Goal: Information Seeking & Learning: Learn about a topic

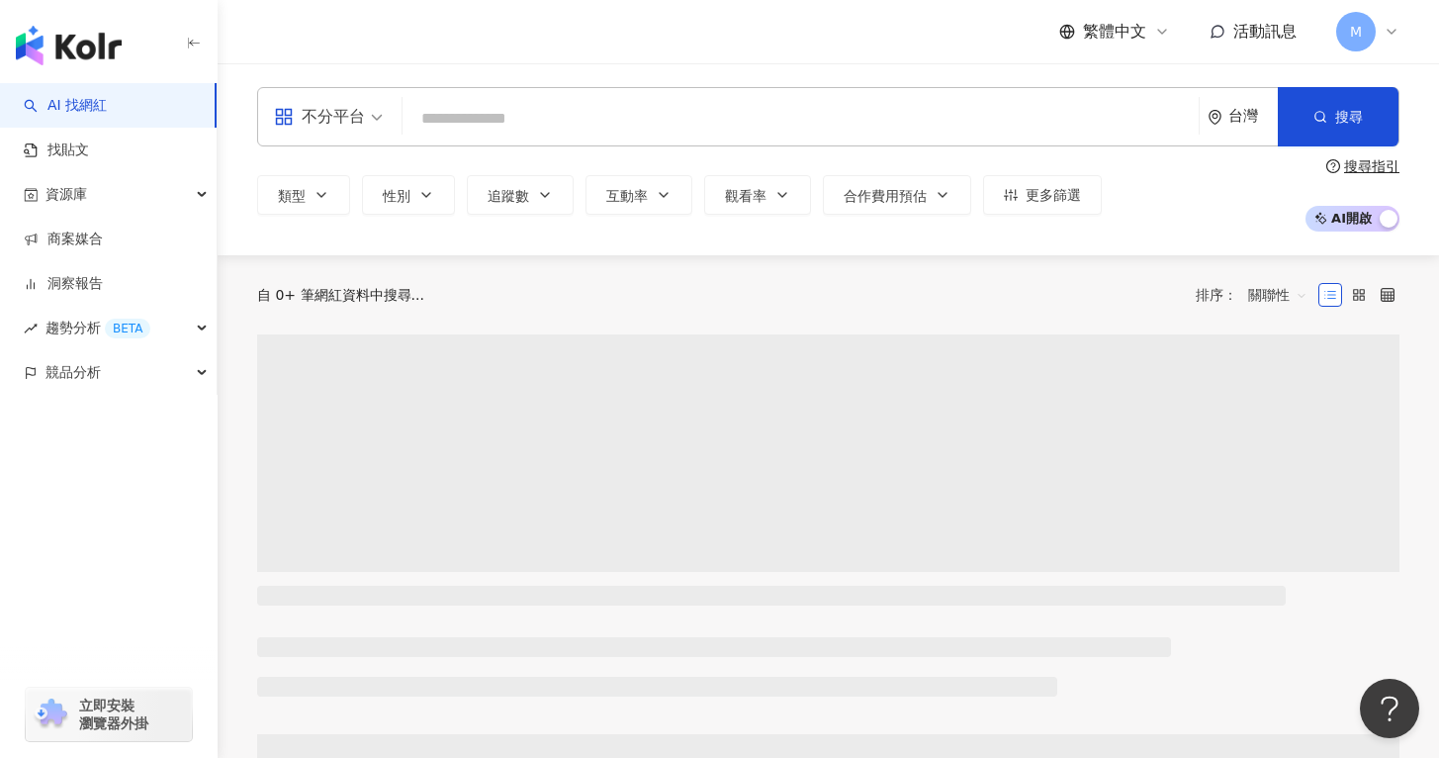
click at [500, 109] on input "search" at bounding box center [801, 119] width 781 height 38
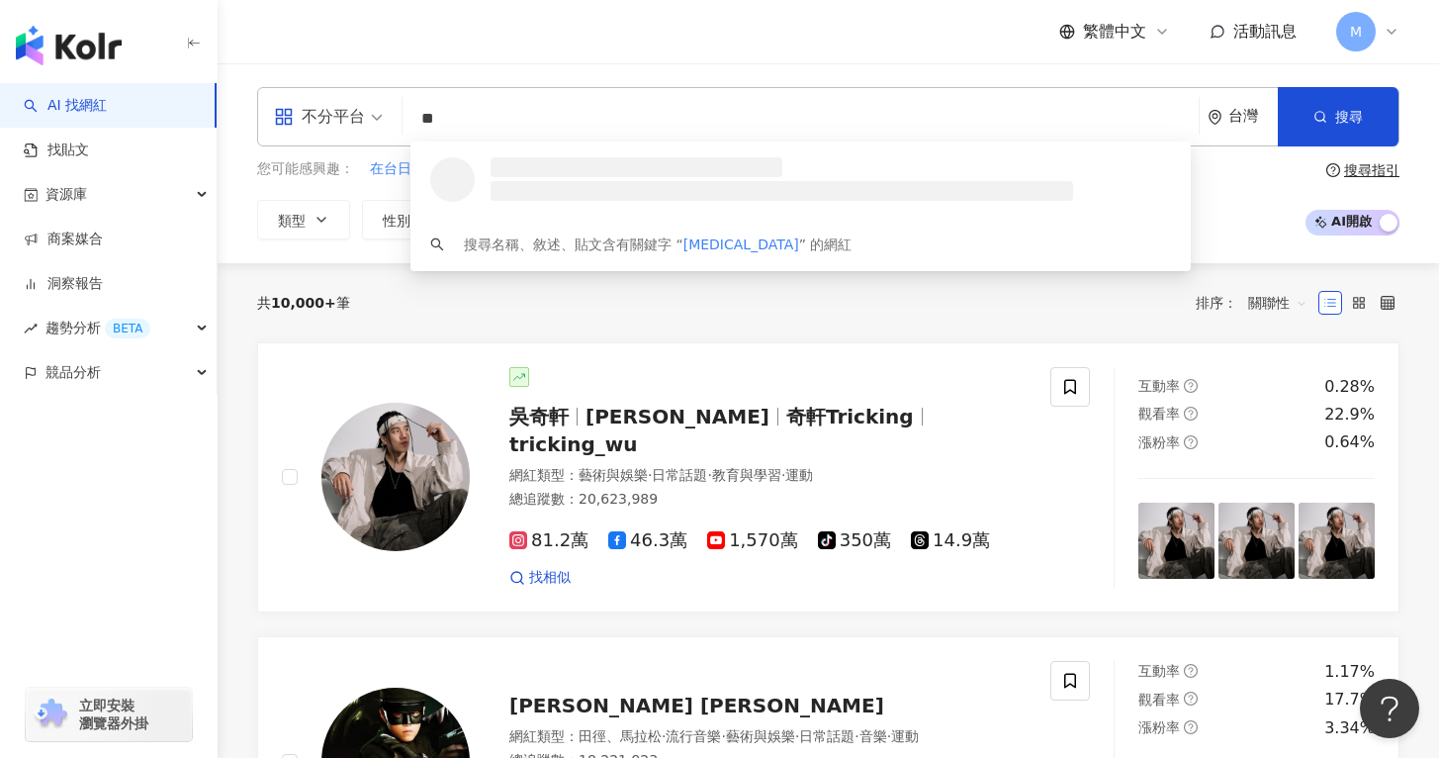
type input "*"
click at [350, 106] on div "不分平台" at bounding box center [319, 117] width 91 height 32
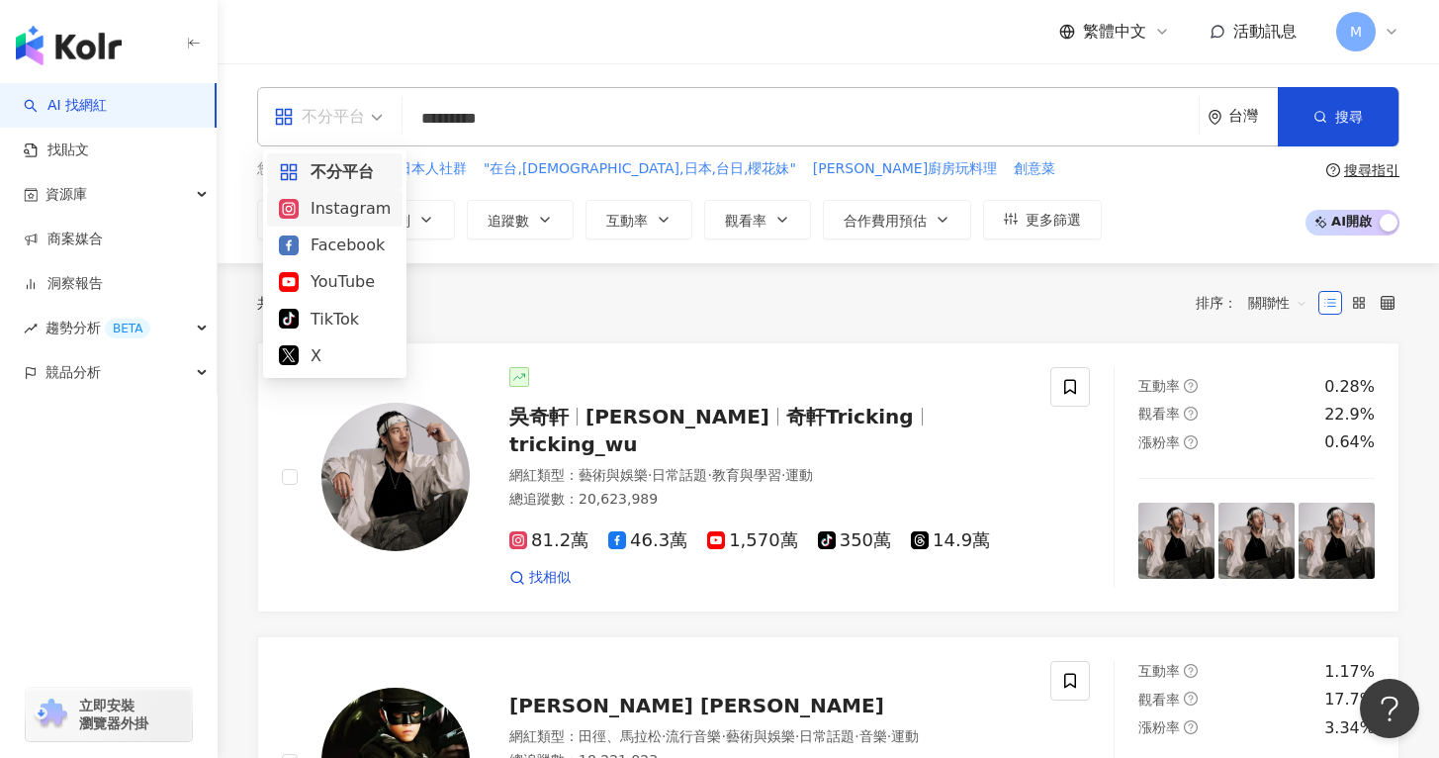
click at [347, 224] on div "Instagram" at bounding box center [335, 208] width 136 height 37
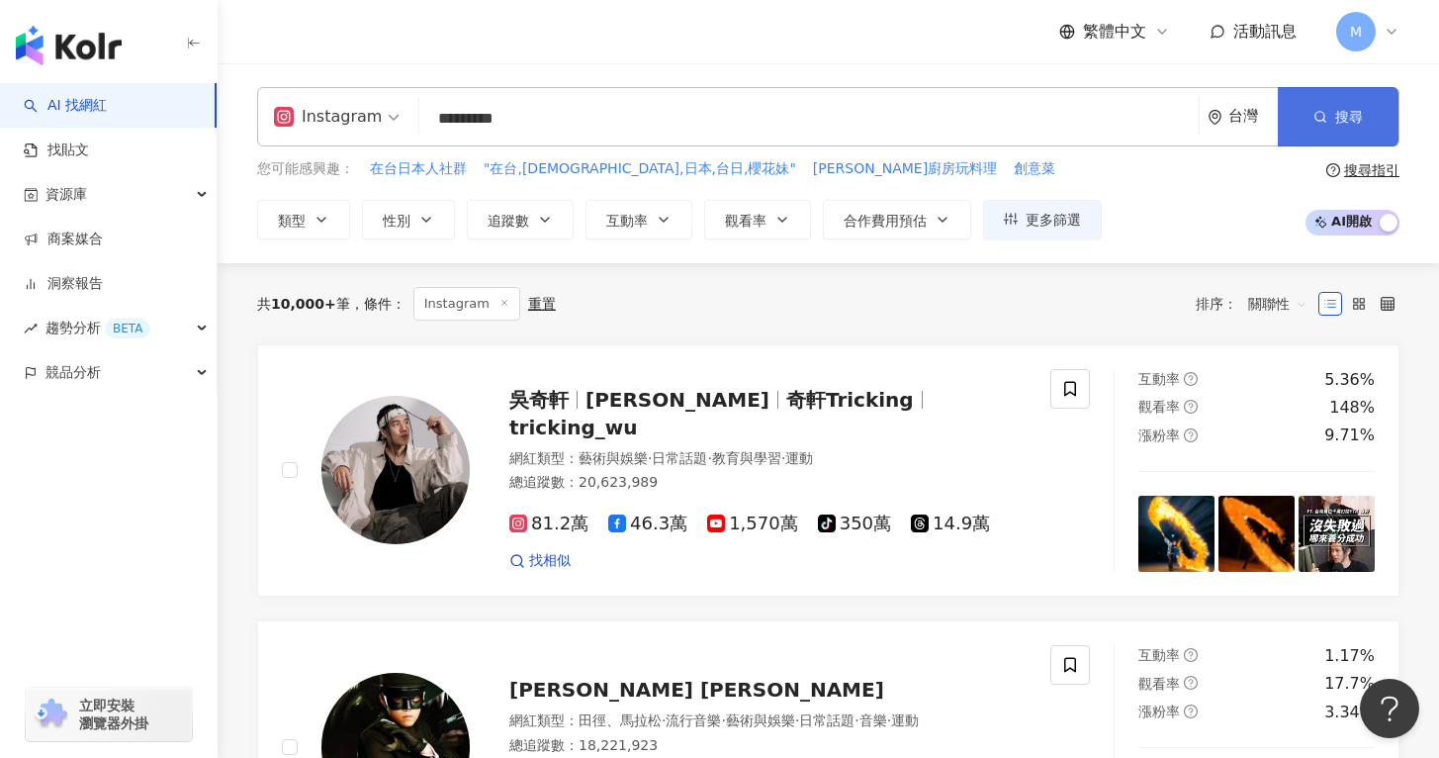
click at [1314, 121] on icon "button" at bounding box center [1321, 117] width 14 height 14
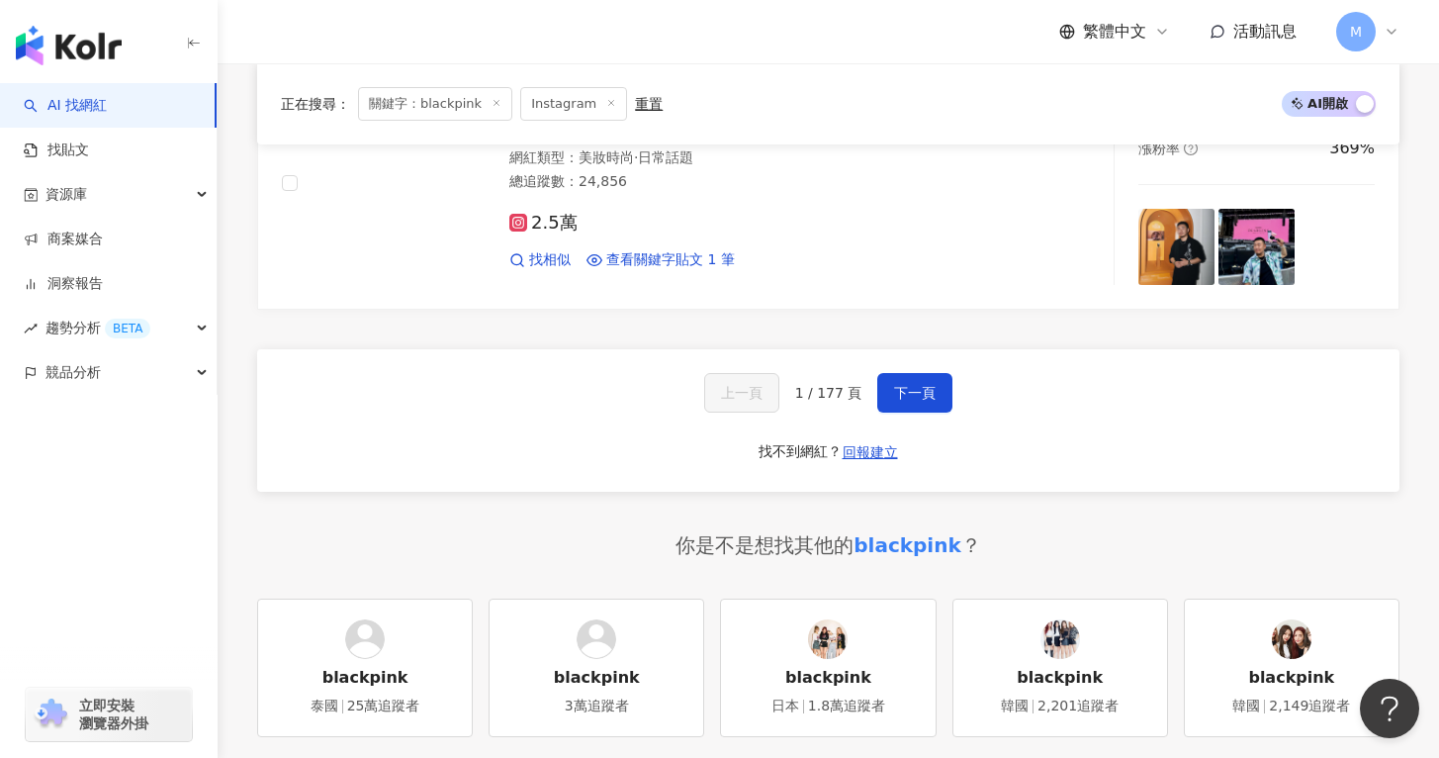
scroll to position [3606, 0]
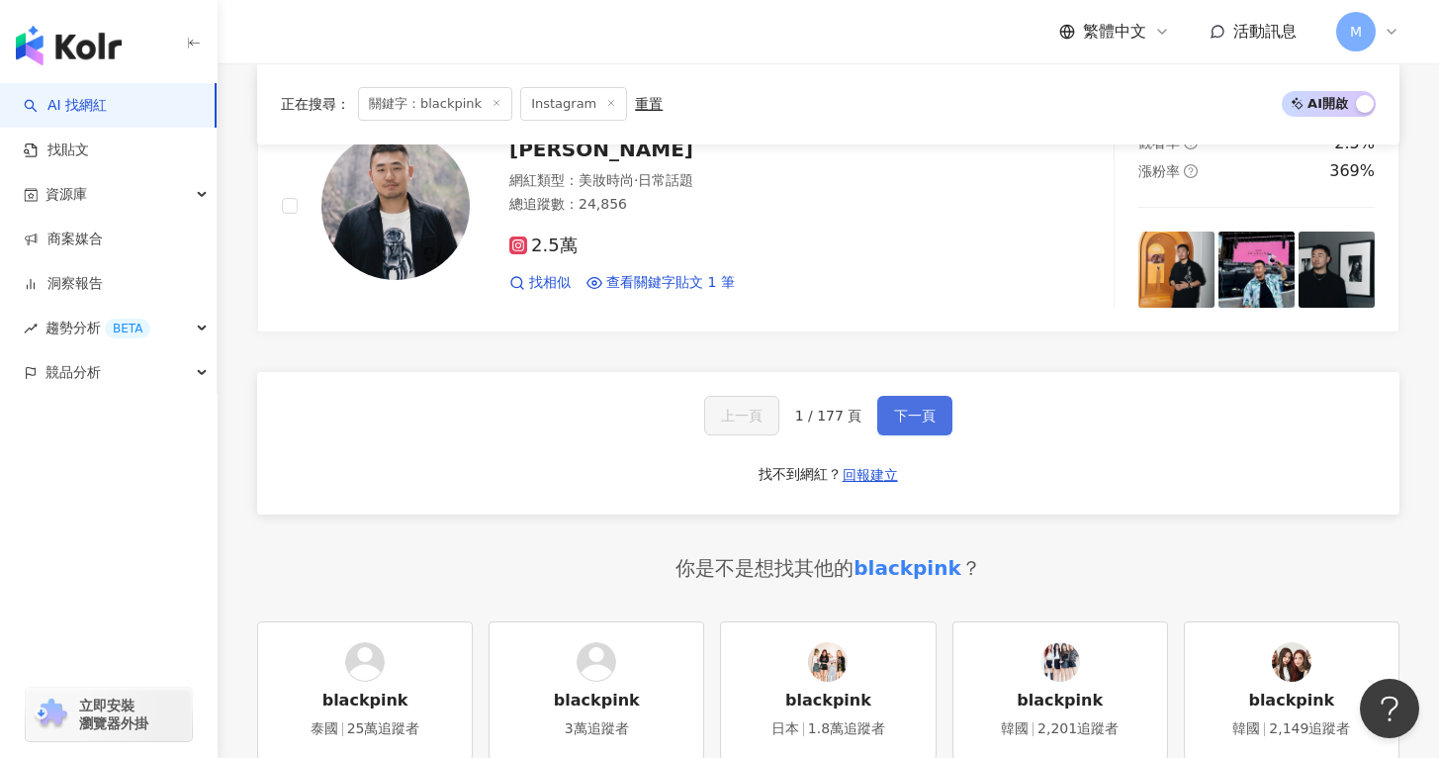
click at [913, 406] on button "下一頁" at bounding box center [915, 416] width 75 height 40
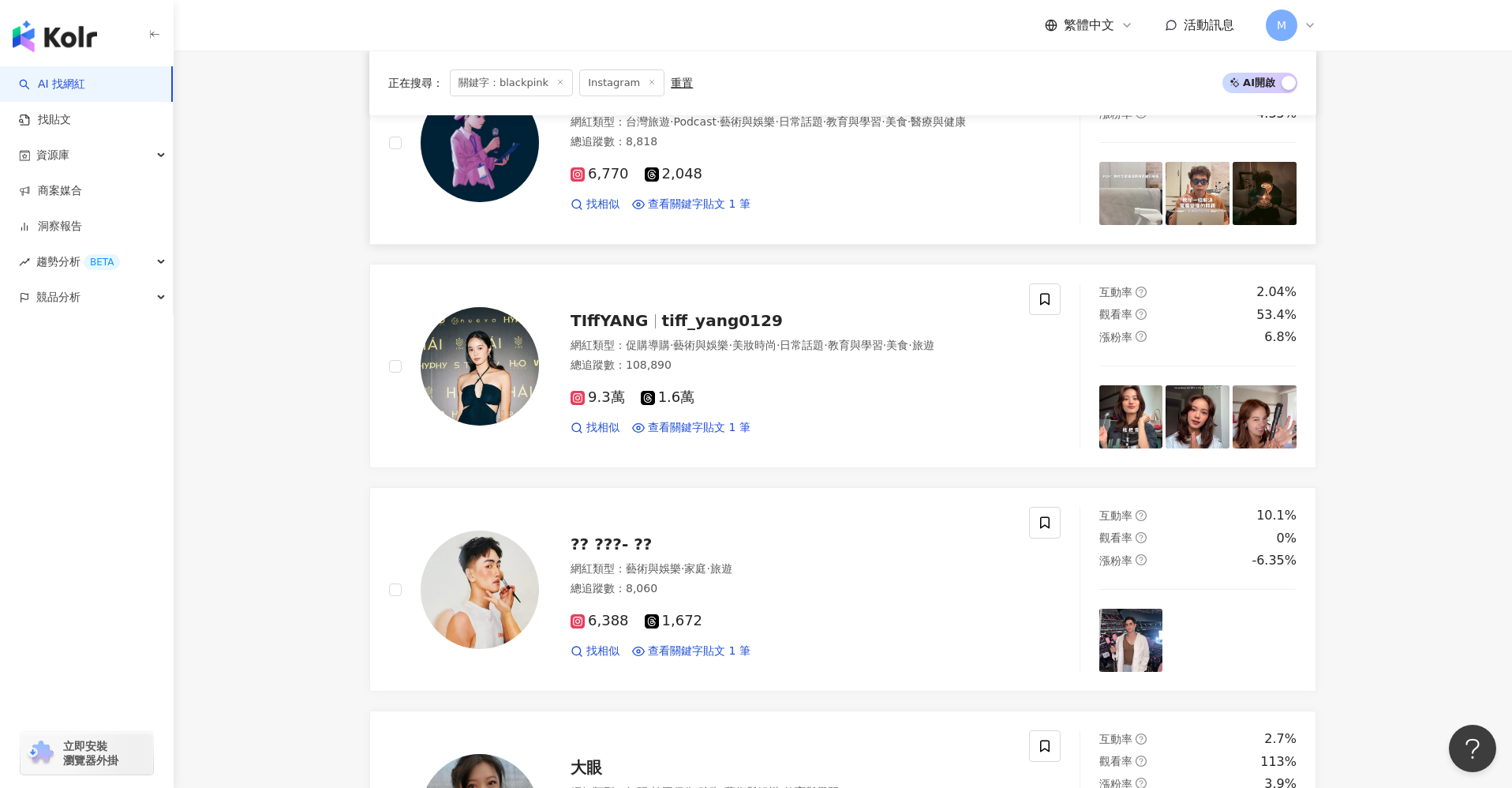
scroll to position [0, 0]
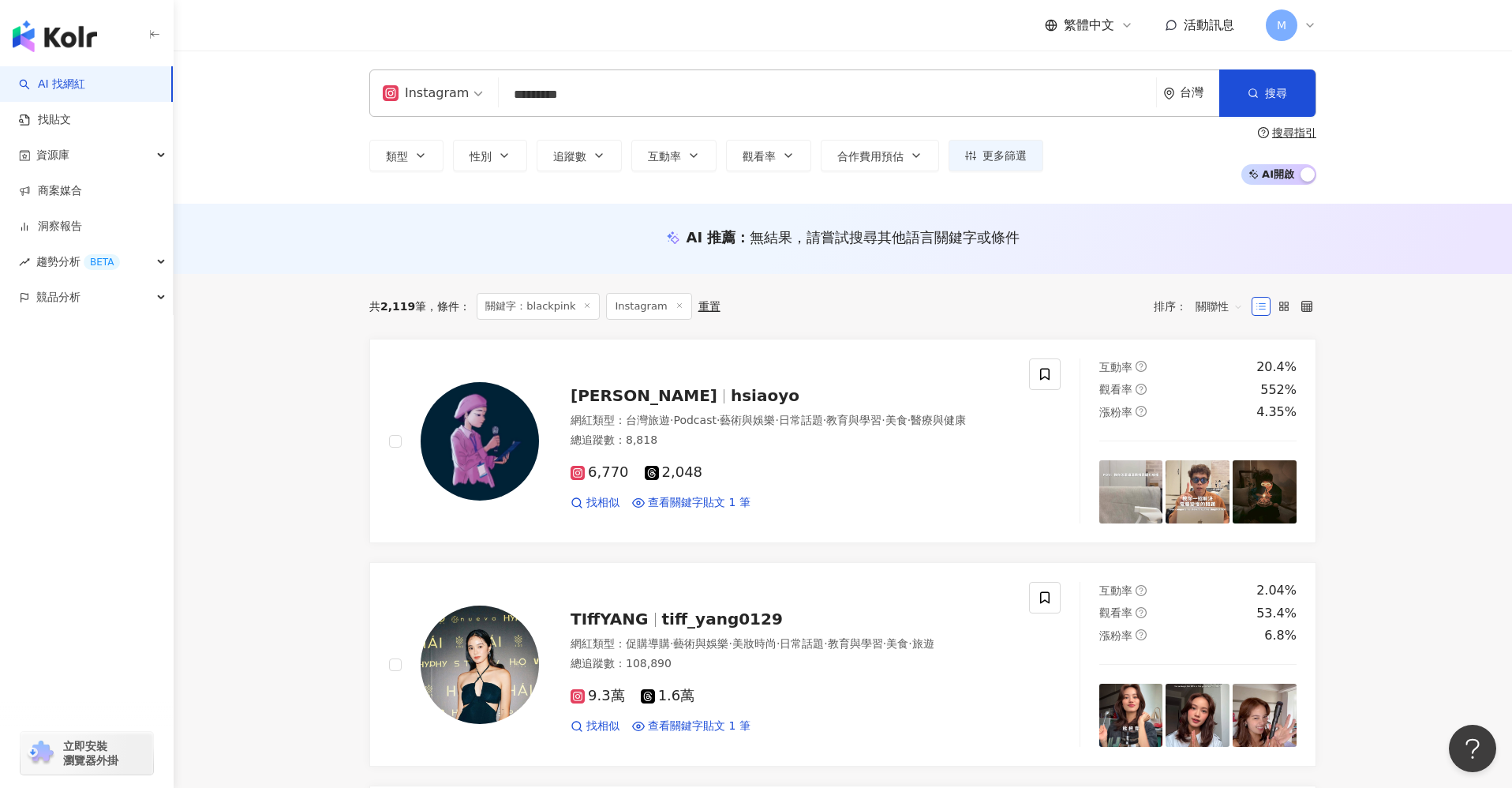
click at [510, 88] on input "*********" at bounding box center [827, 95] width 645 height 30
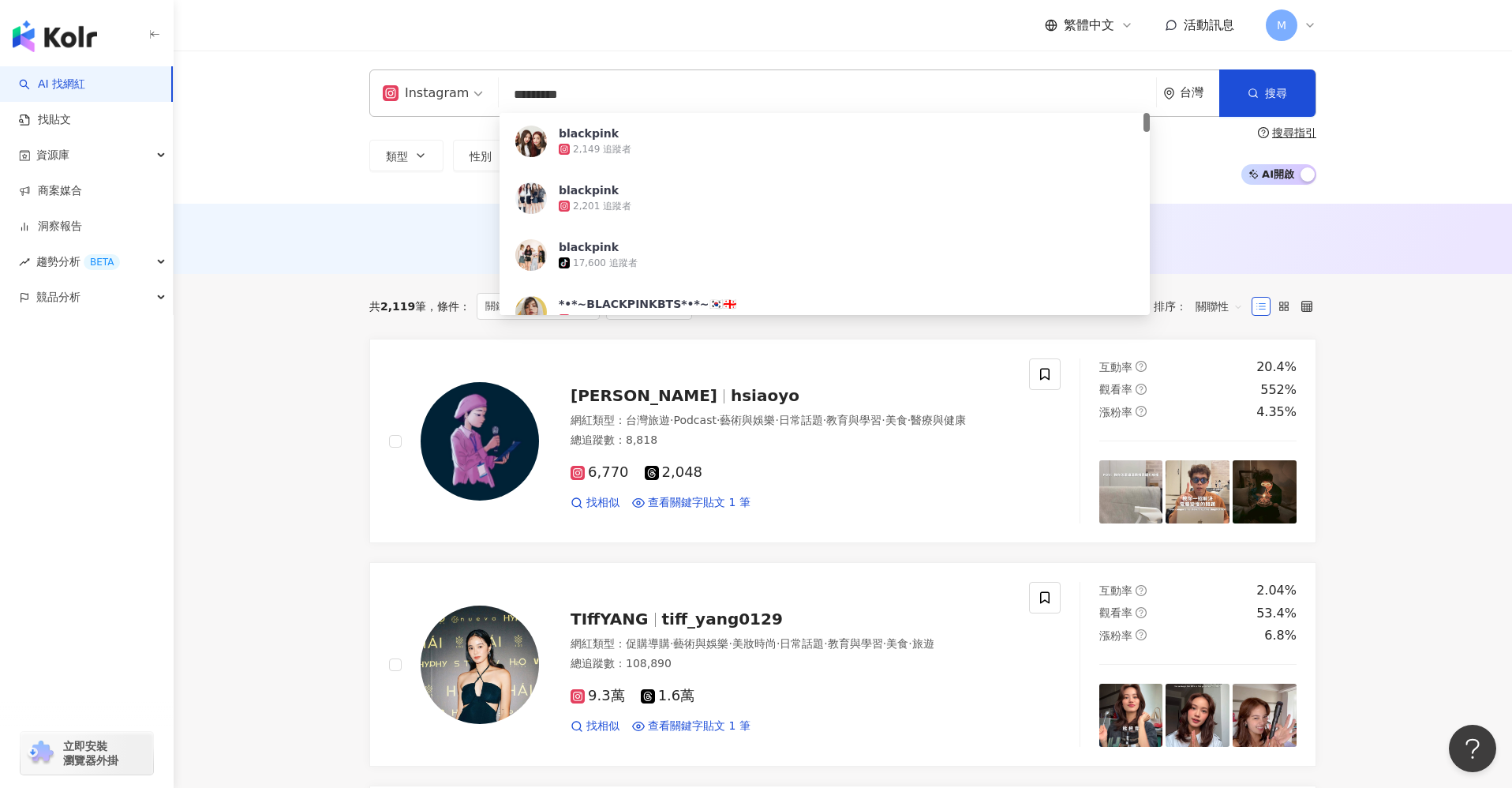
drag, startPoint x: 570, startPoint y: 93, endPoint x: 486, endPoint y: 98, distance: 84.1
click at [486, 98] on div "Instagram ********* 台灣 搜尋 c456fed7-fb3b-464d-890b-70466b59d460 blackpink 2,149 …" at bounding box center [843, 93] width 947 height 47
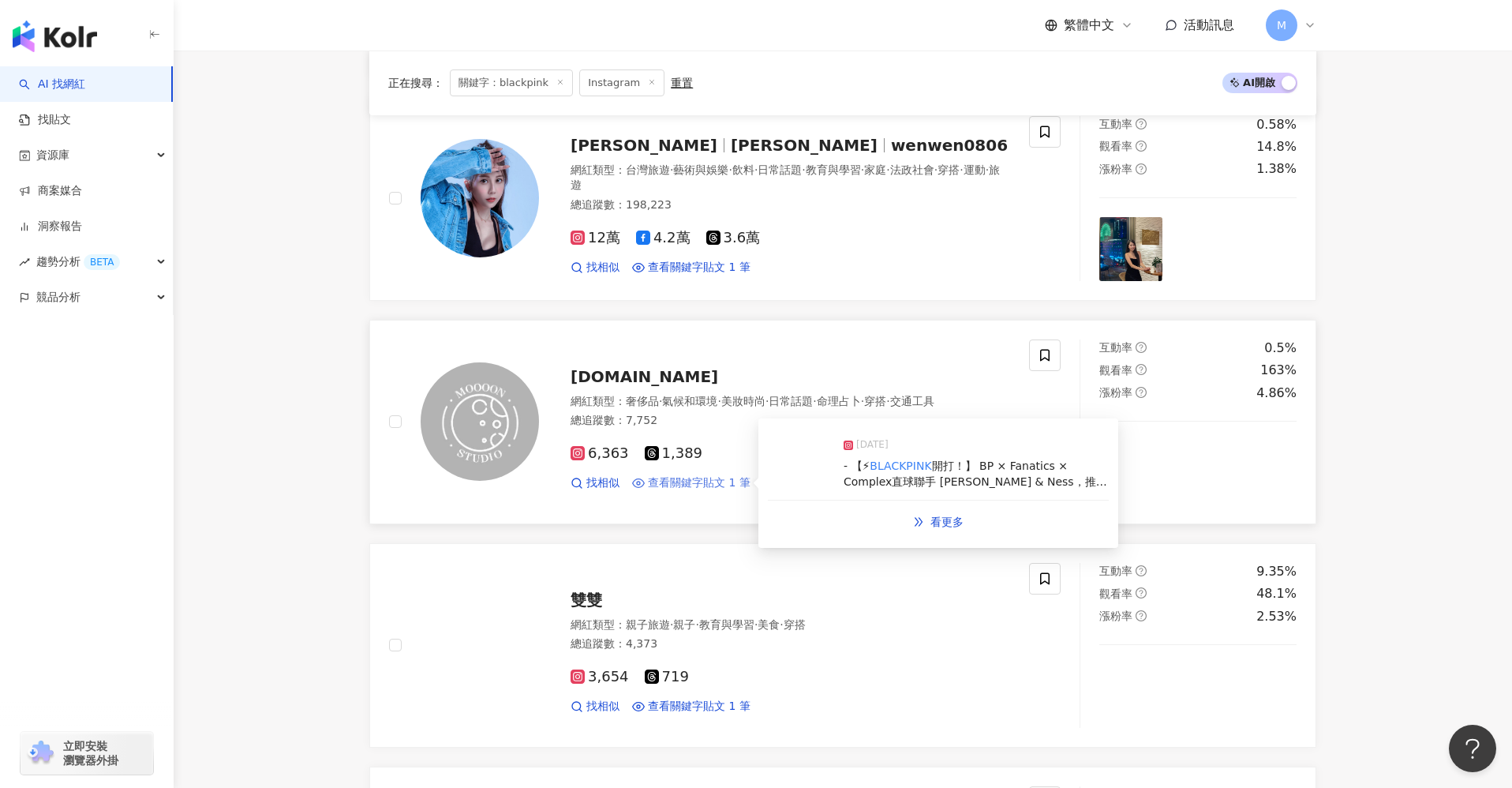
scroll to position [2057, 0]
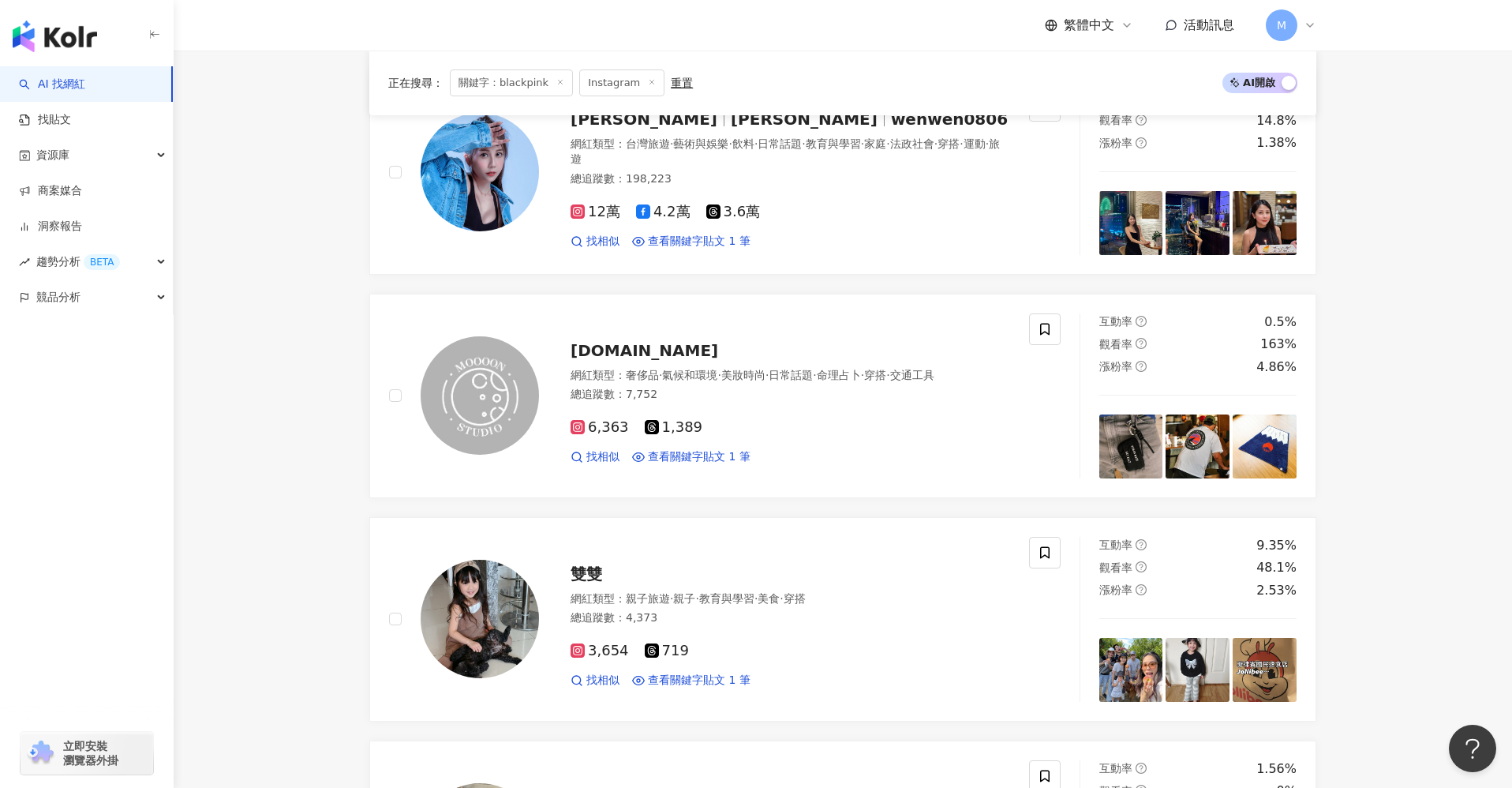
drag, startPoint x: 915, startPoint y: 509, endPoint x: 997, endPoint y: 59, distance: 457.4
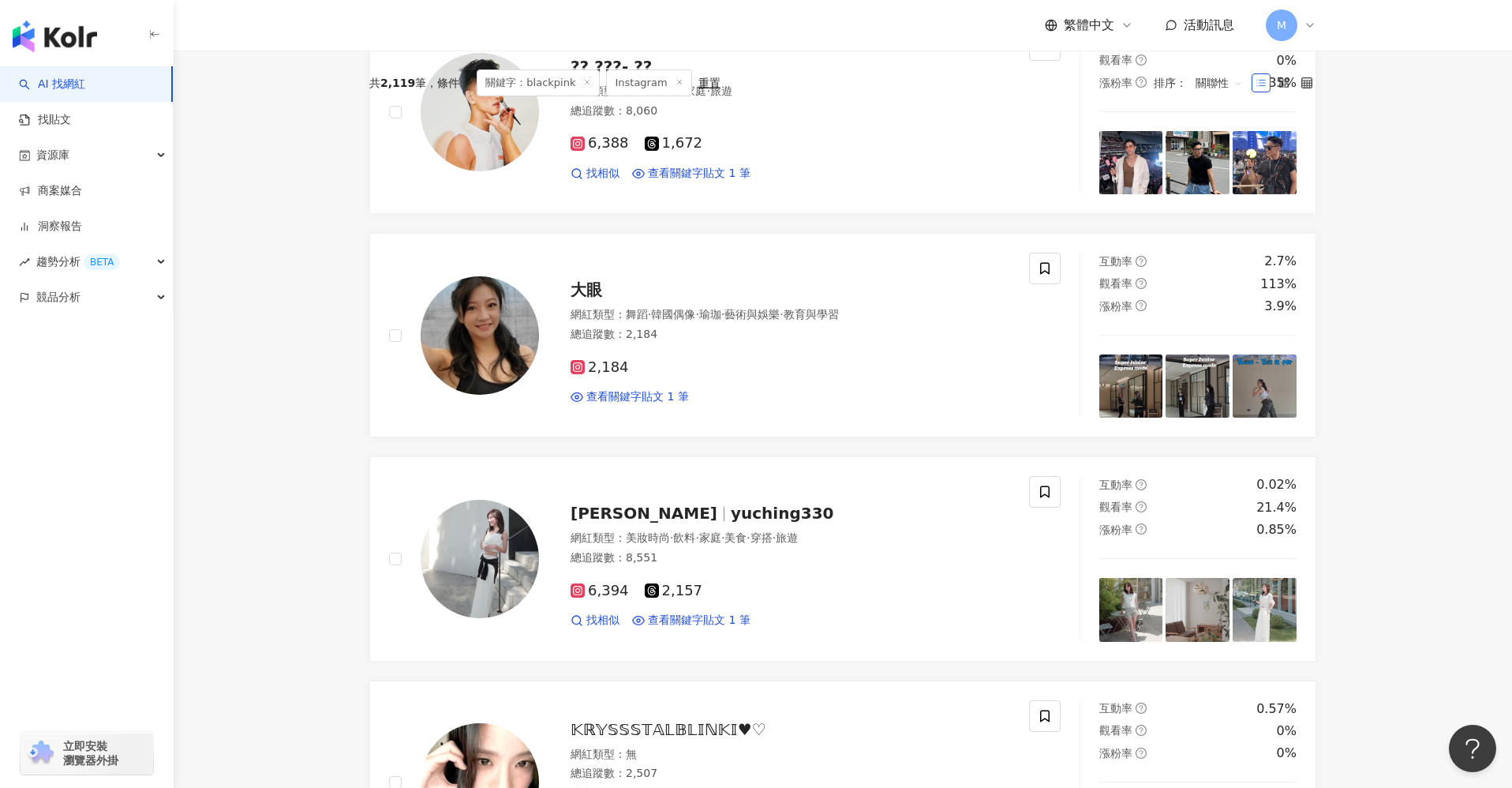
scroll to position [0, 0]
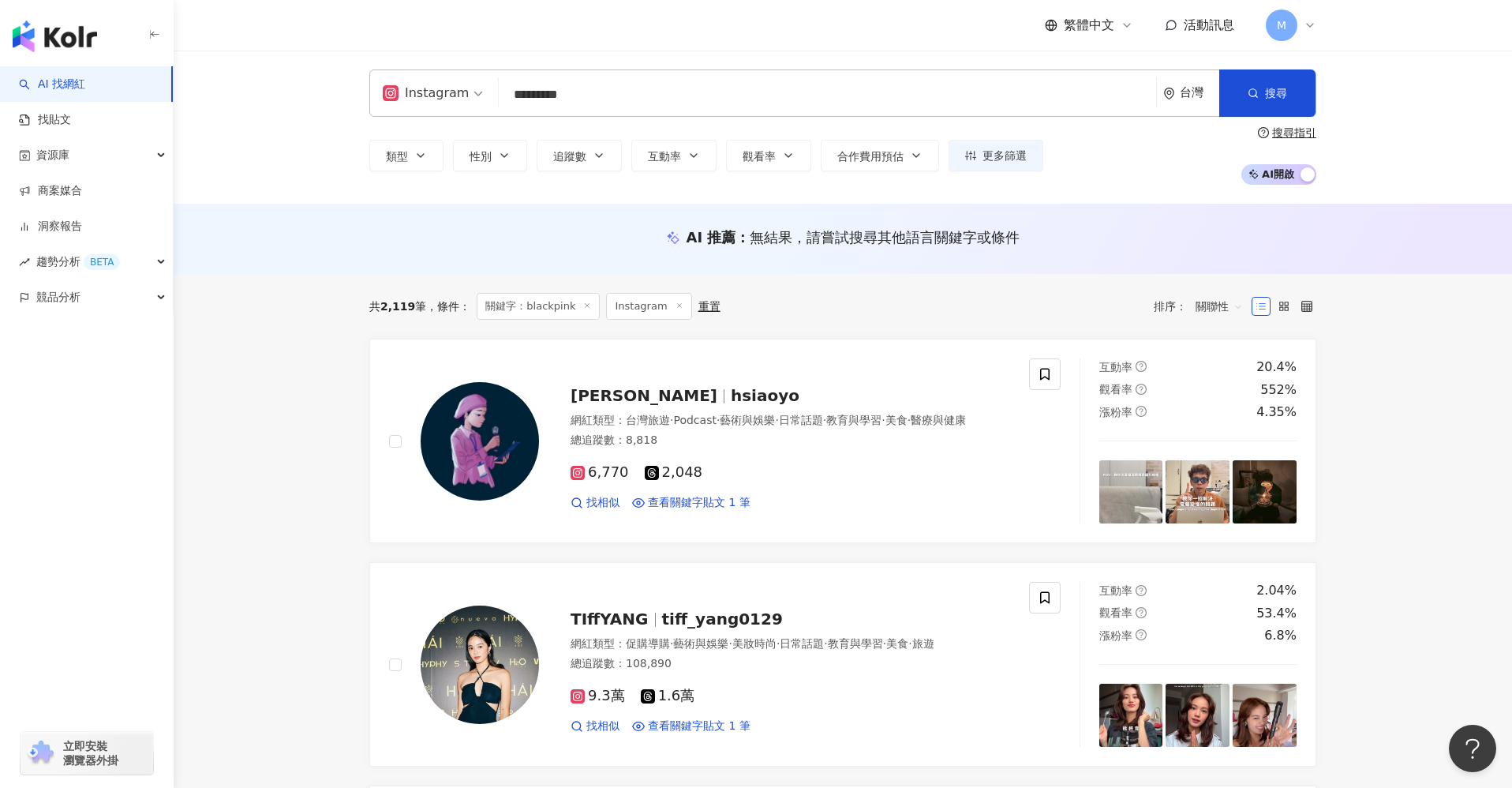
click at [571, 114] on div "Instagram ********* 台灣 搜尋 c456fed7-fb3b-464d-890b-70466b59d460 381f2b29-c8cf-4b…" at bounding box center [843, 93] width 947 height 47
click at [566, 107] on input "*********" at bounding box center [827, 95] width 645 height 30
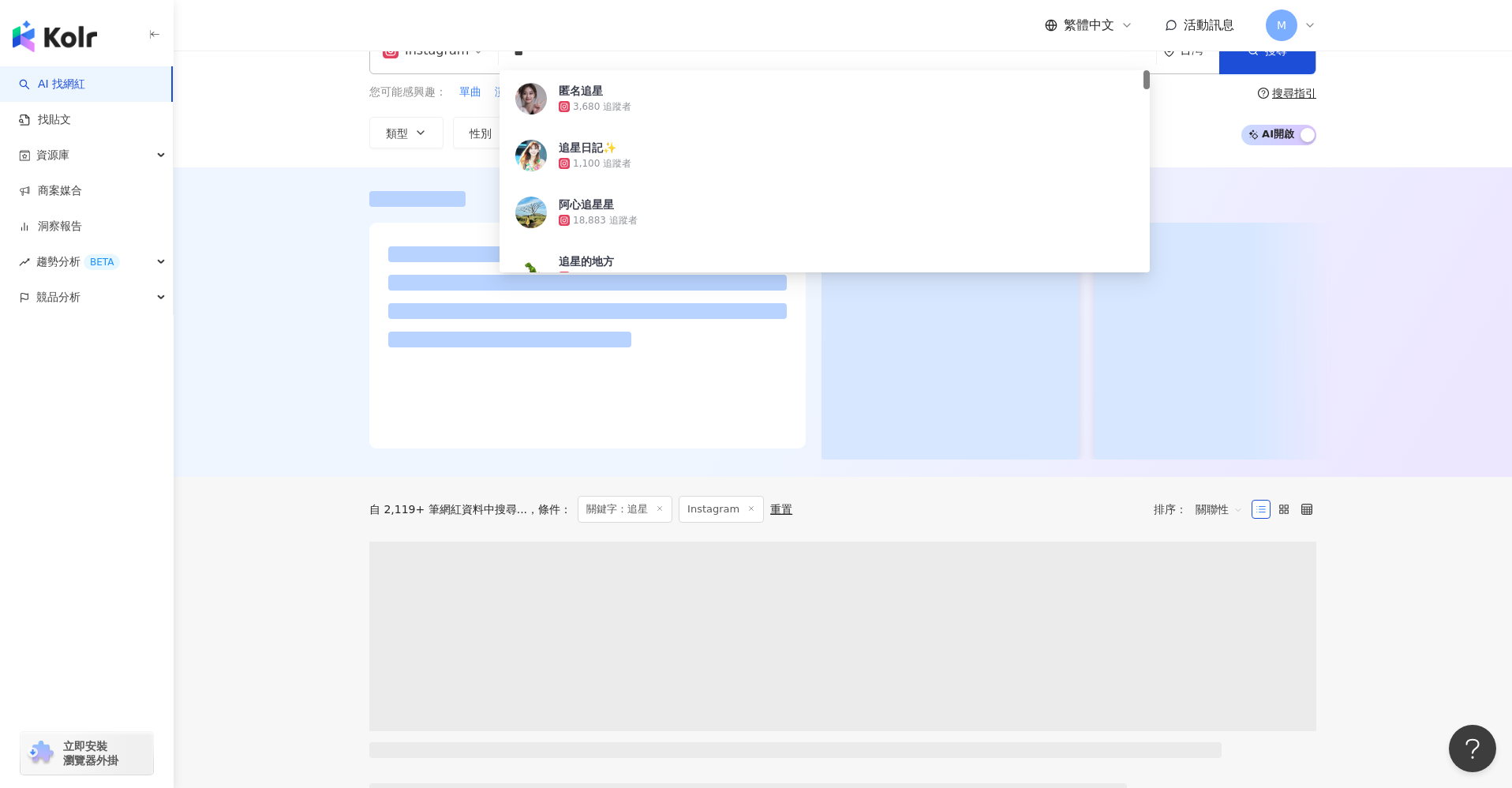
scroll to position [211, 0]
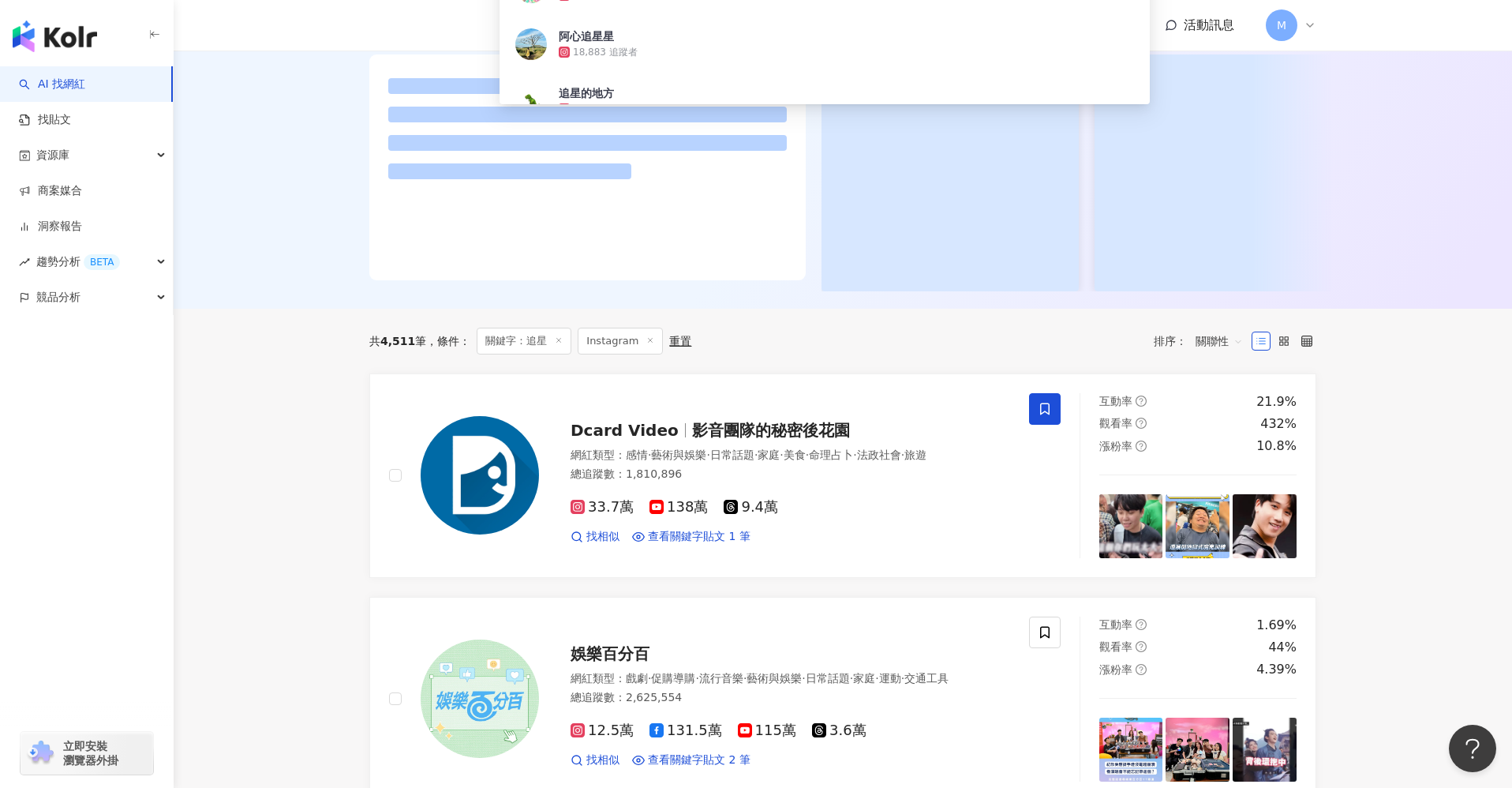
type input "**"
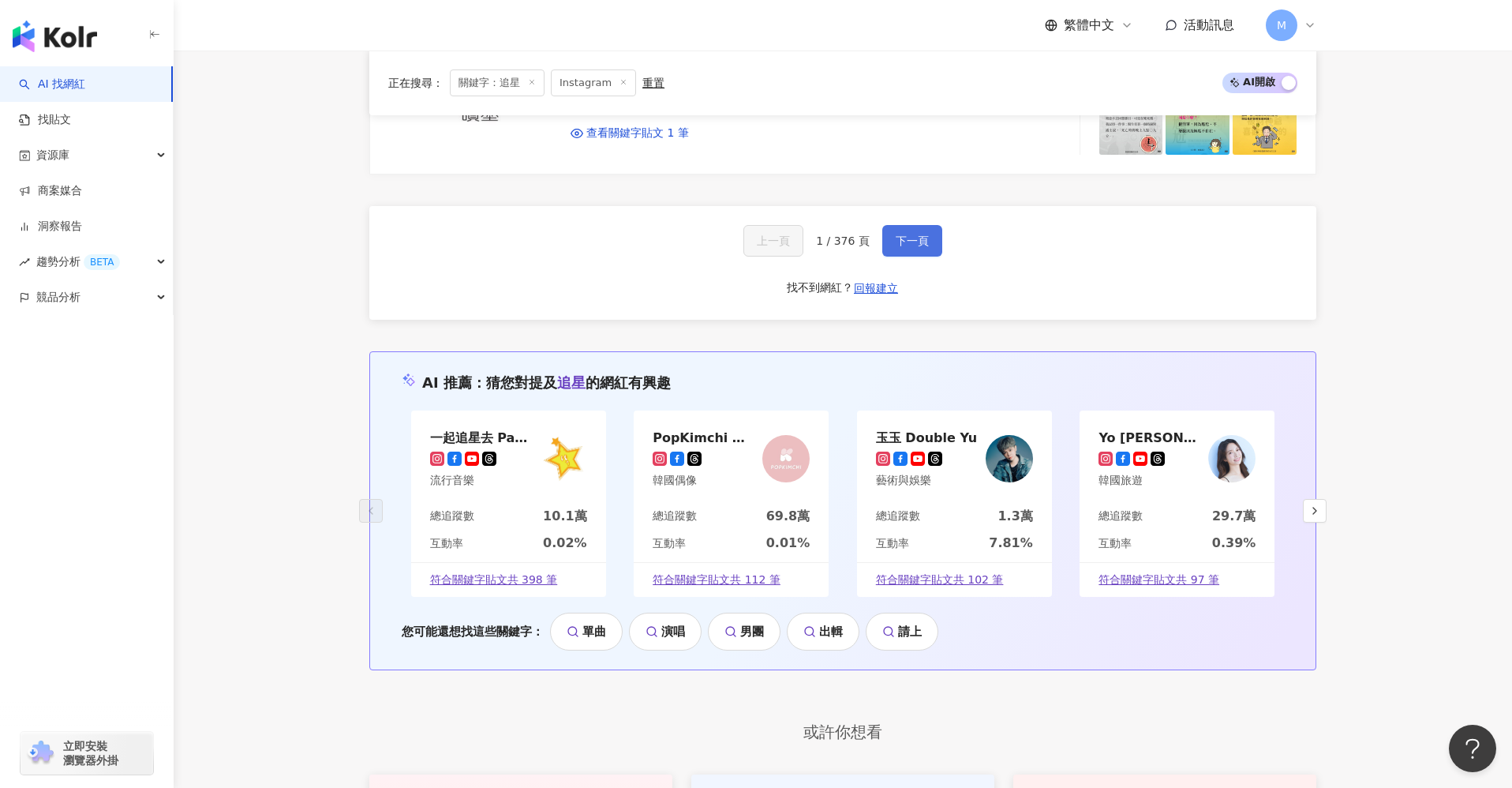
scroll to position [2599, 0]
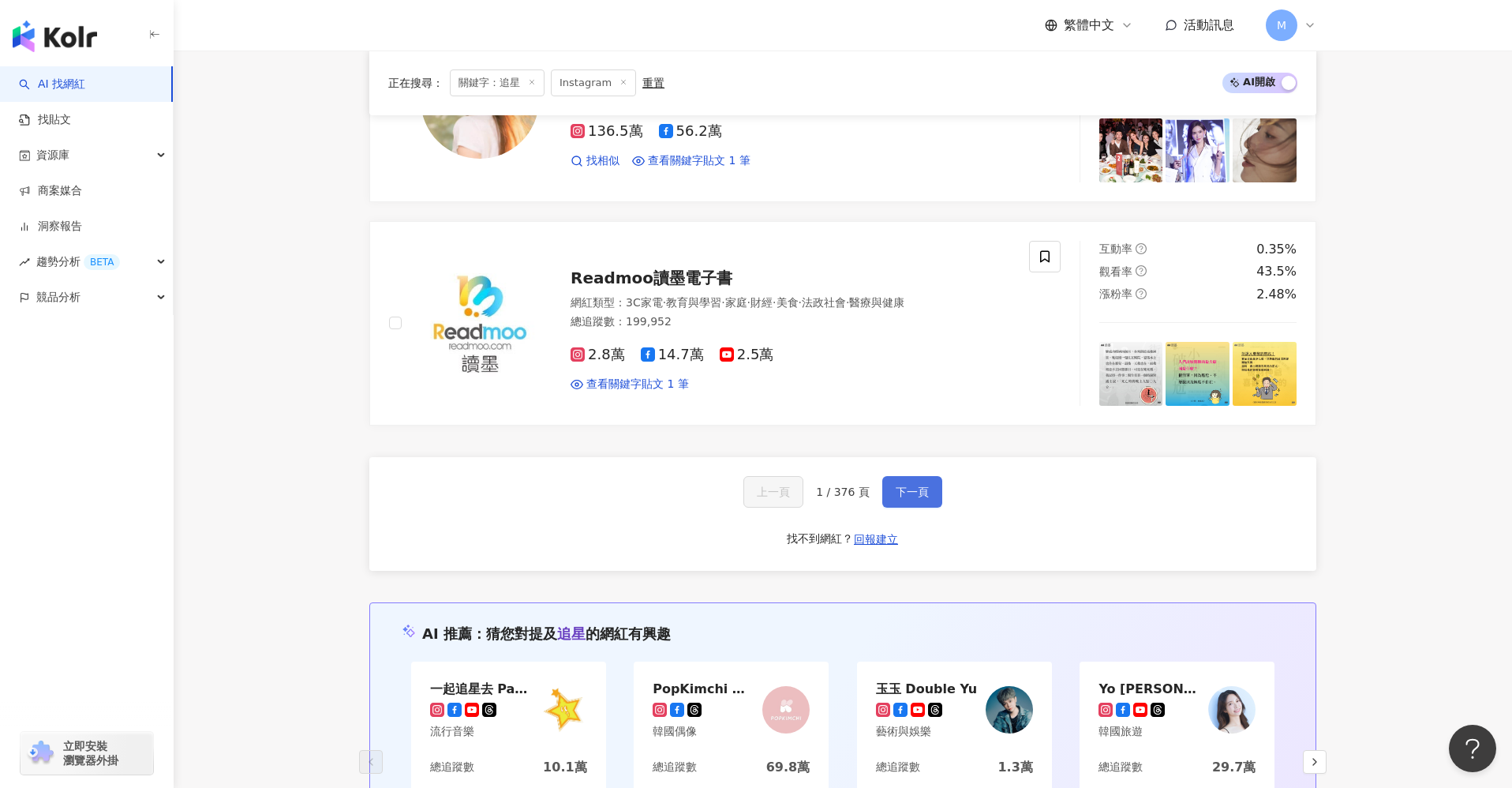
click at [915, 485] on span "下一頁" at bounding box center [913, 492] width 34 height 13
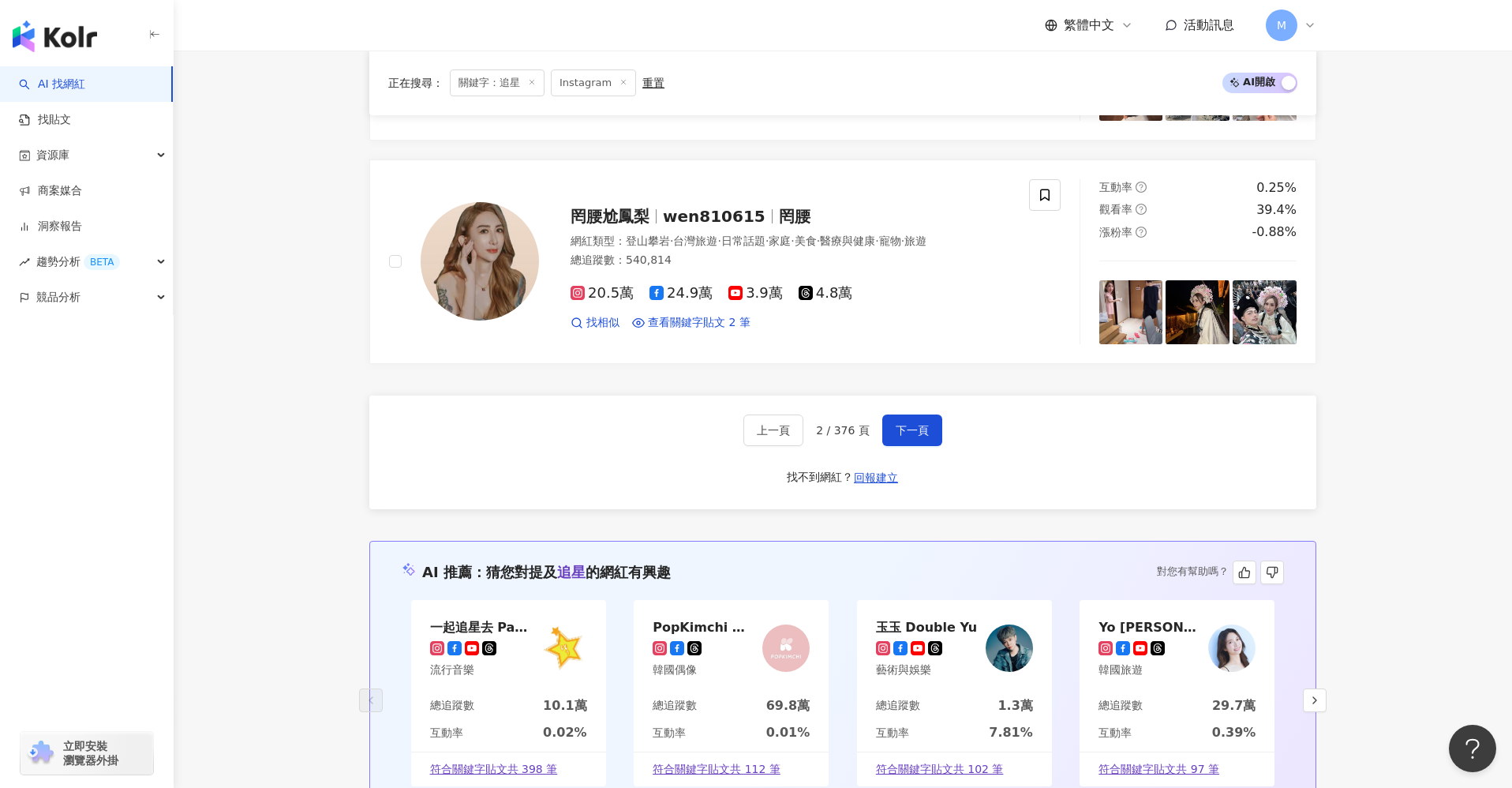
scroll to position [2726, 0]
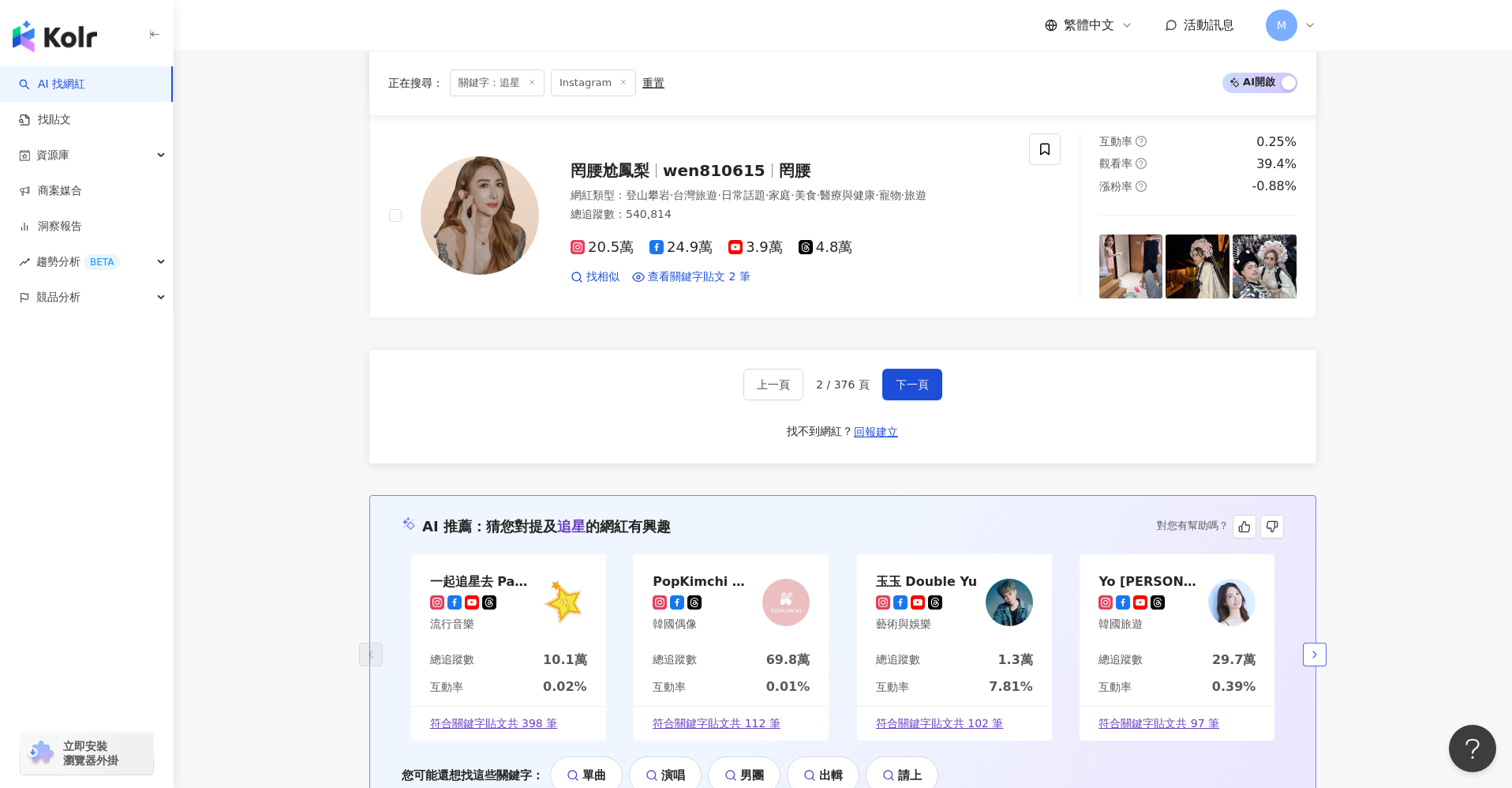
click at [1147, 592] on icon "button" at bounding box center [1315, 655] width 13 height 13
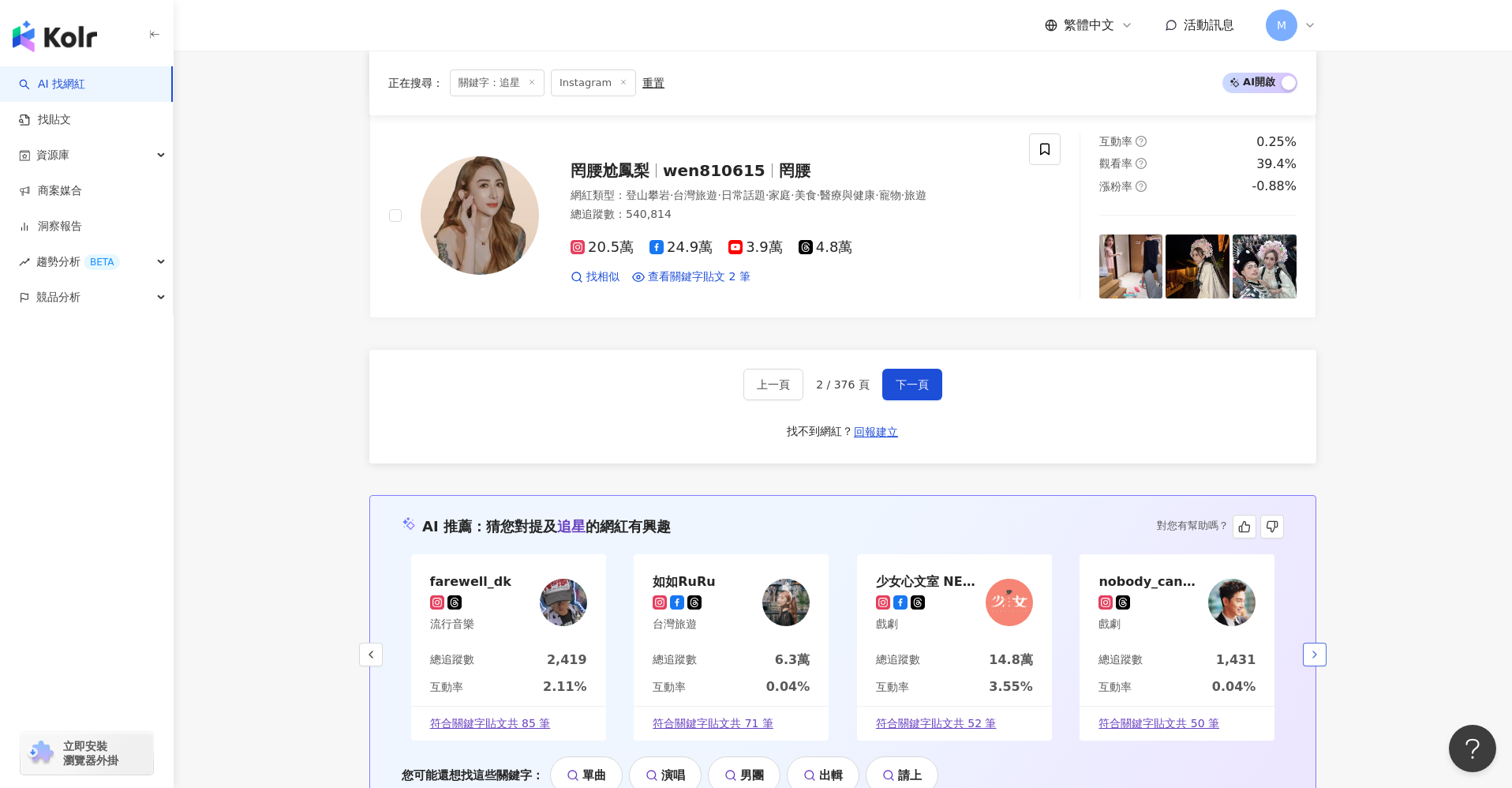
click at [1147, 592] on icon "button" at bounding box center [1315, 655] width 13 height 13
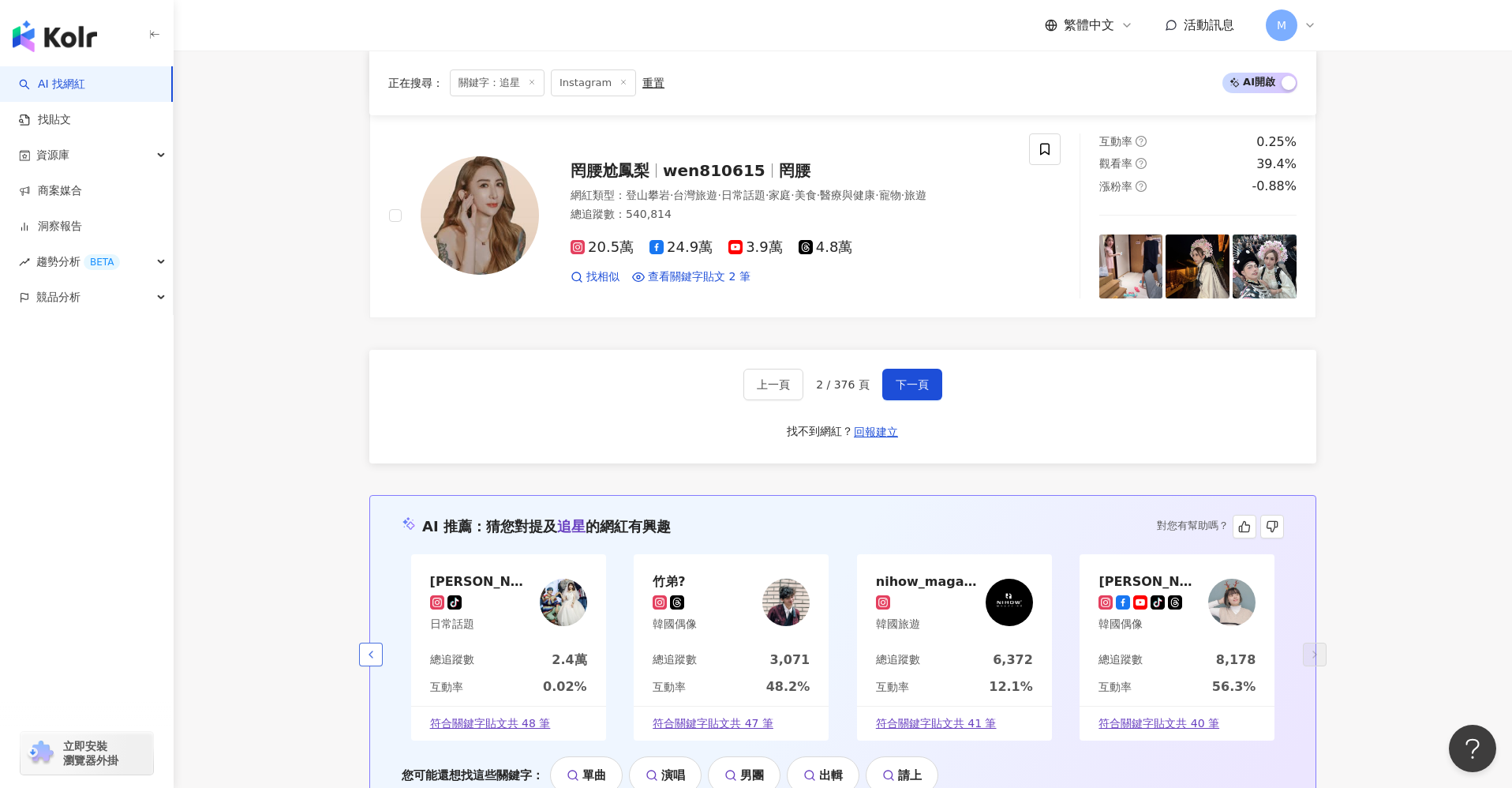
click at [370, 592] on icon "button" at bounding box center [371, 655] width 13 height 13
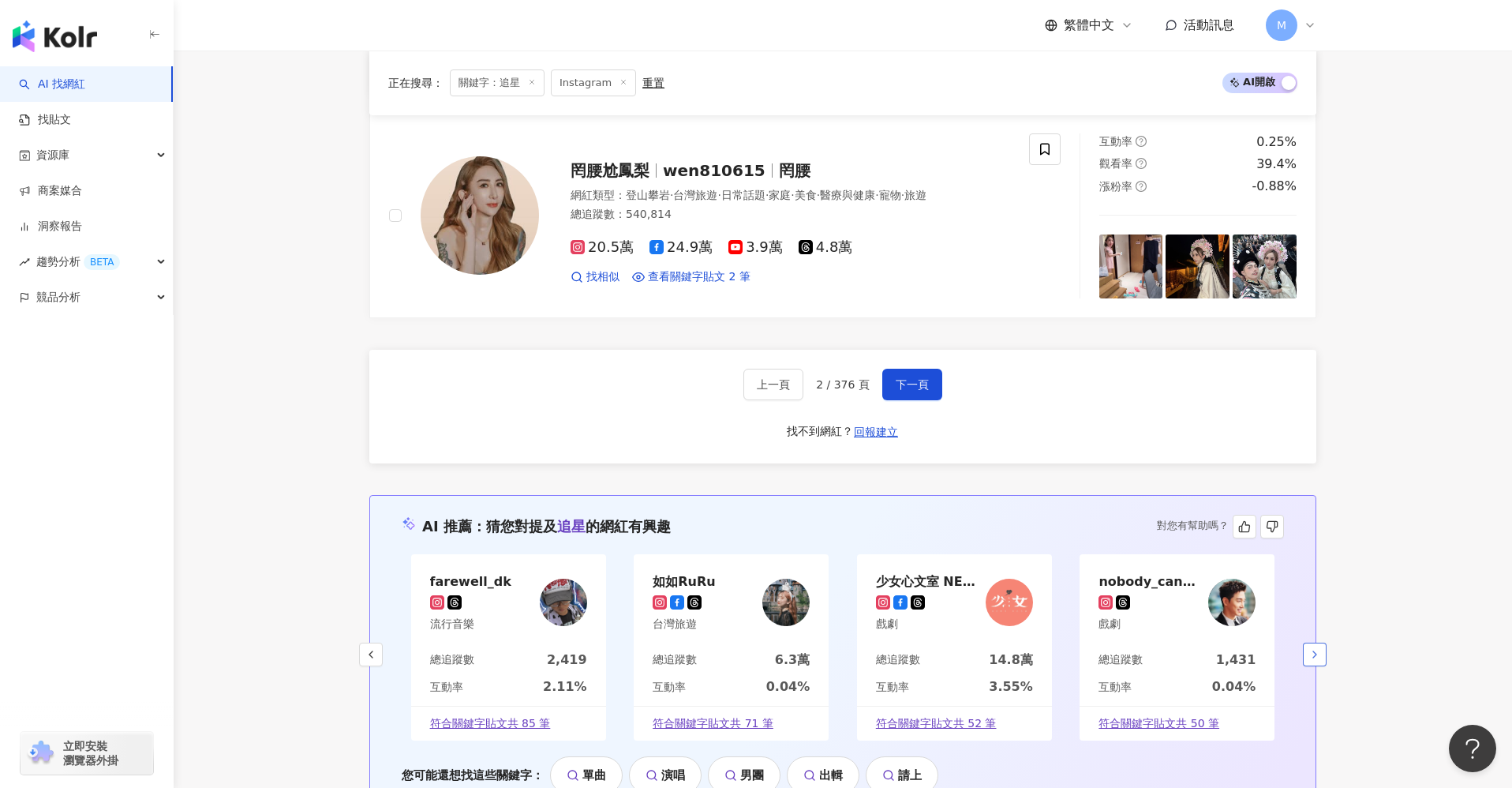
click at [1147, 592] on icon "button" at bounding box center [1315, 655] width 13 height 13
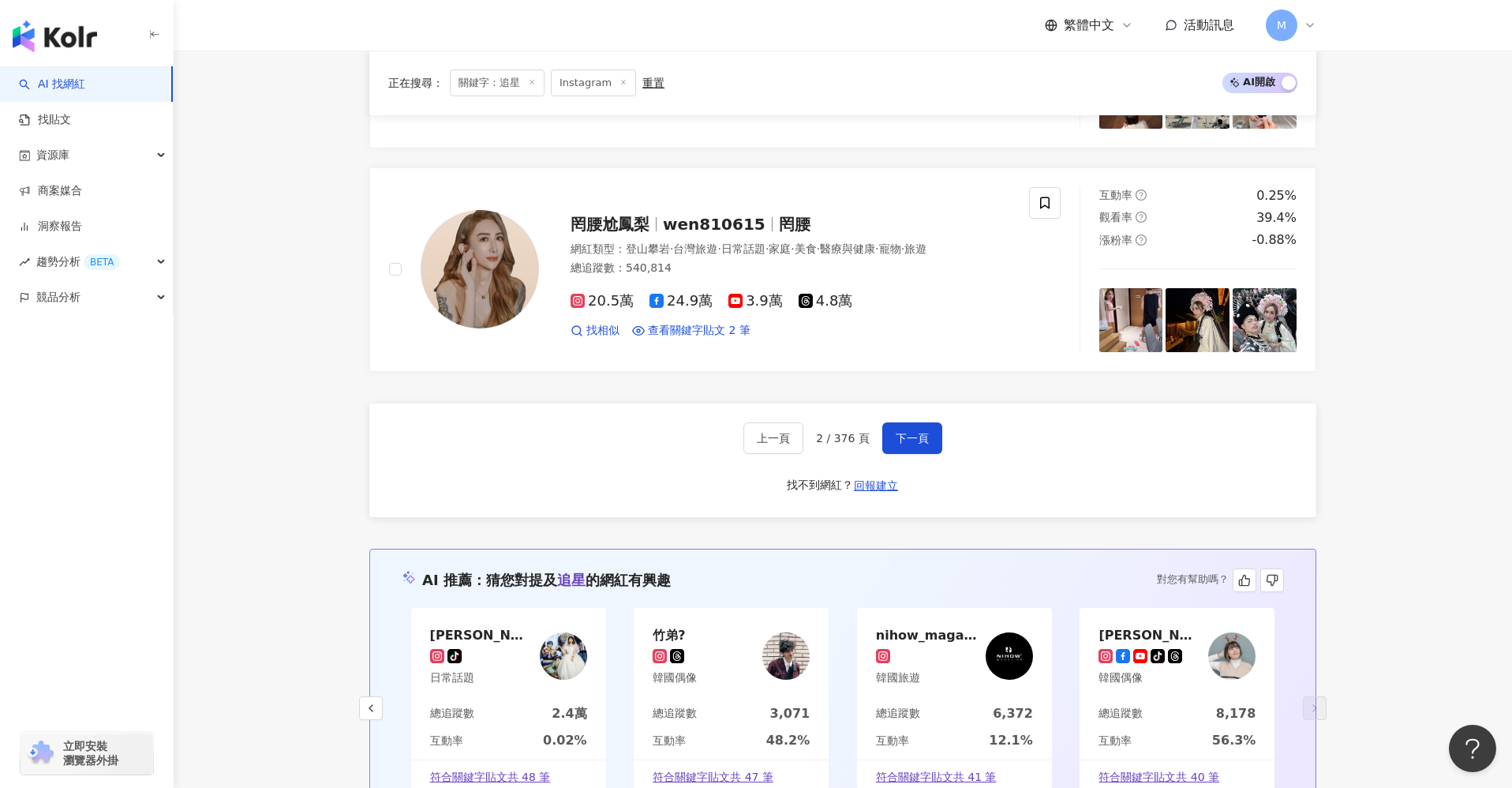
scroll to position [2655, 0]
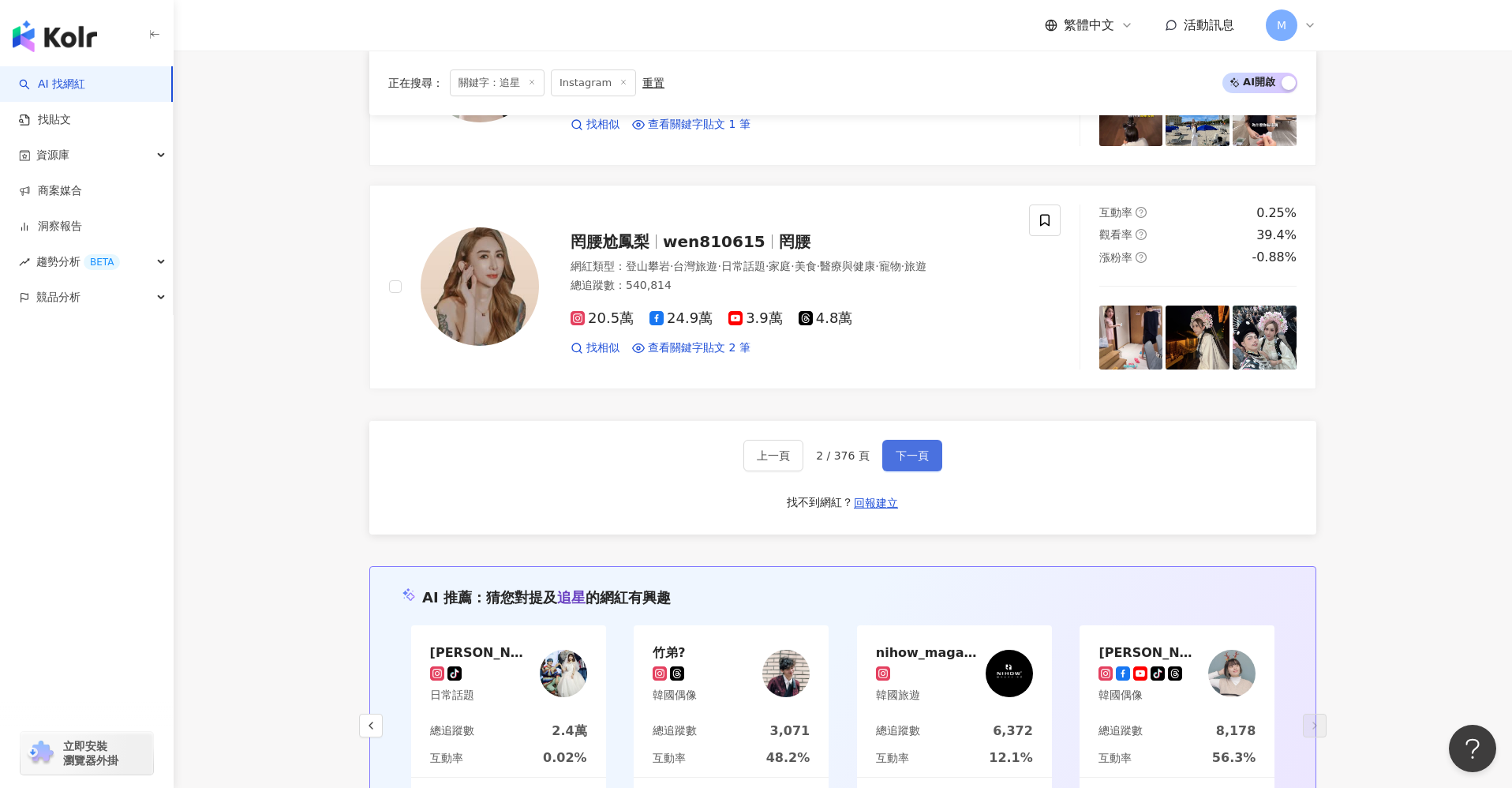
click at [911, 440] on button "下一頁" at bounding box center [912, 456] width 60 height 32
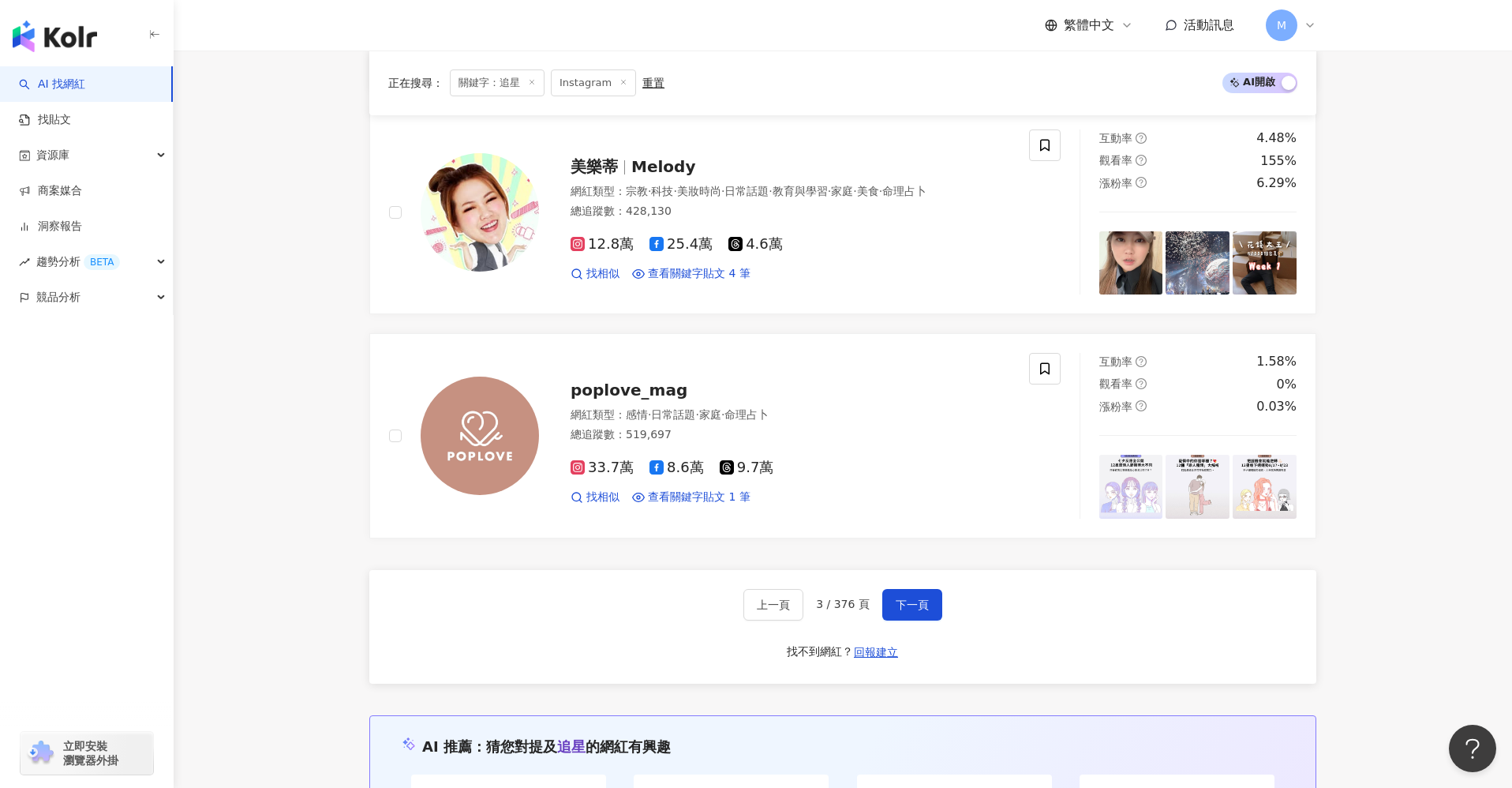
scroll to position [2487, 0]
click at [908, 592] on span "下一頁" at bounding box center [913, 606] width 34 height 13
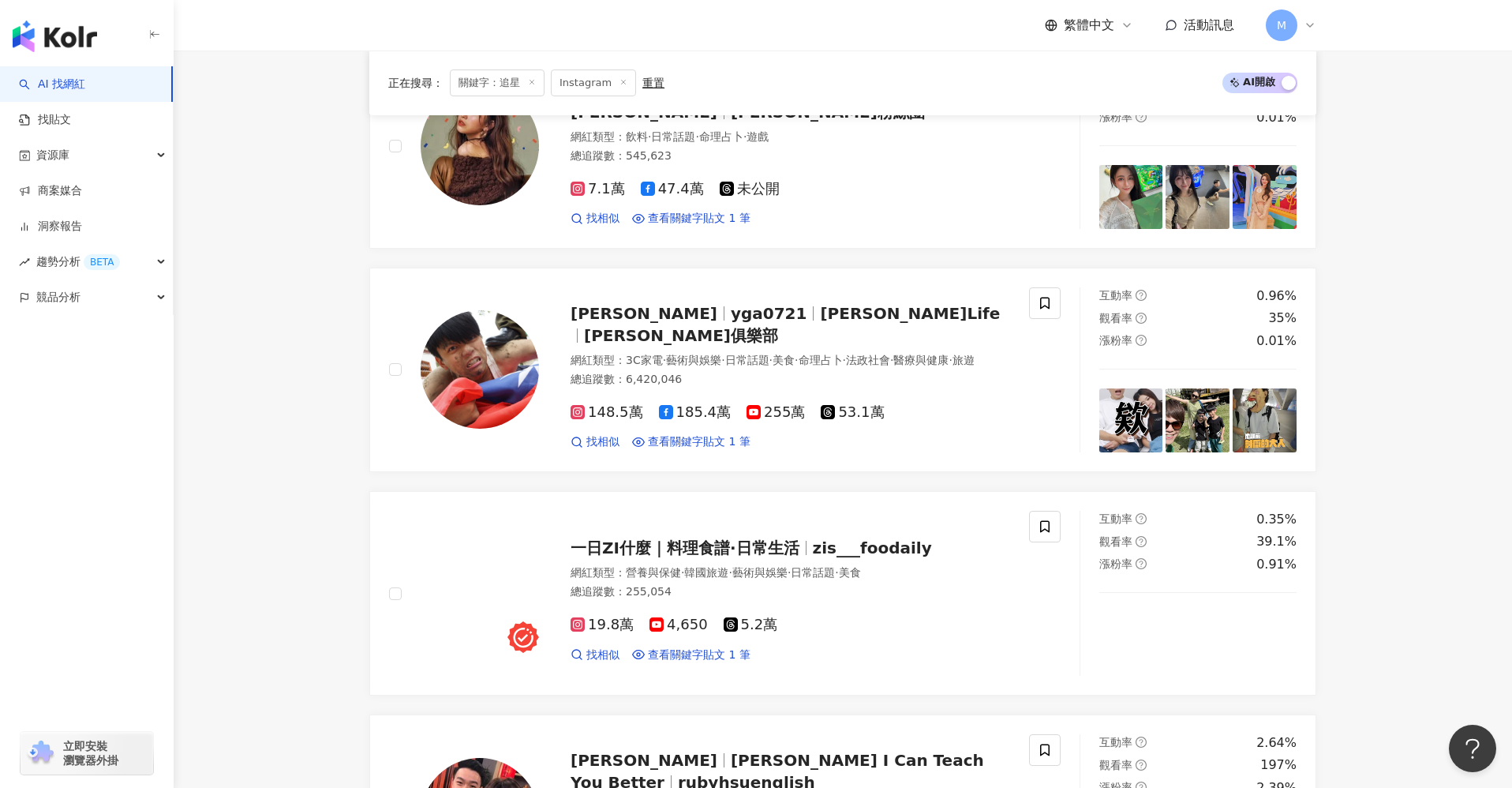
scroll to position [0, 0]
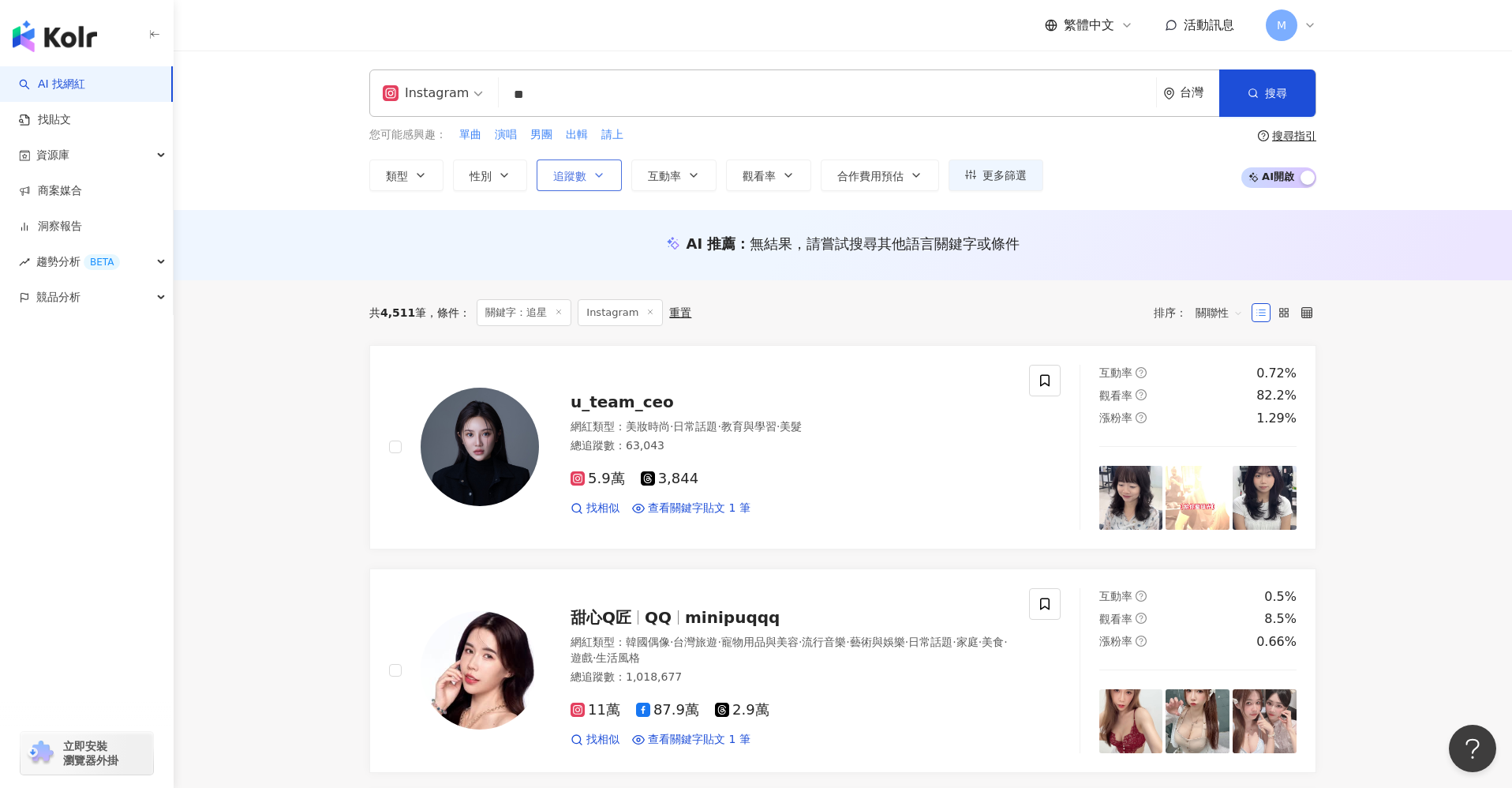
click at [577, 184] on button "追蹤數" at bounding box center [579, 176] width 85 height 32
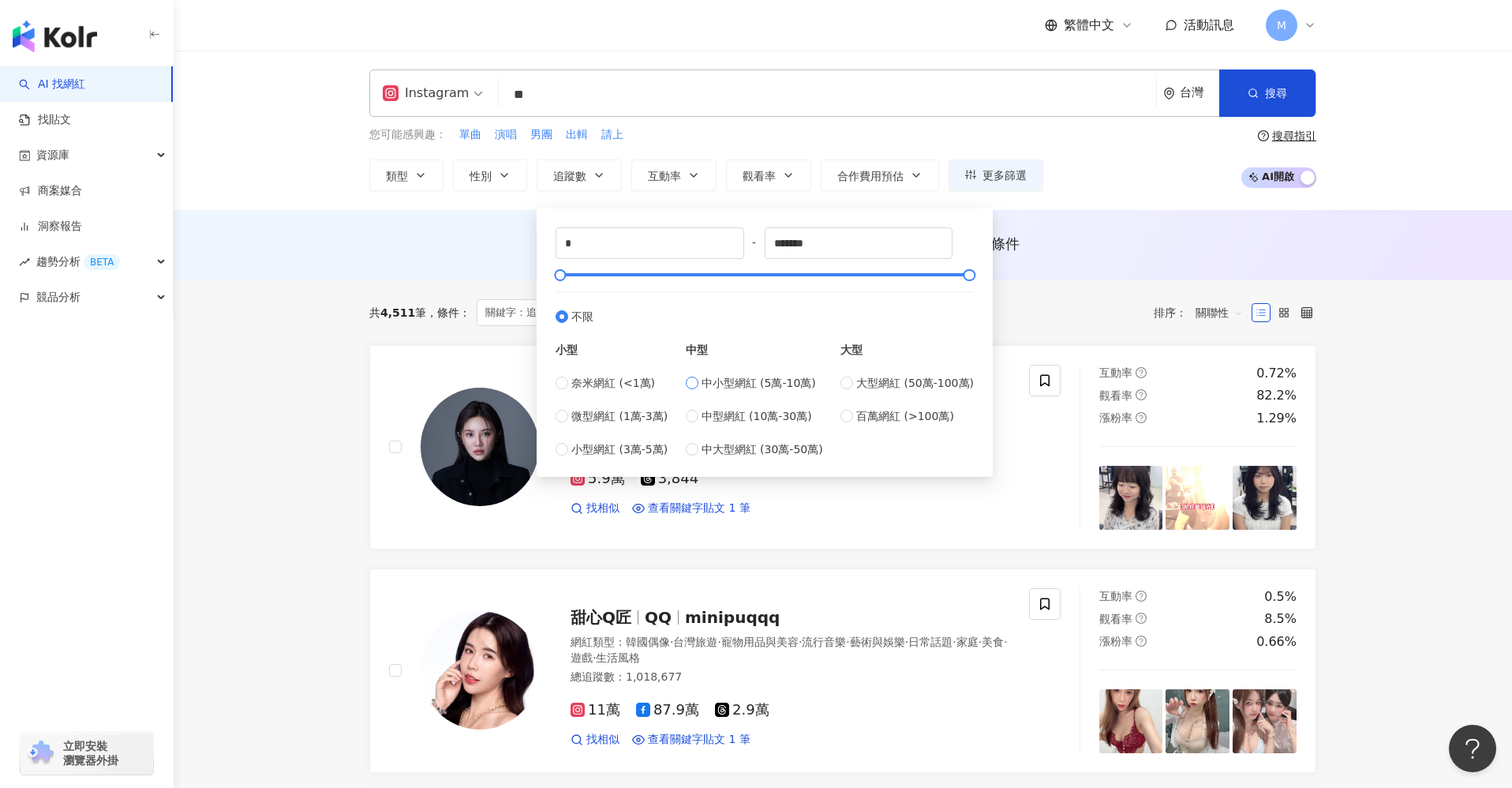
click at [757, 379] on span "中小型網紅 (5萬-10萬)" at bounding box center [758, 383] width 114 height 18
type input "*****"
click at [1147, 193] on div "Instagram ** 台灣 搜尋 0b0ba09a-536b-489b-a1e7-e958adaa076d 匿名追星 3,680 追蹤者 追星日記✨ 1,…" at bounding box center [843, 130] width 1339 height 160
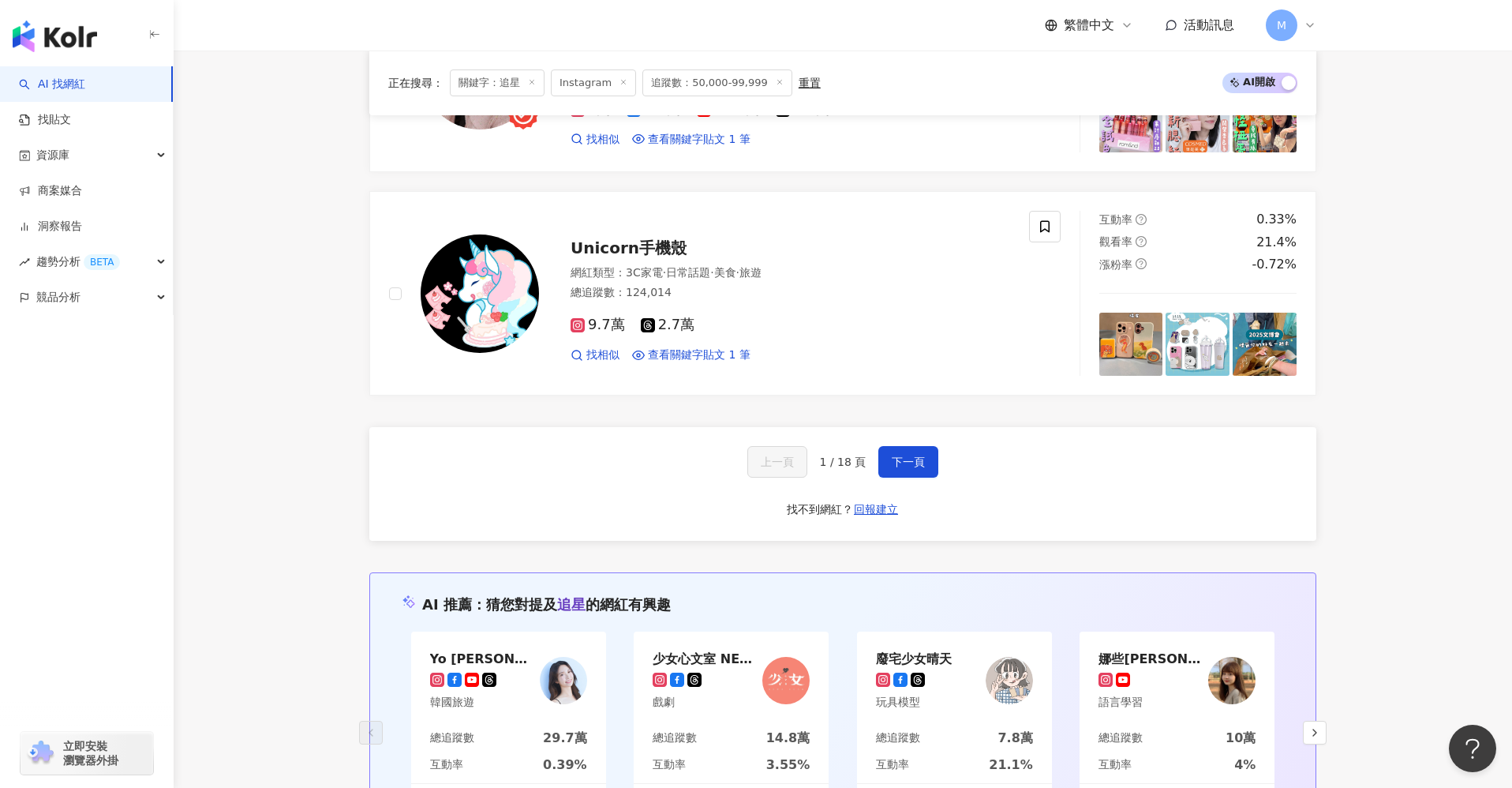
scroll to position [2947, 0]
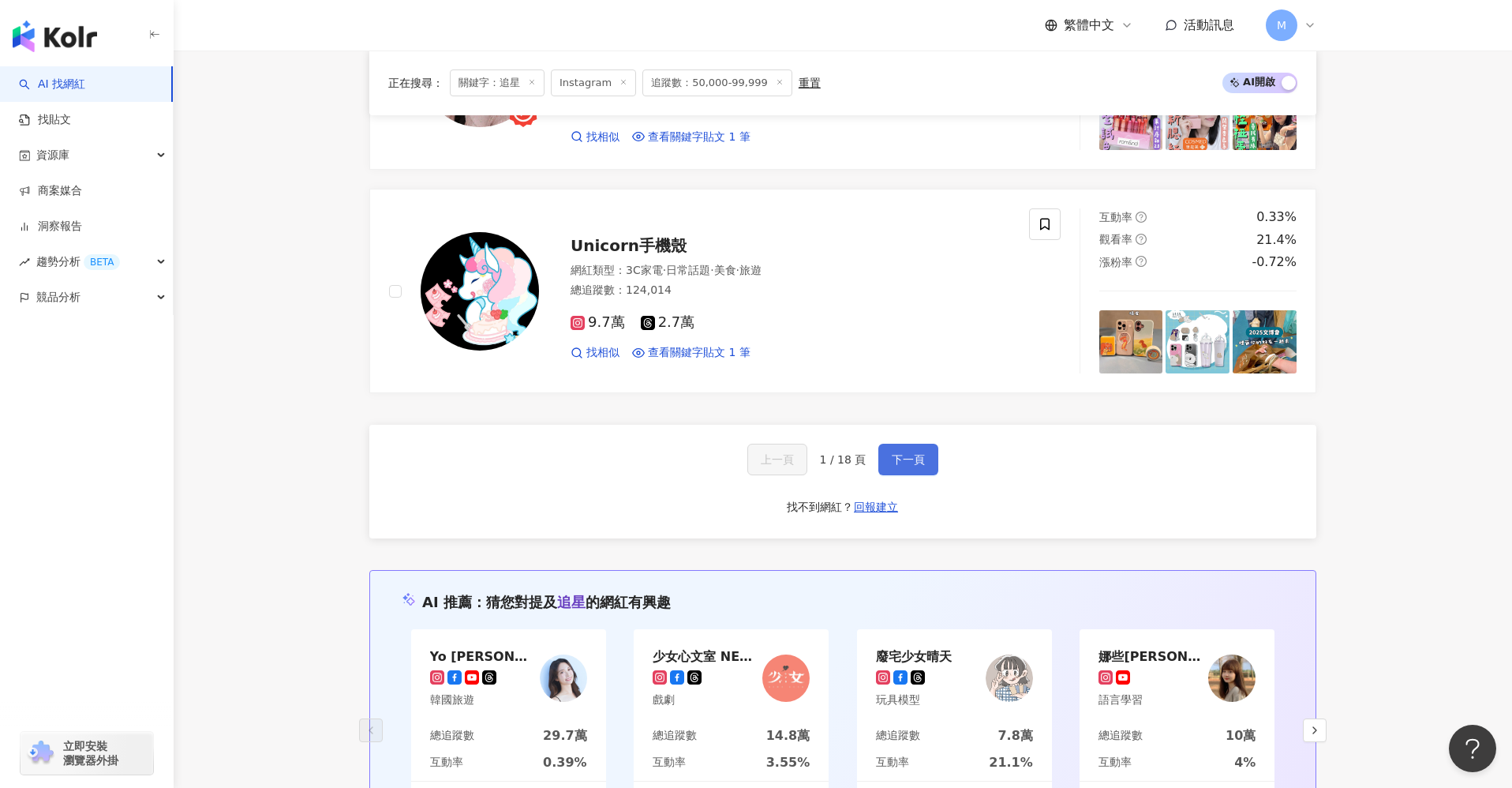
click at [934, 461] on button "下一頁" at bounding box center [908, 460] width 60 height 32
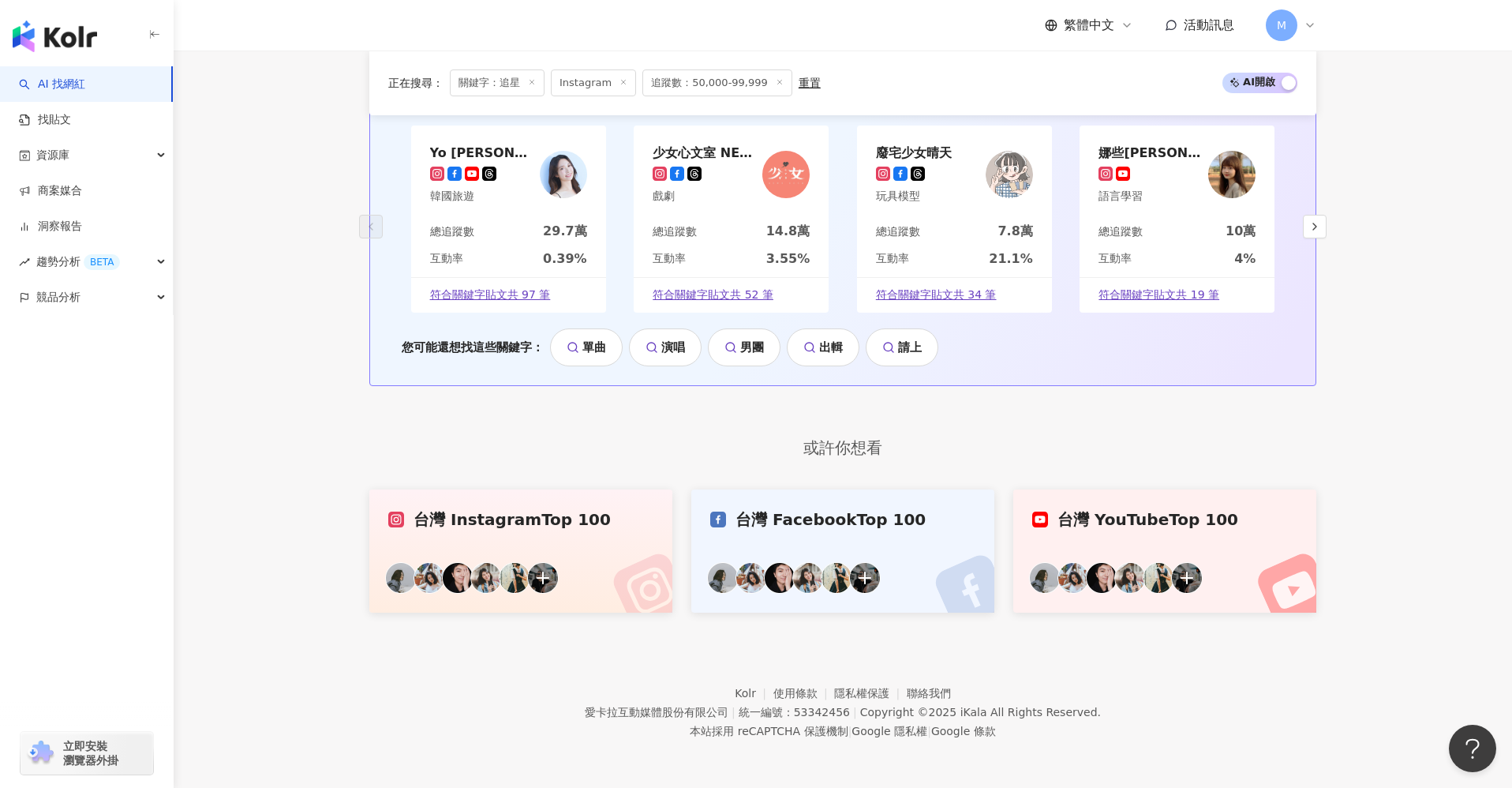
scroll to position [3154, 0]
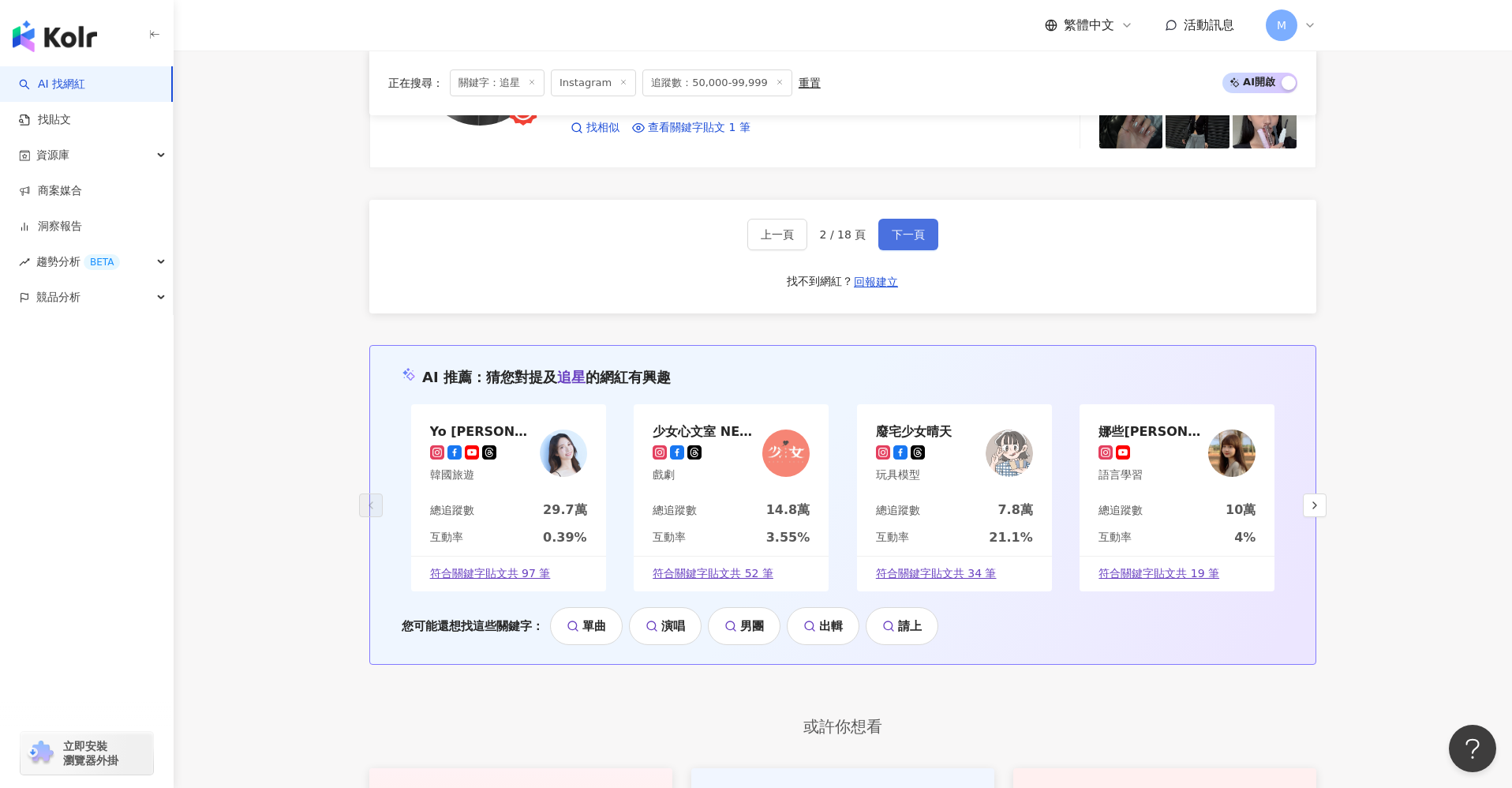
click at [927, 251] on button "下一頁" at bounding box center [908, 235] width 60 height 32
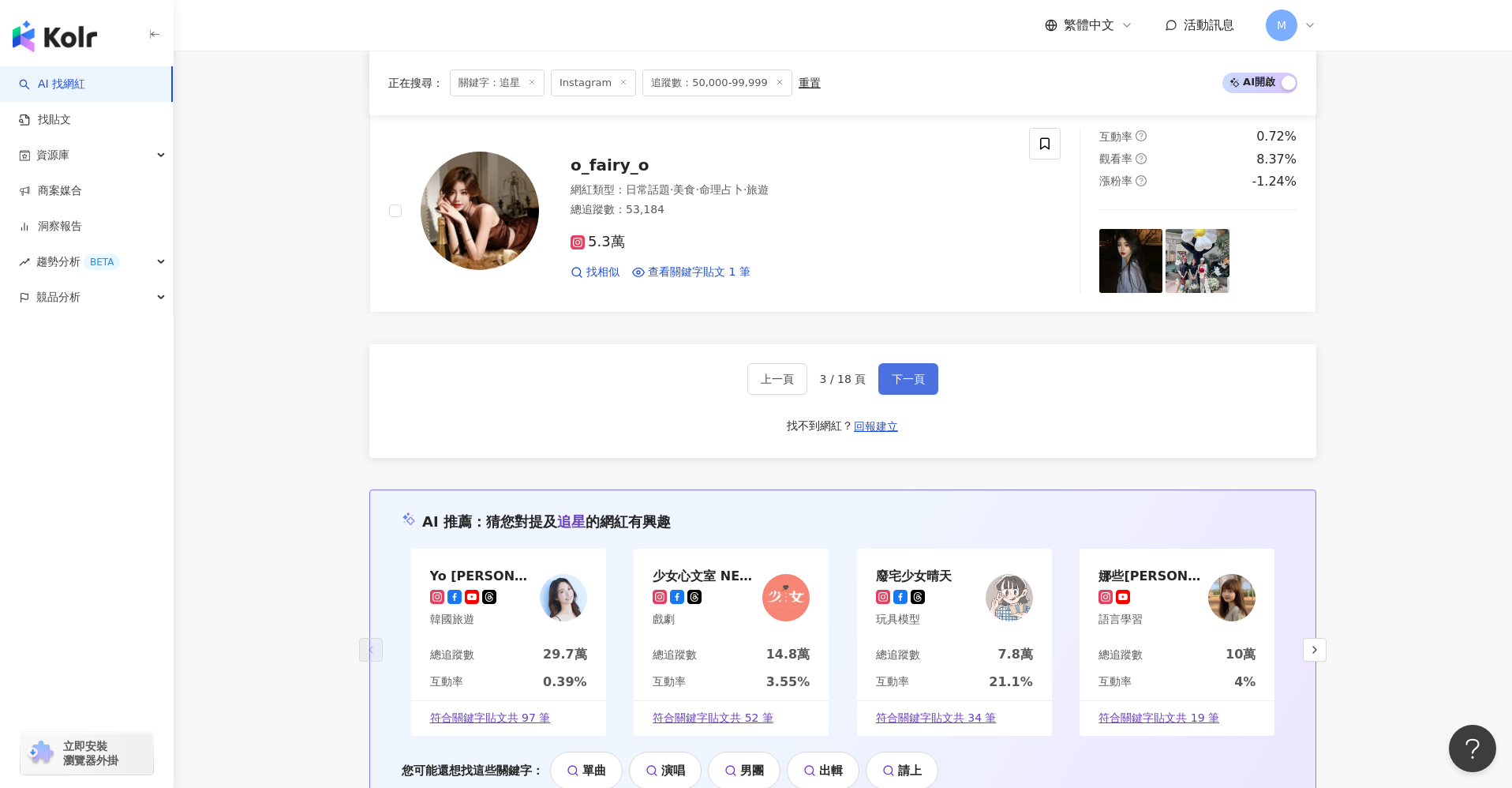
scroll to position [2976, 0]
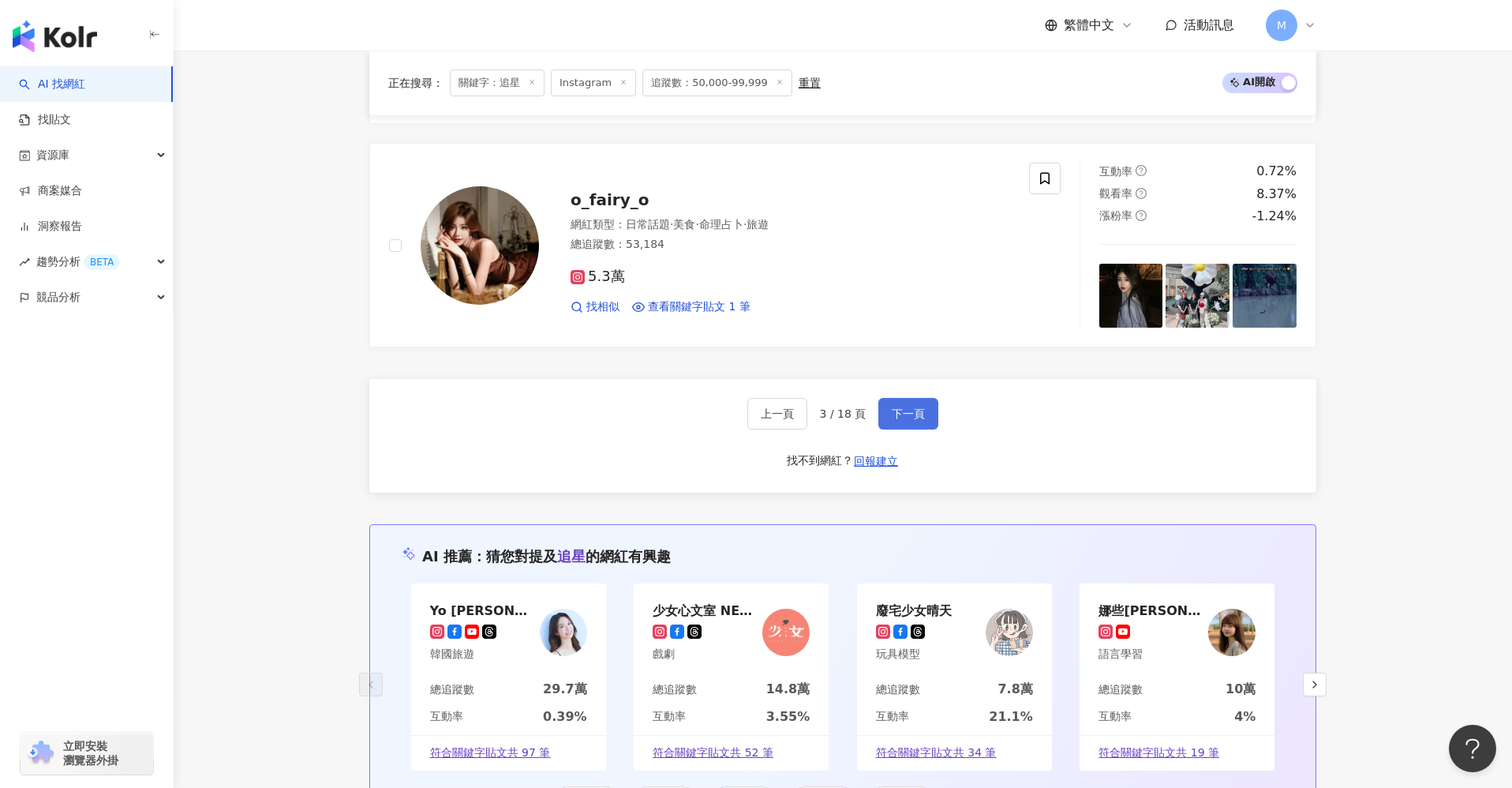
click at [916, 420] on span "下一頁" at bounding box center [909, 414] width 34 height 13
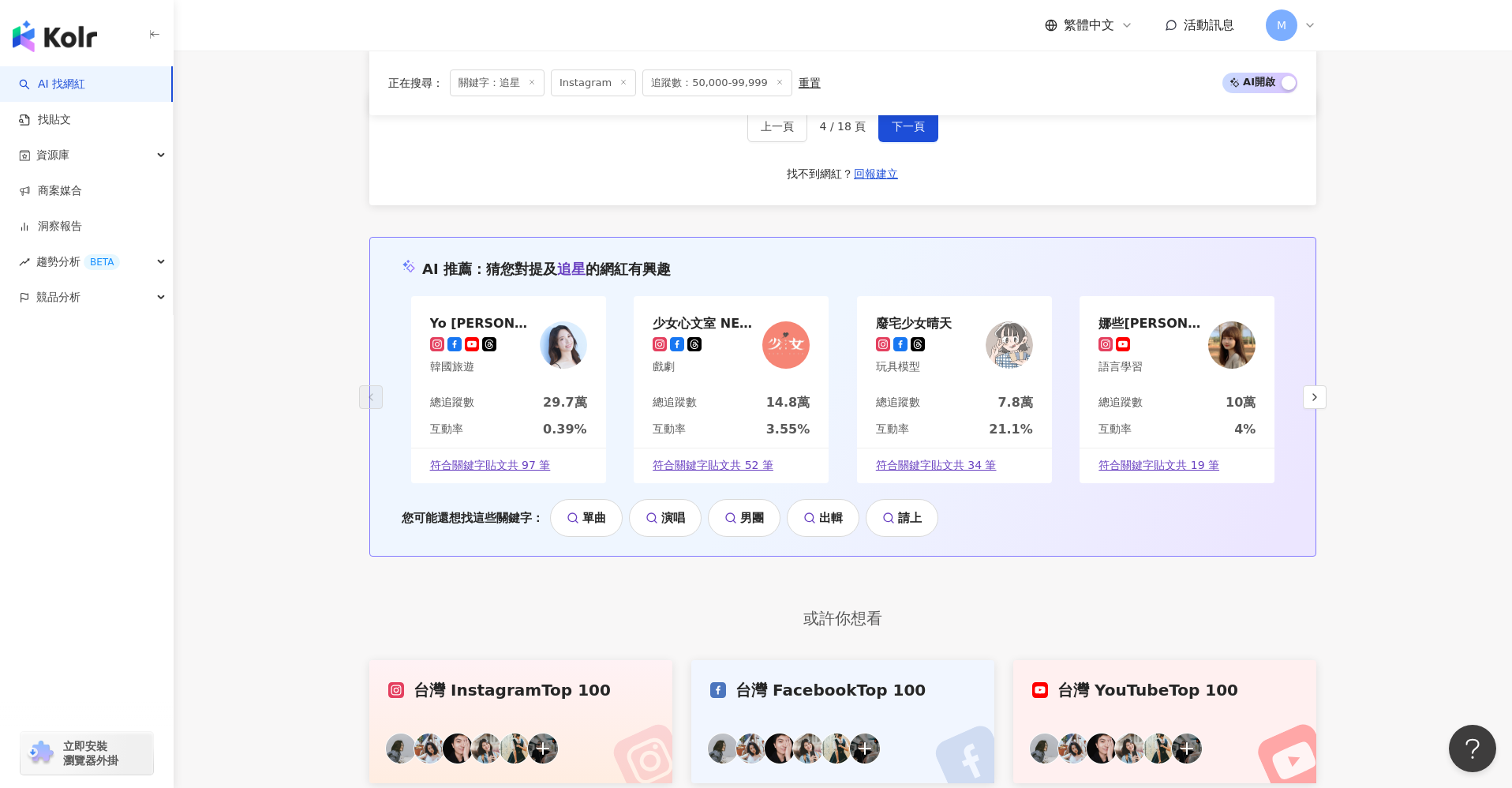
scroll to position [3055, 0]
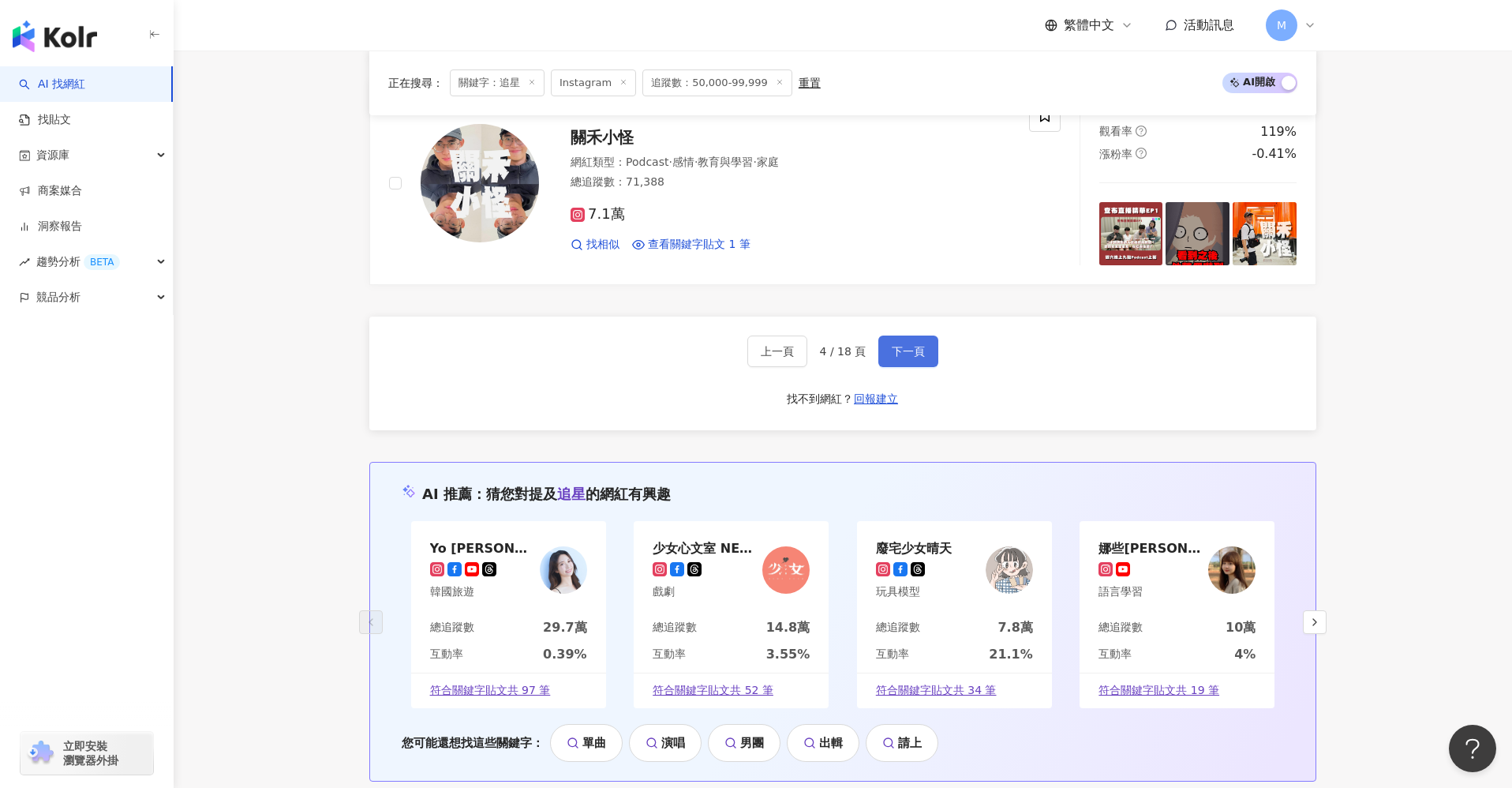
click at [907, 345] on span "下一頁" at bounding box center [909, 351] width 34 height 13
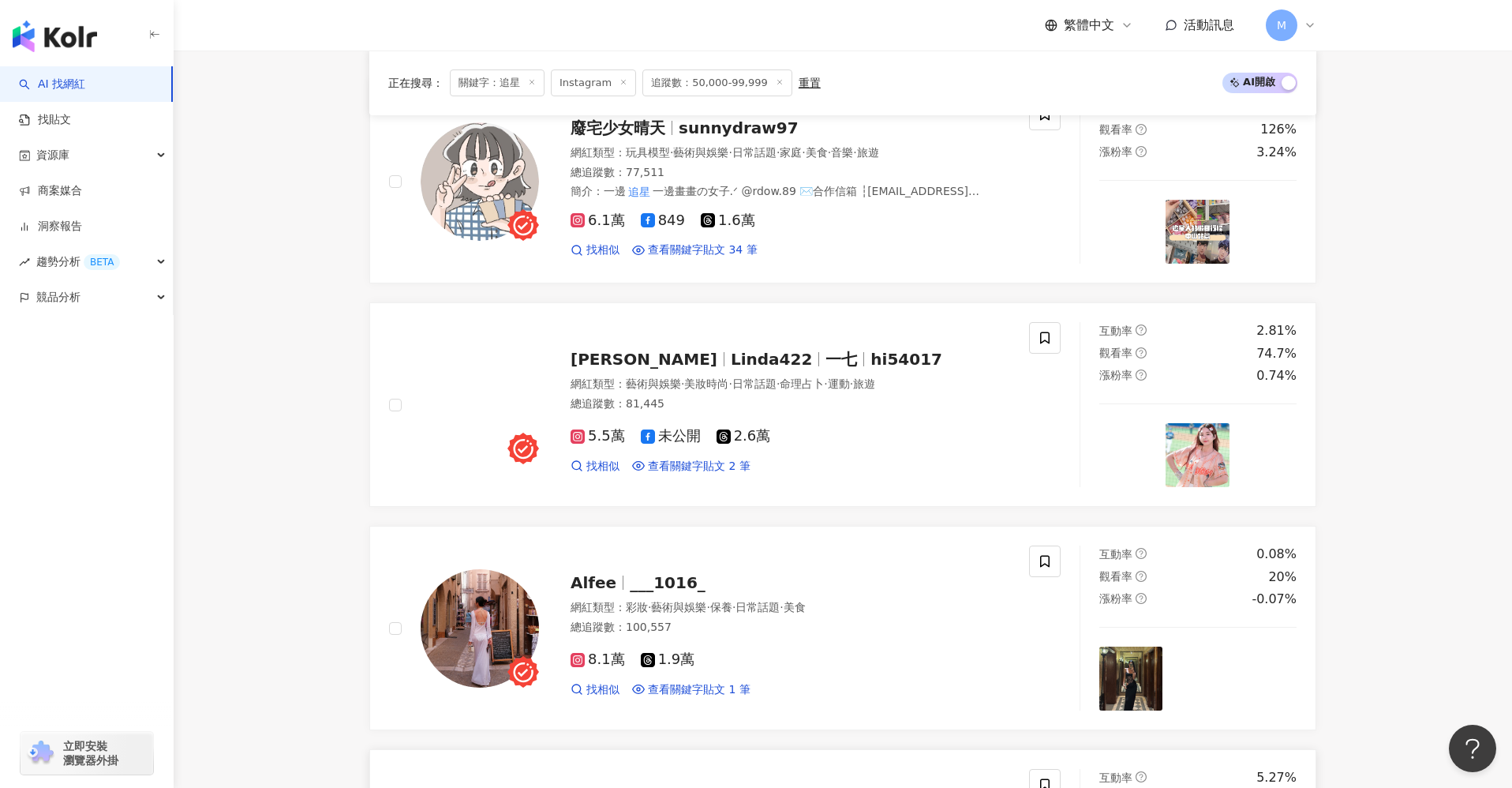
scroll to position [2690, 0]
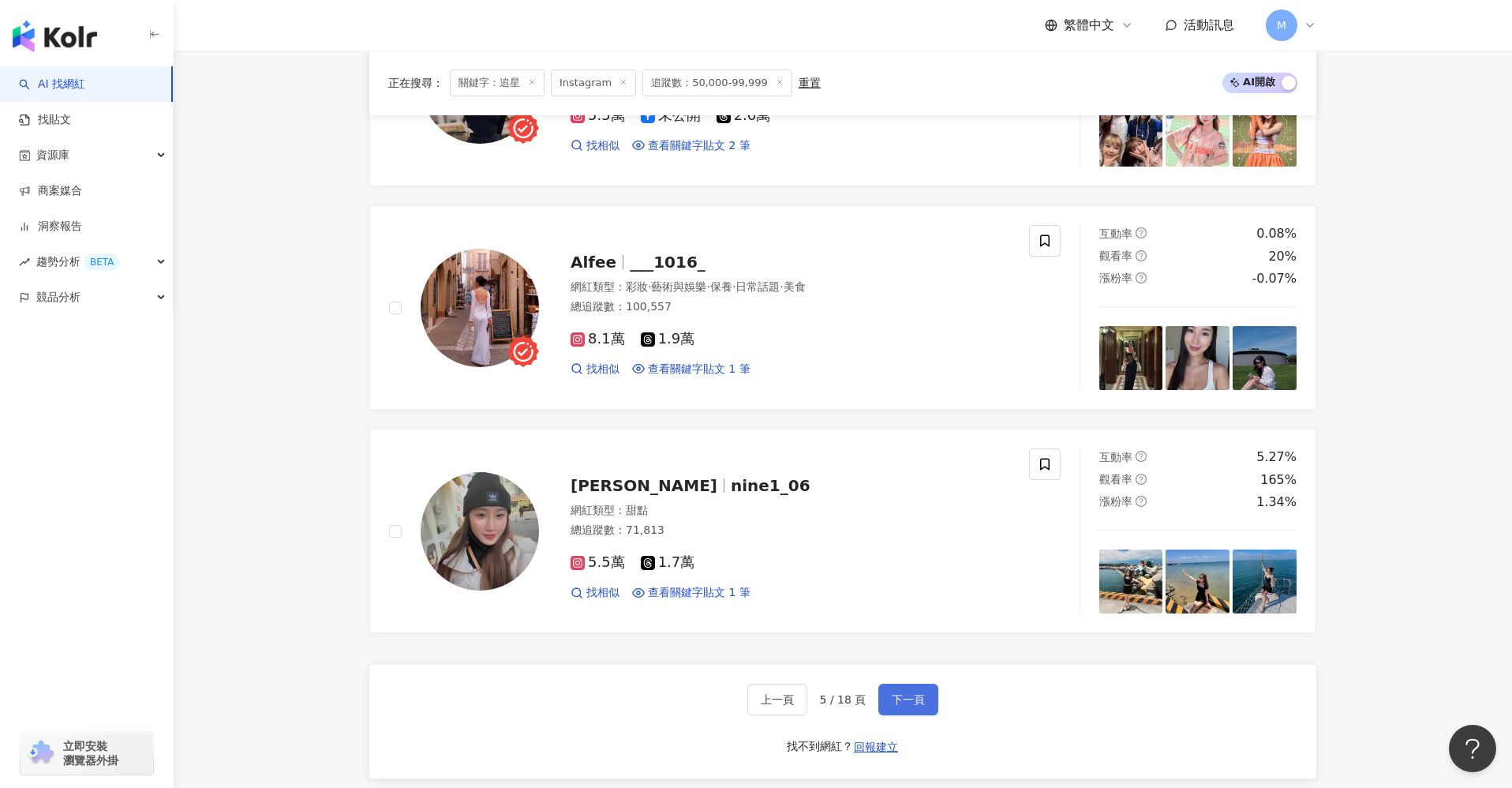
click at [910, 592] on span "下一頁" at bounding box center [909, 700] width 34 height 13
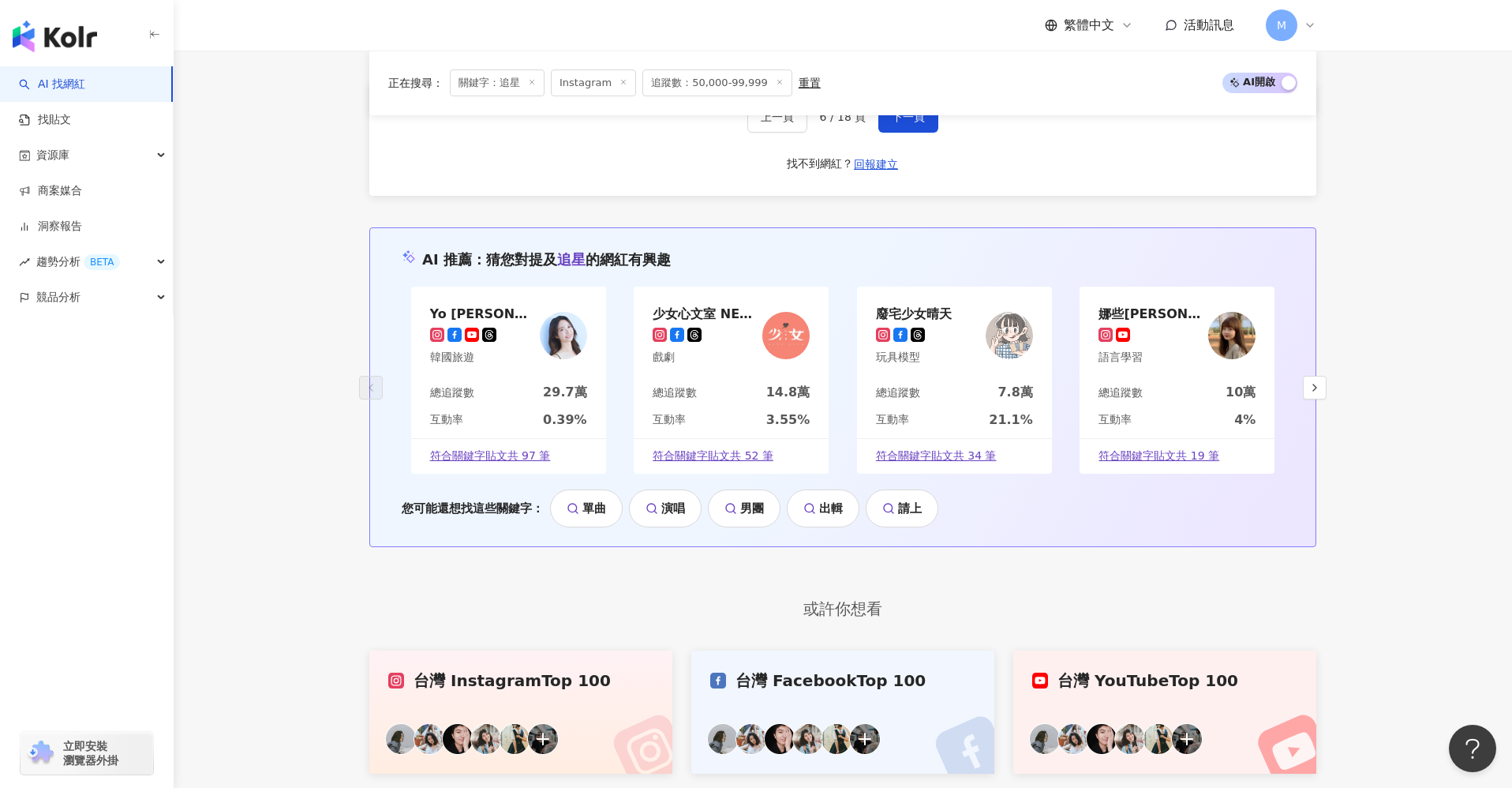
scroll to position [3213, 0]
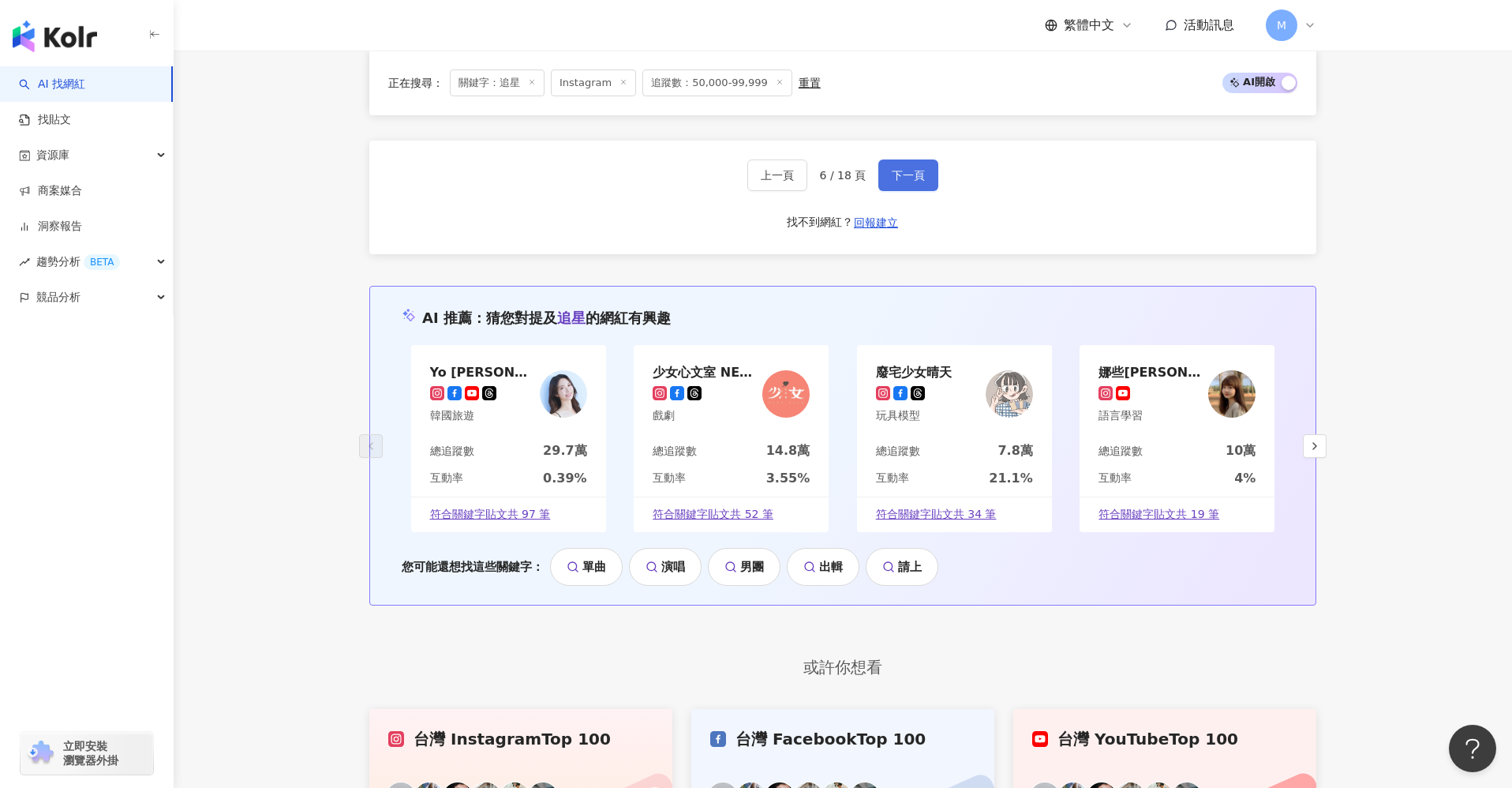
click at [900, 182] on span "下一頁" at bounding box center [909, 176] width 34 height 13
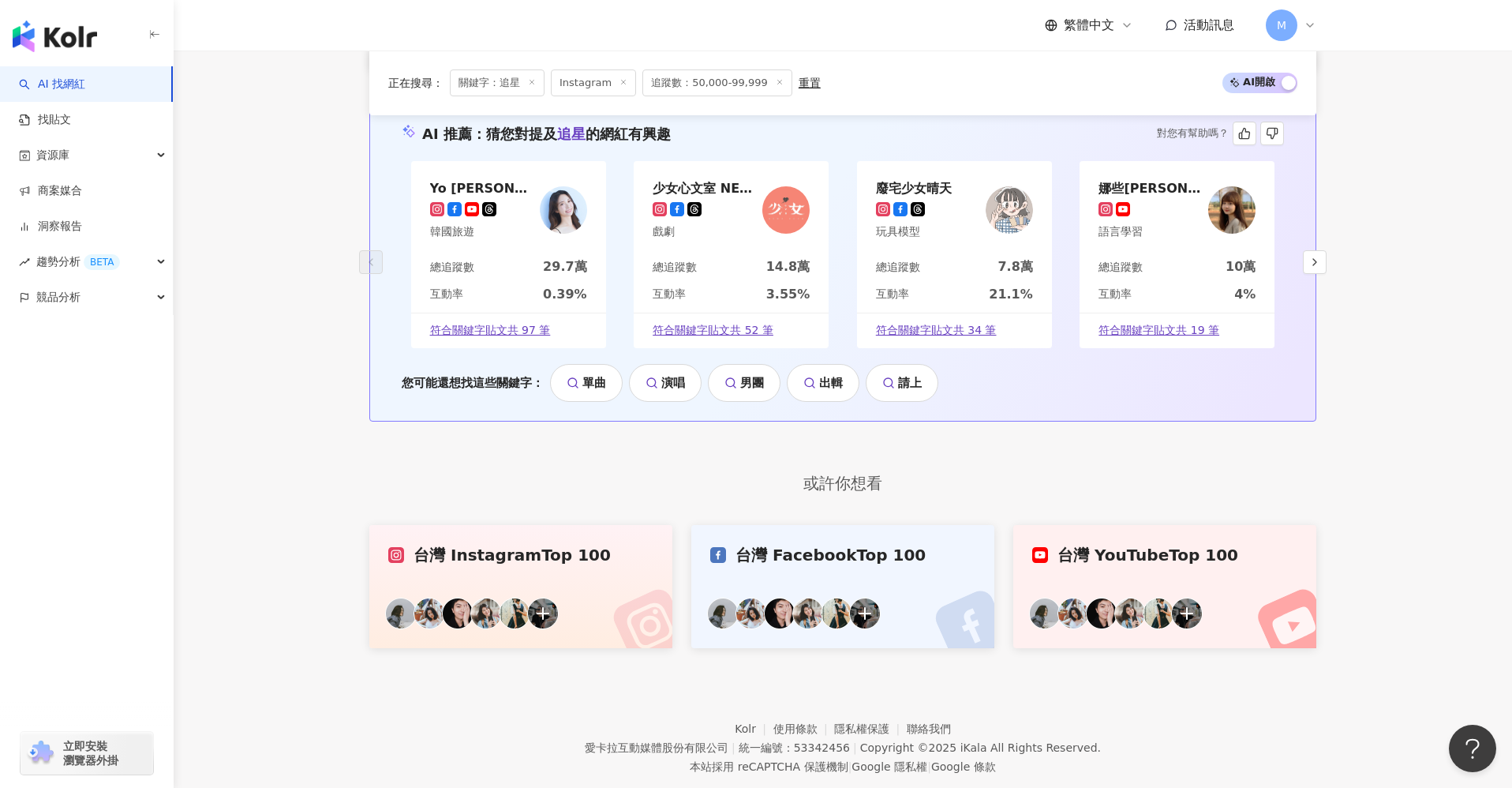
scroll to position [3095, 0]
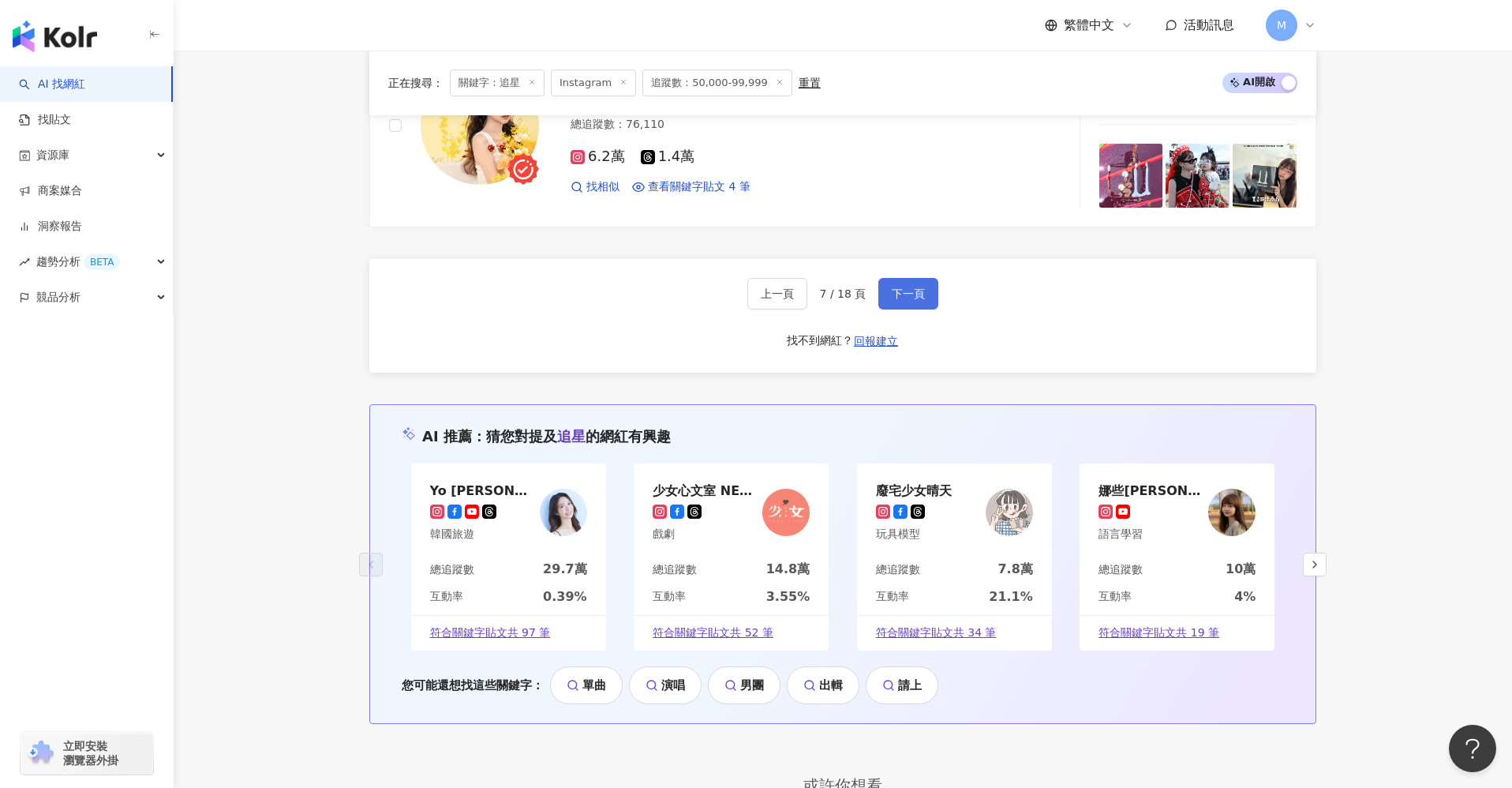
click at [912, 300] on span "下一頁" at bounding box center [909, 294] width 34 height 13
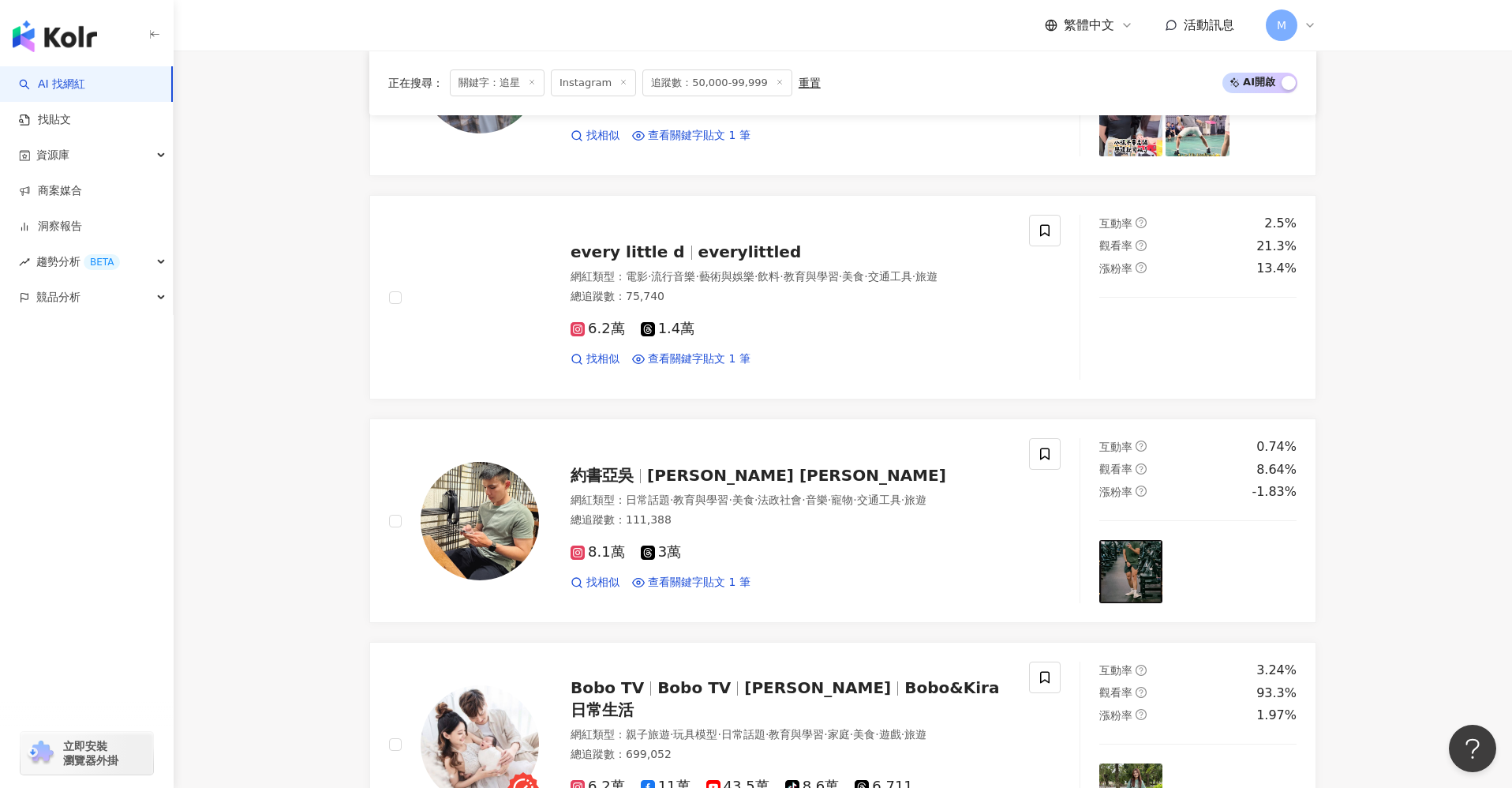
scroll to position [2812, 0]
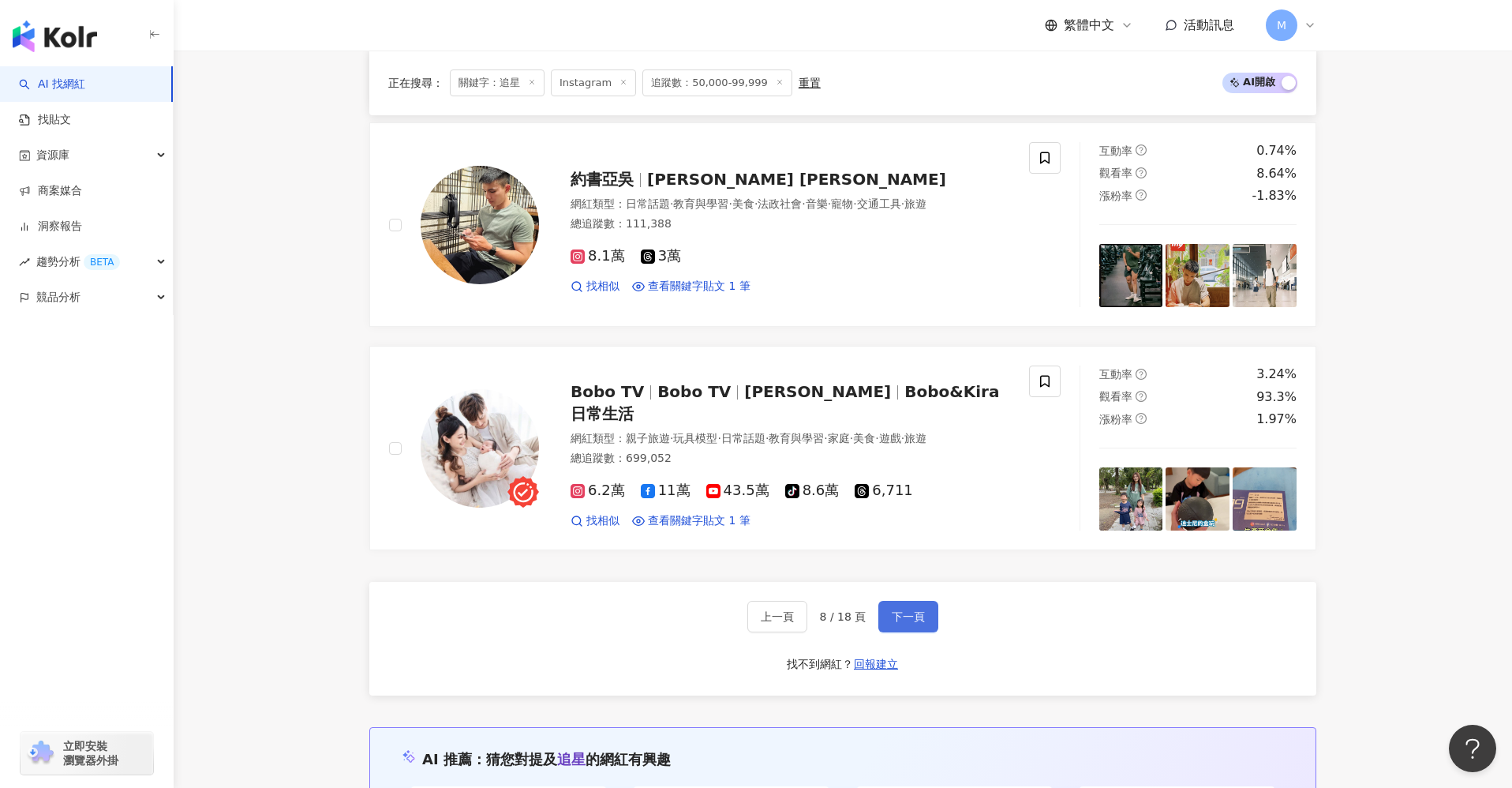
click at [890, 592] on button "下一頁" at bounding box center [908, 617] width 60 height 32
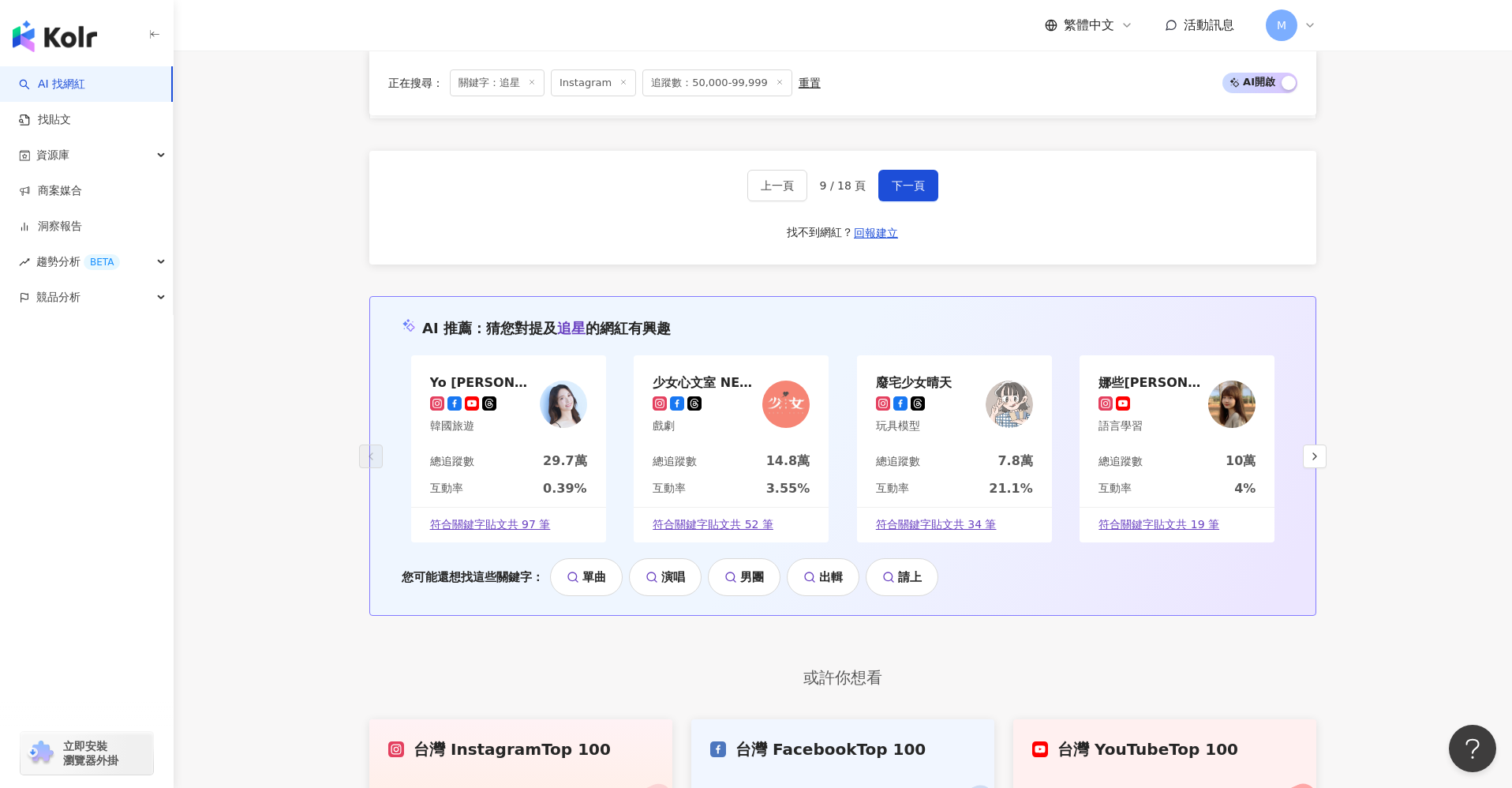
scroll to position [3094, 0]
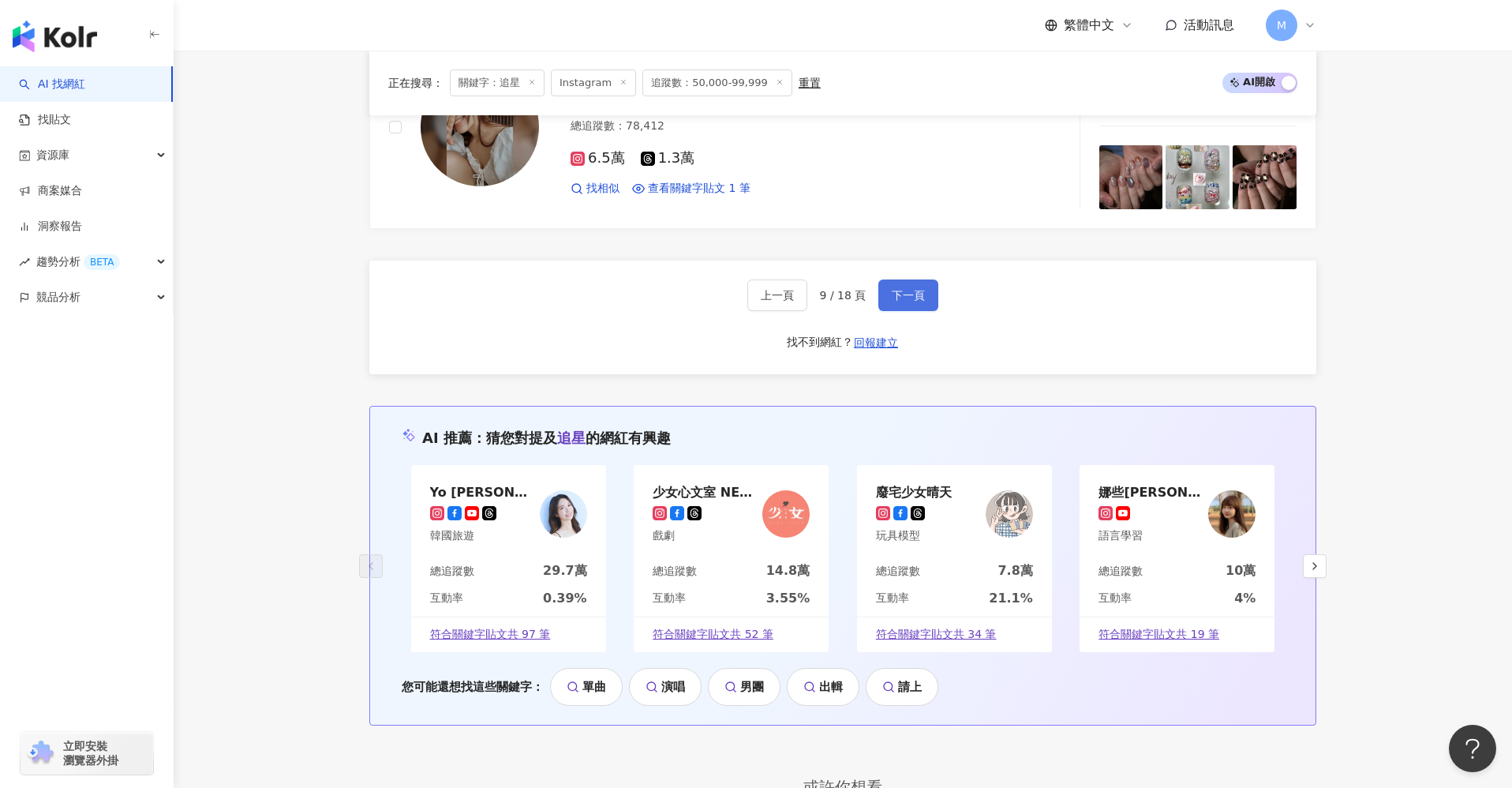
click at [911, 302] on span "下一頁" at bounding box center [909, 295] width 34 height 13
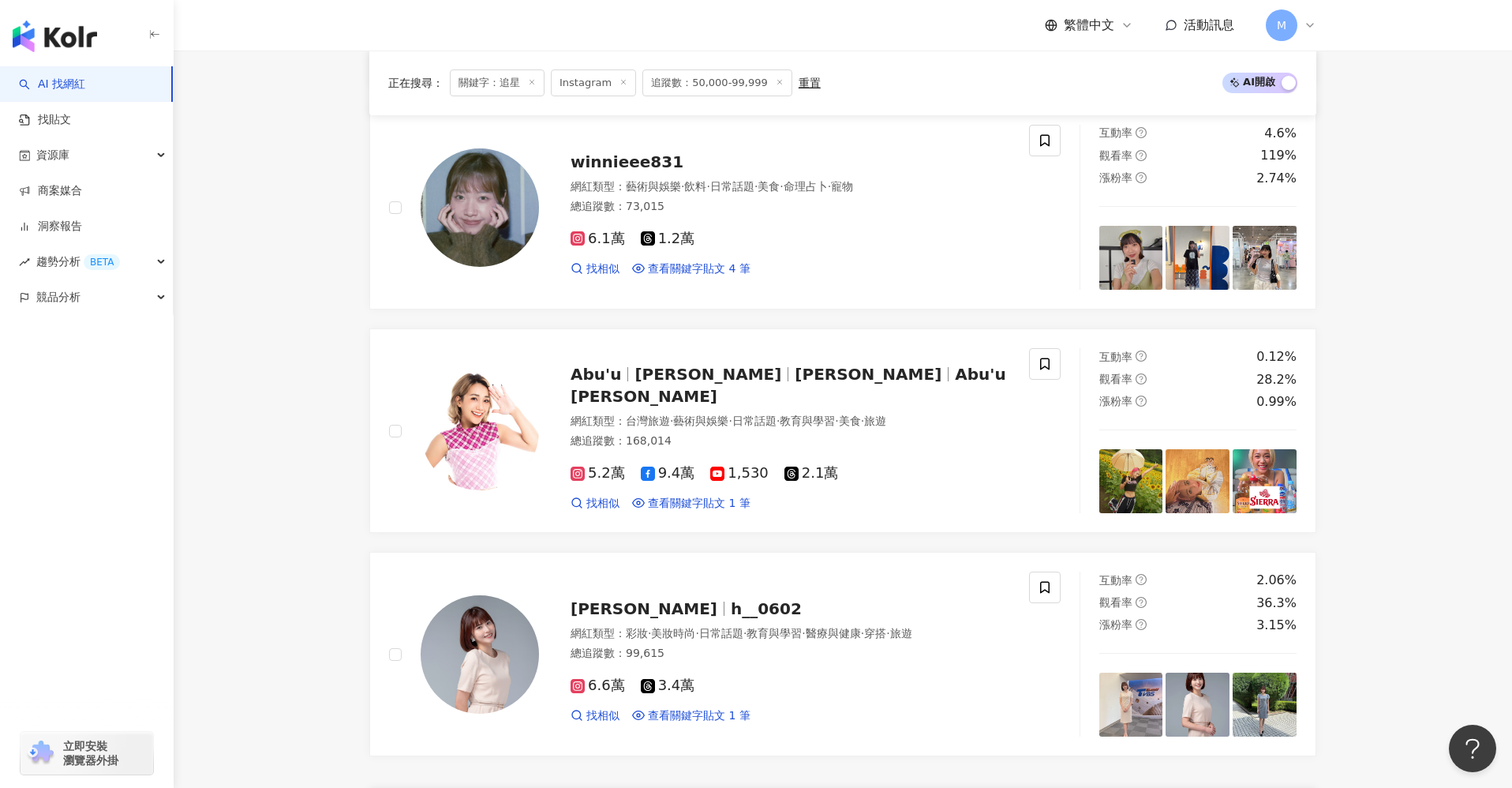
scroll to position [3003, 0]
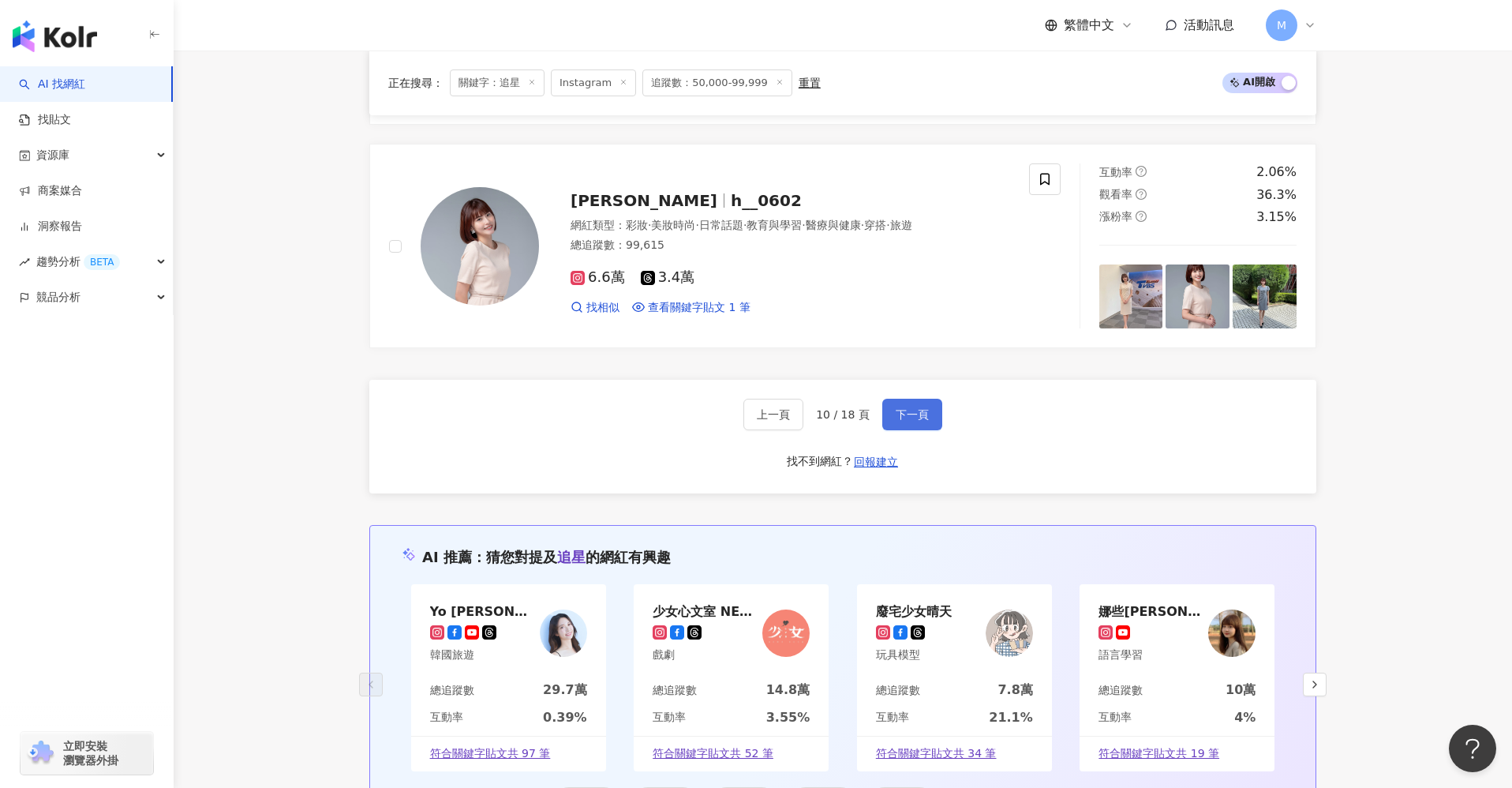
click at [917, 408] on span "下一頁" at bounding box center [913, 414] width 34 height 13
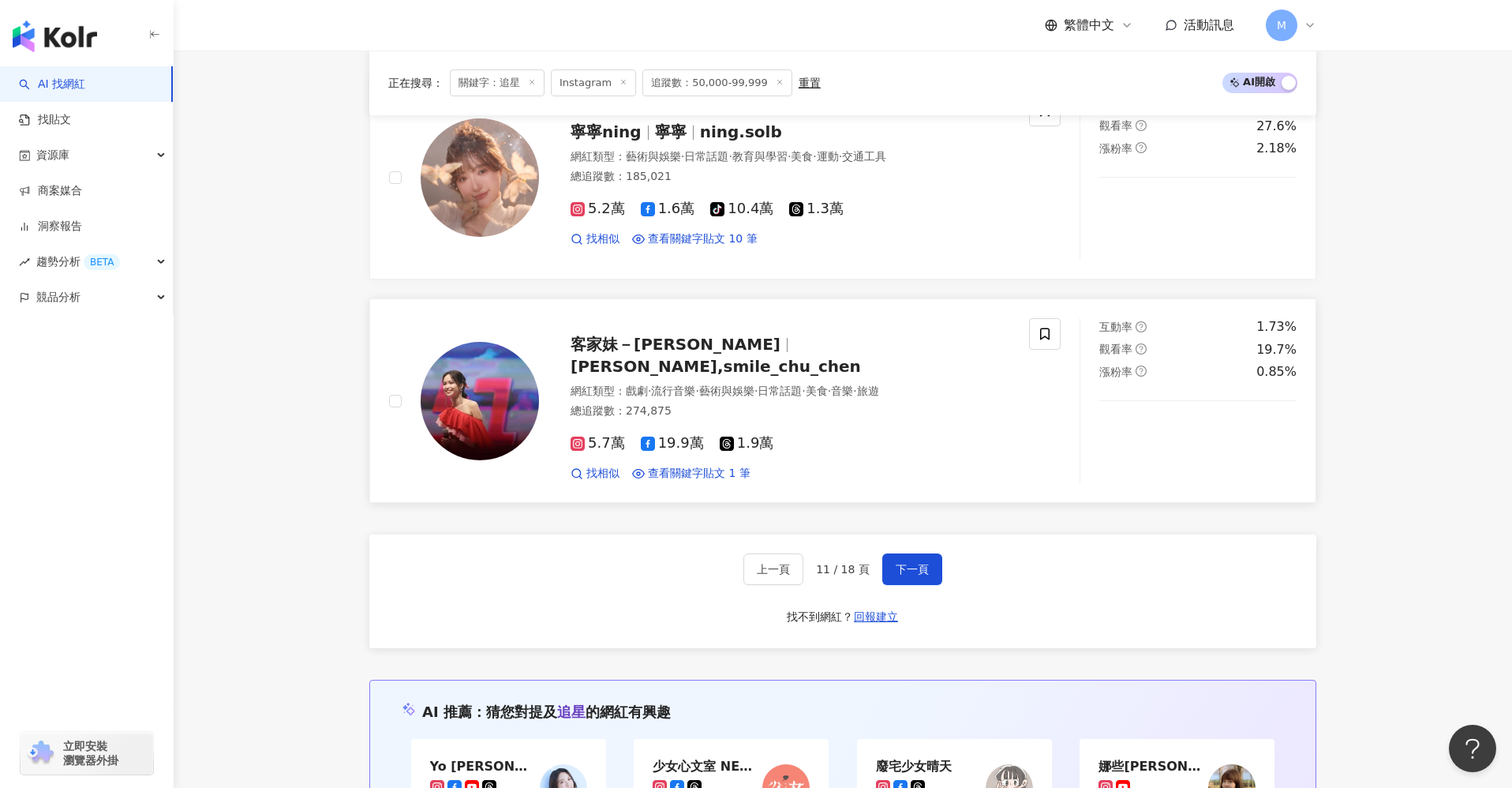
scroll to position [2784, 0]
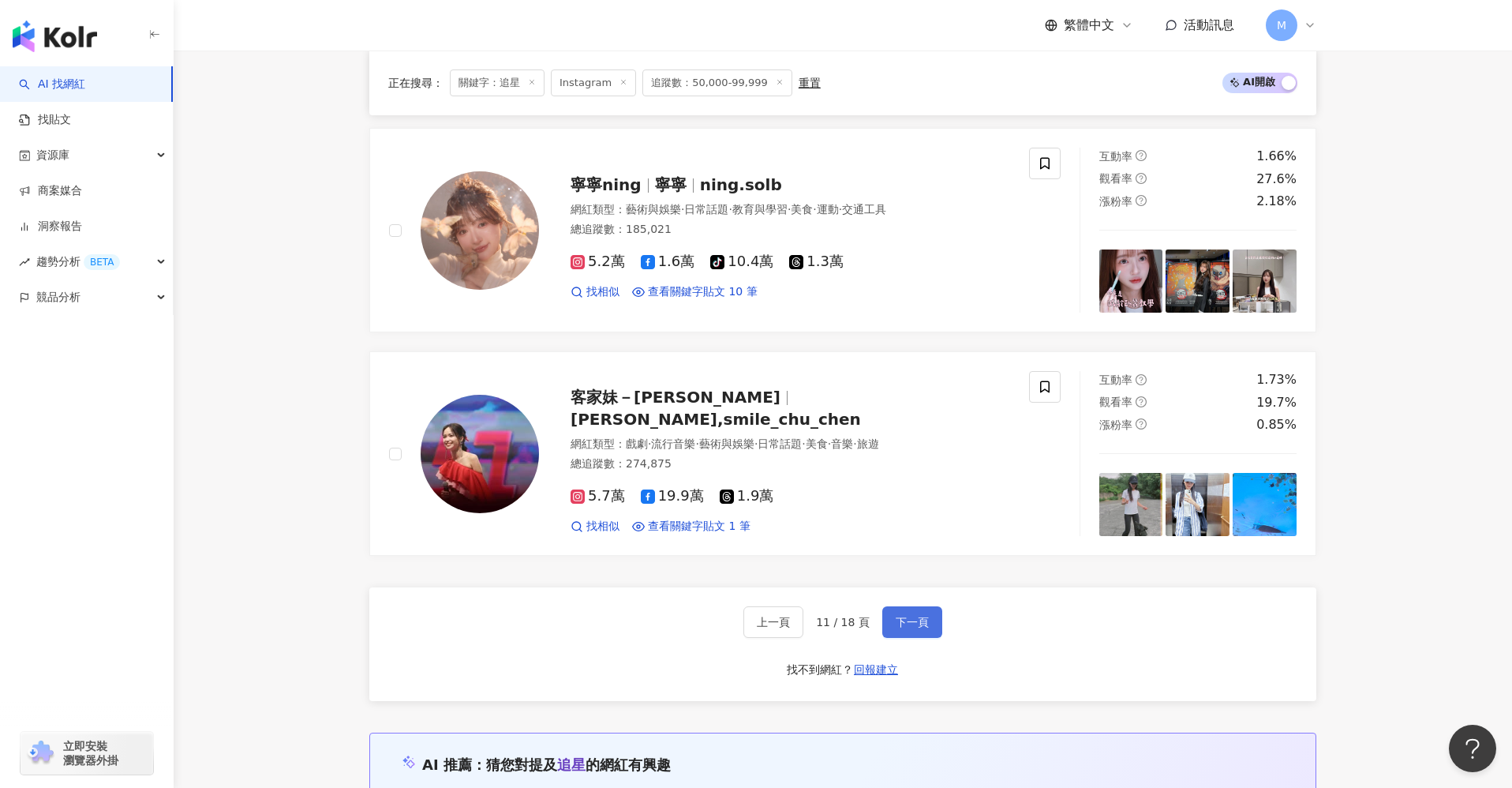
click at [910, 592] on button "下一頁" at bounding box center [912, 623] width 60 height 32
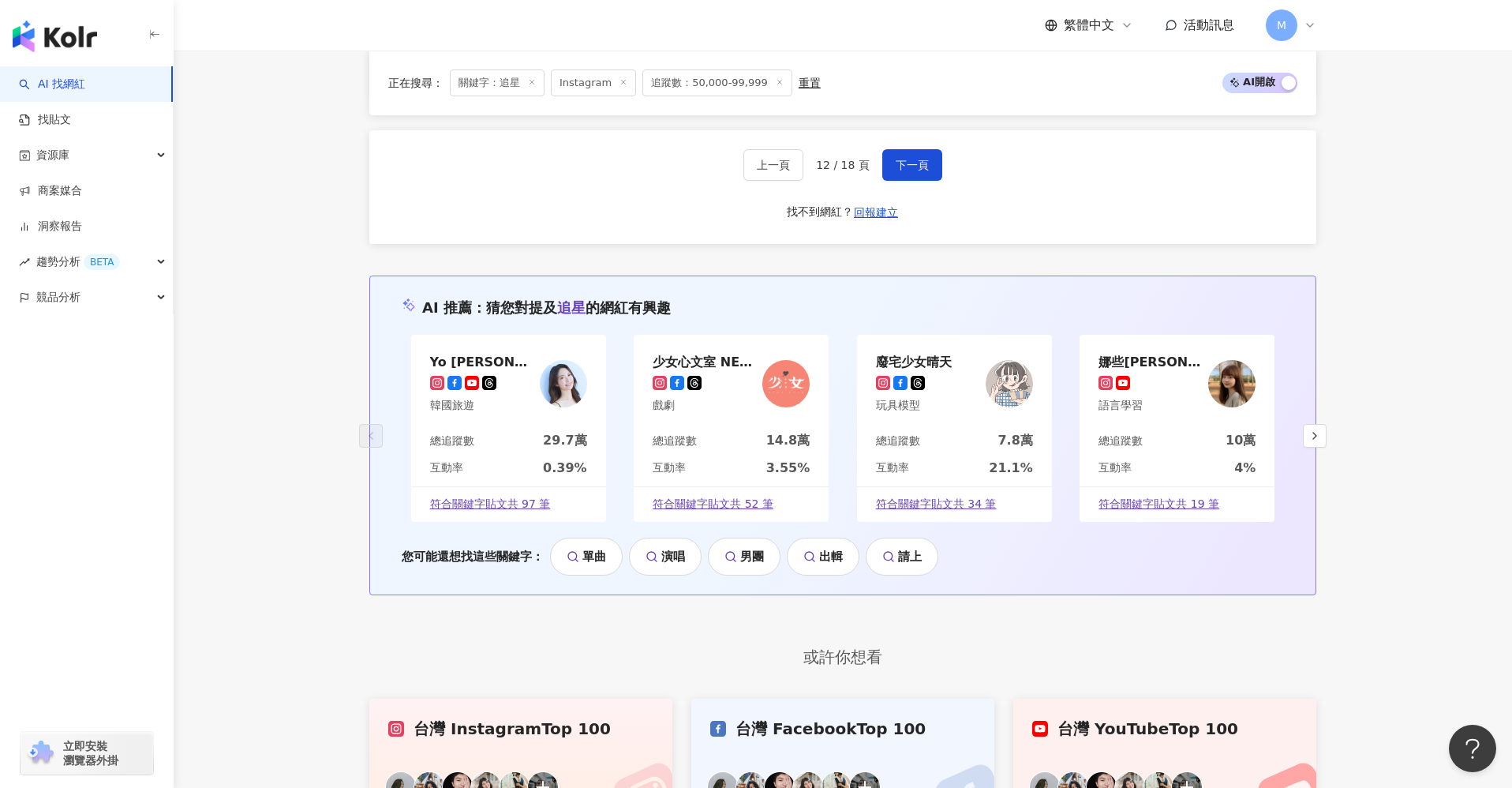
scroll to position [2915, 0]
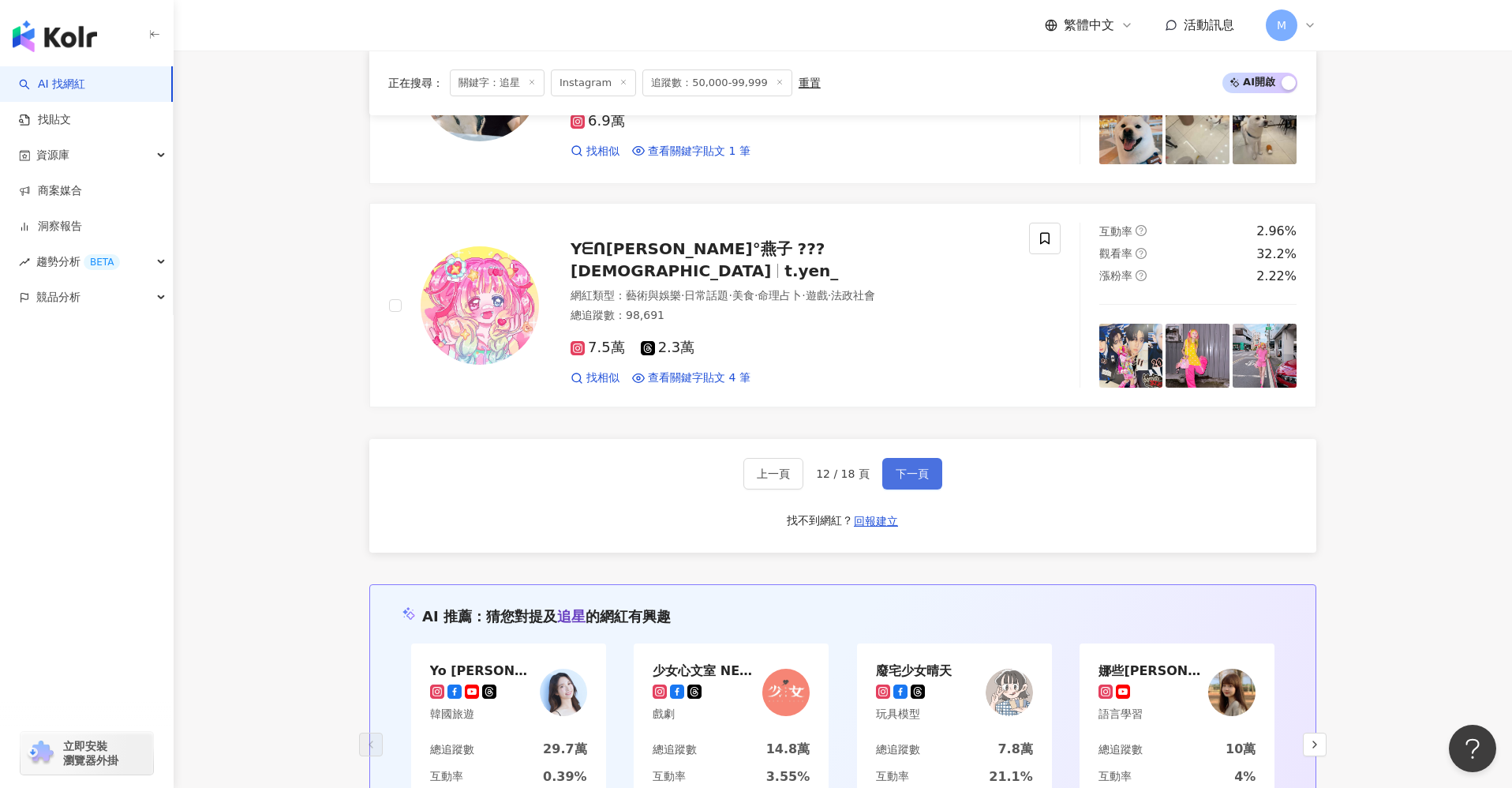
click at [914, 478] on button "下一頁" at bounding box center [912, 474] width 60 height 32
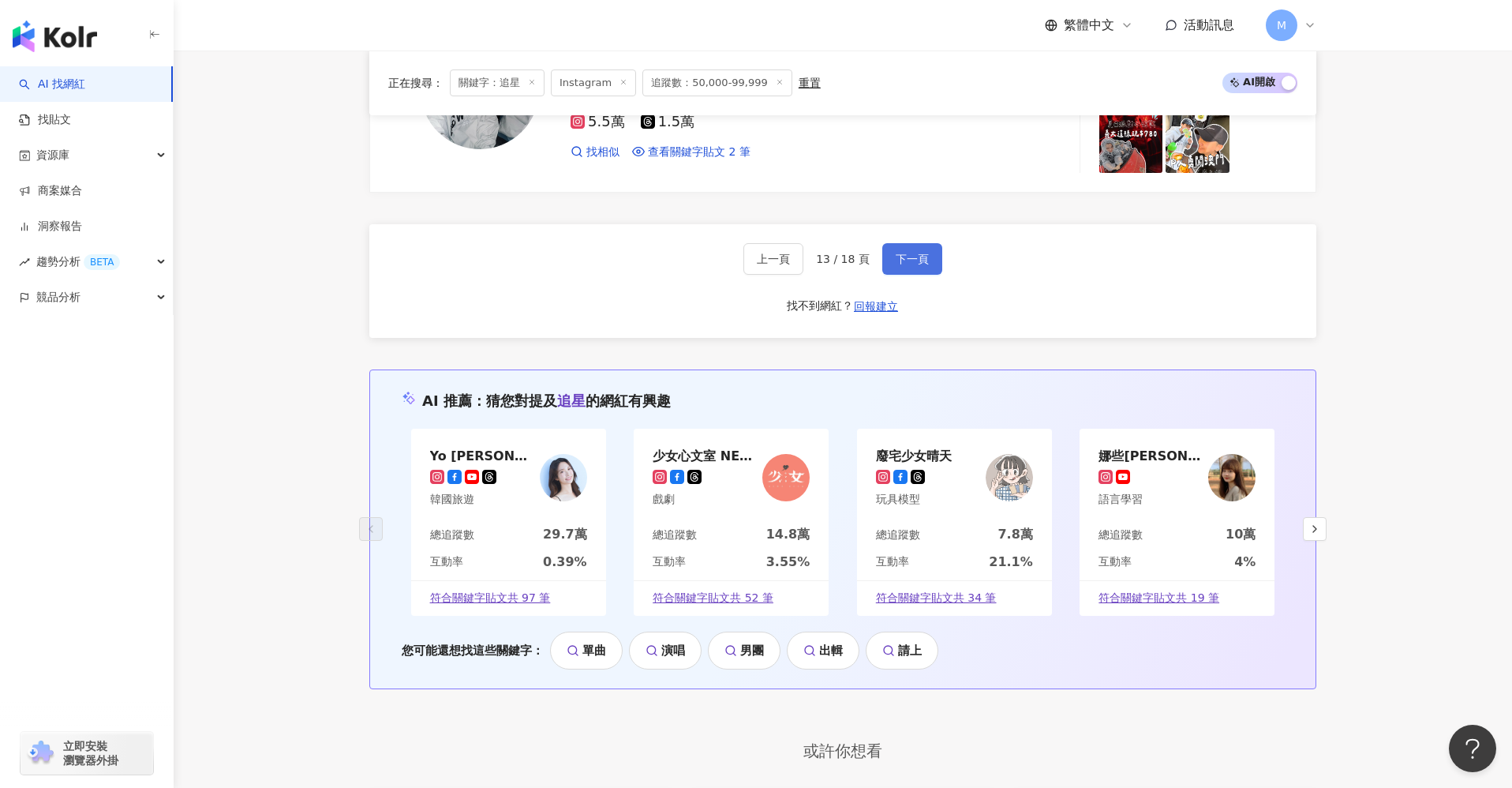
scroll to position [3036, 0]
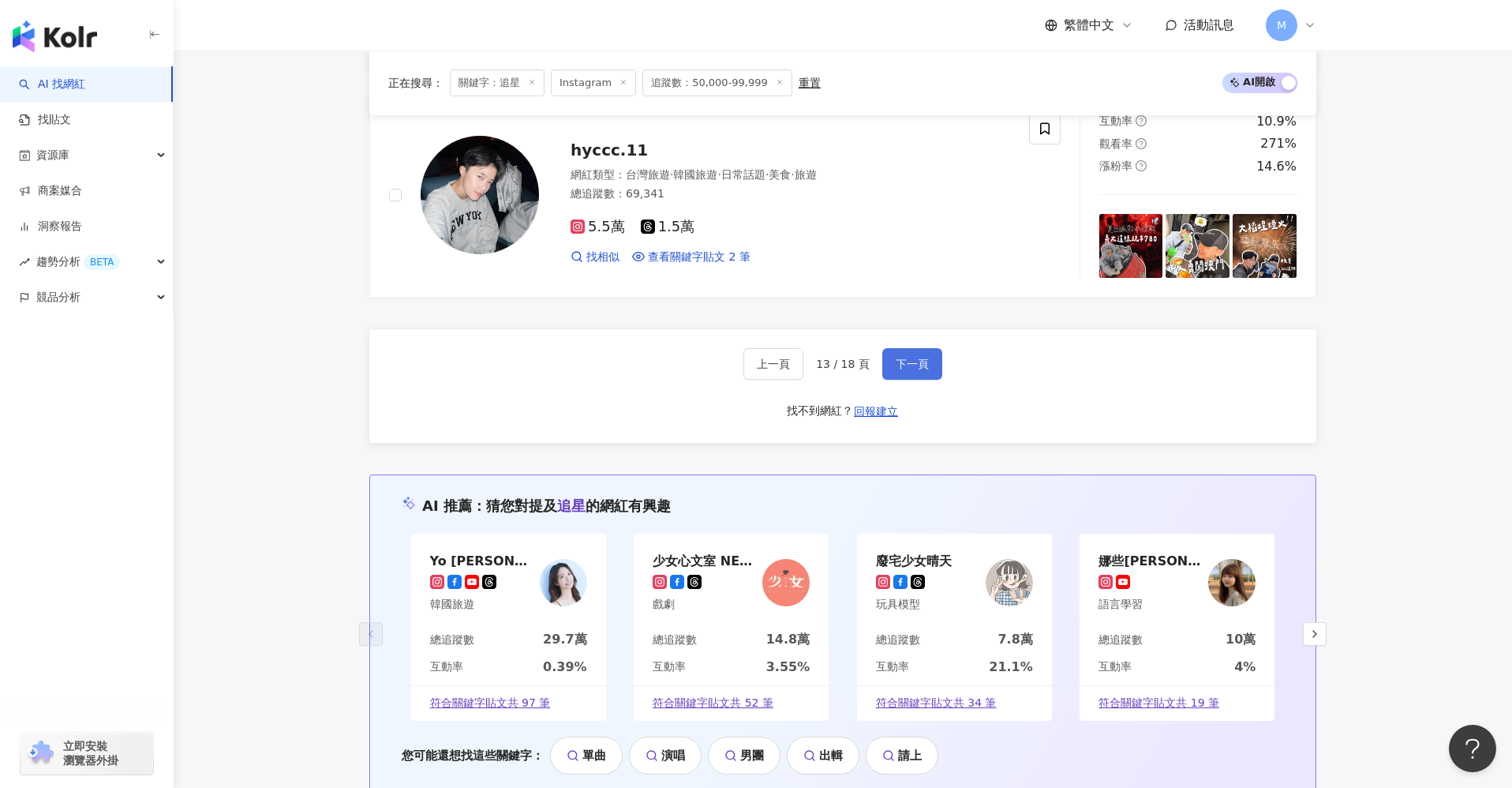
click at [897, 374] on button "下一頁" at bounding box center [912, 364] width 60 height 32
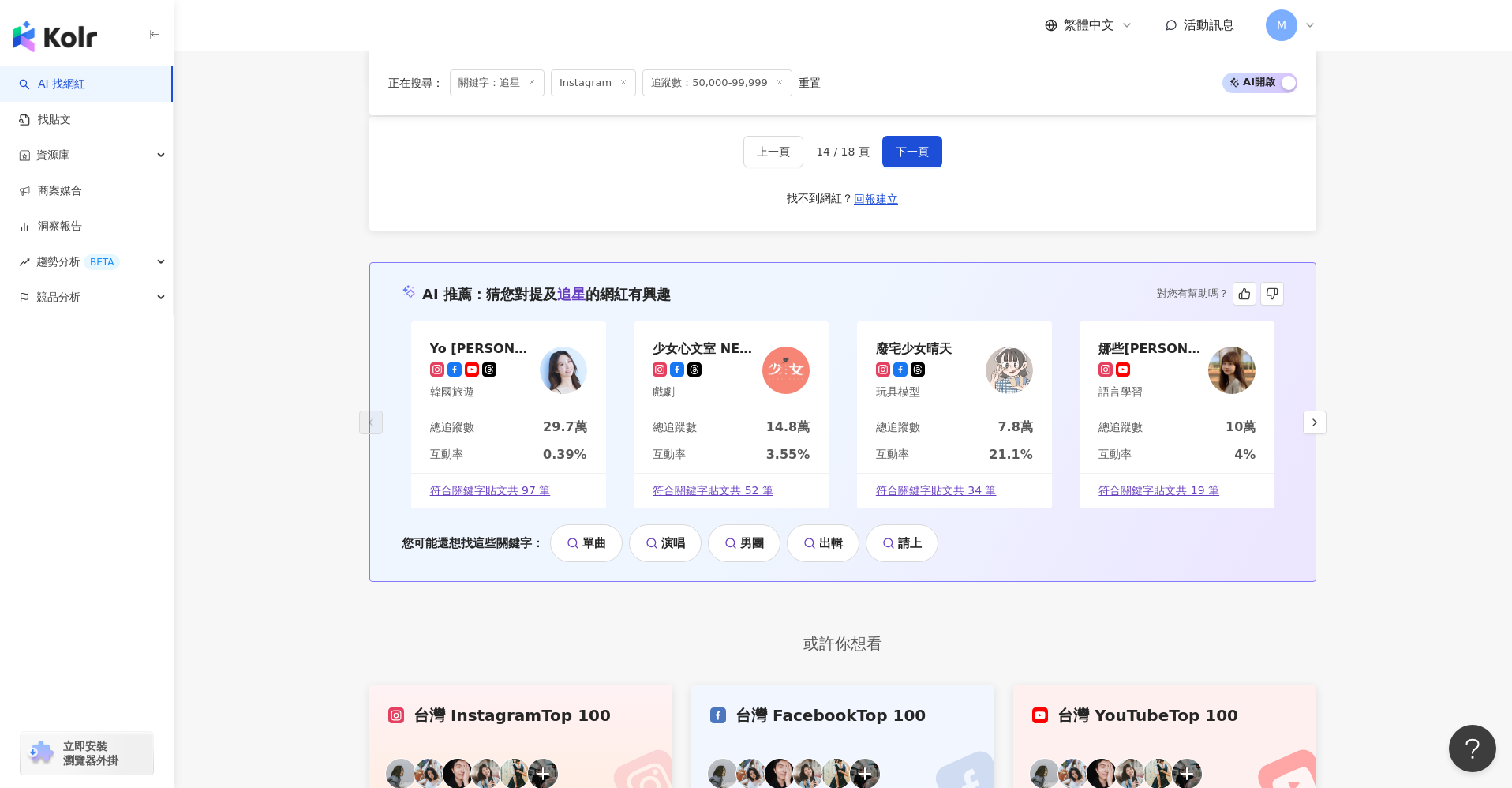
scroll to position [3017, 0]
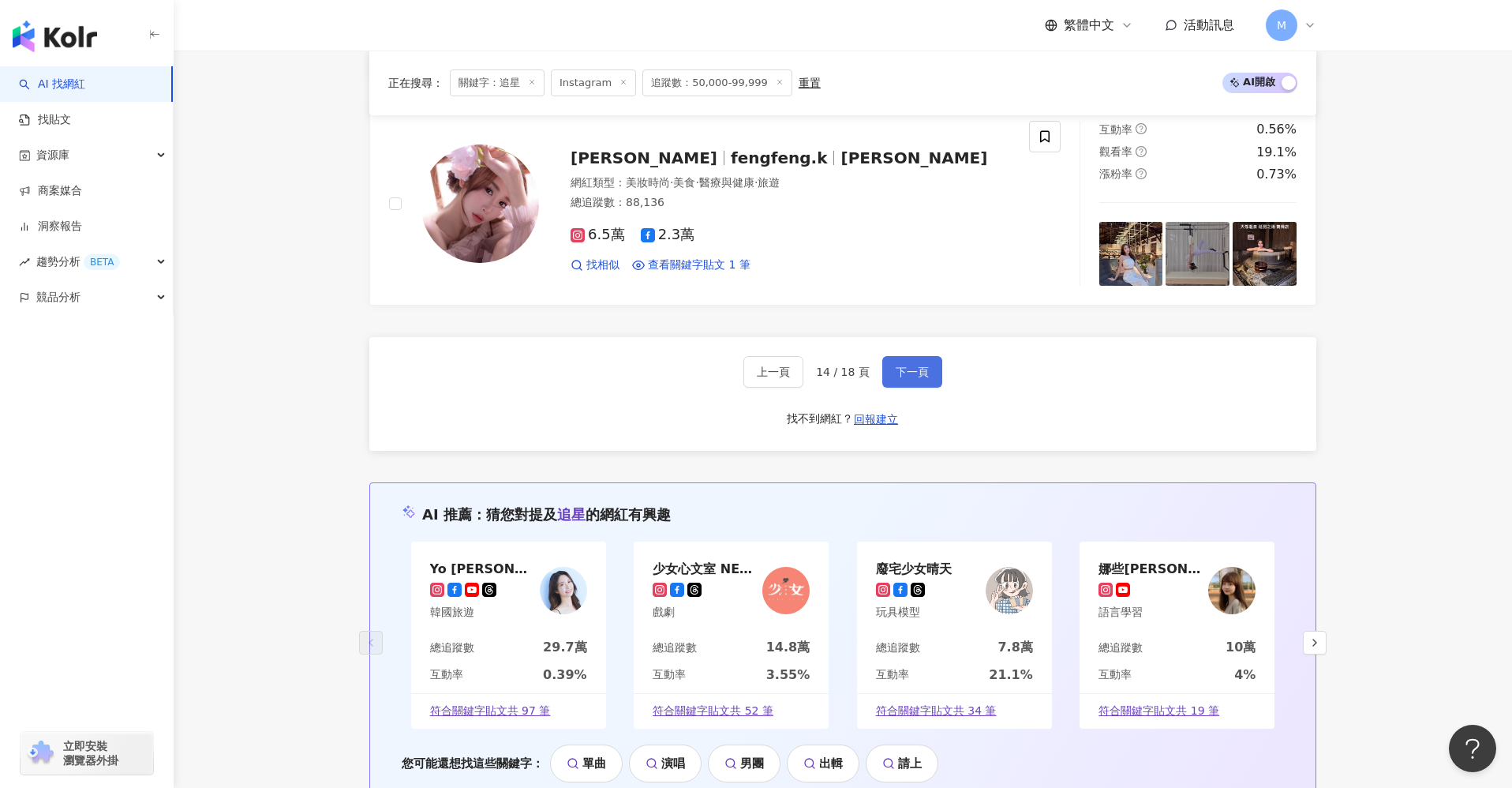
click at [917, 378] on span "下一頁" at bounding box center [913, 372] width 34 height 13
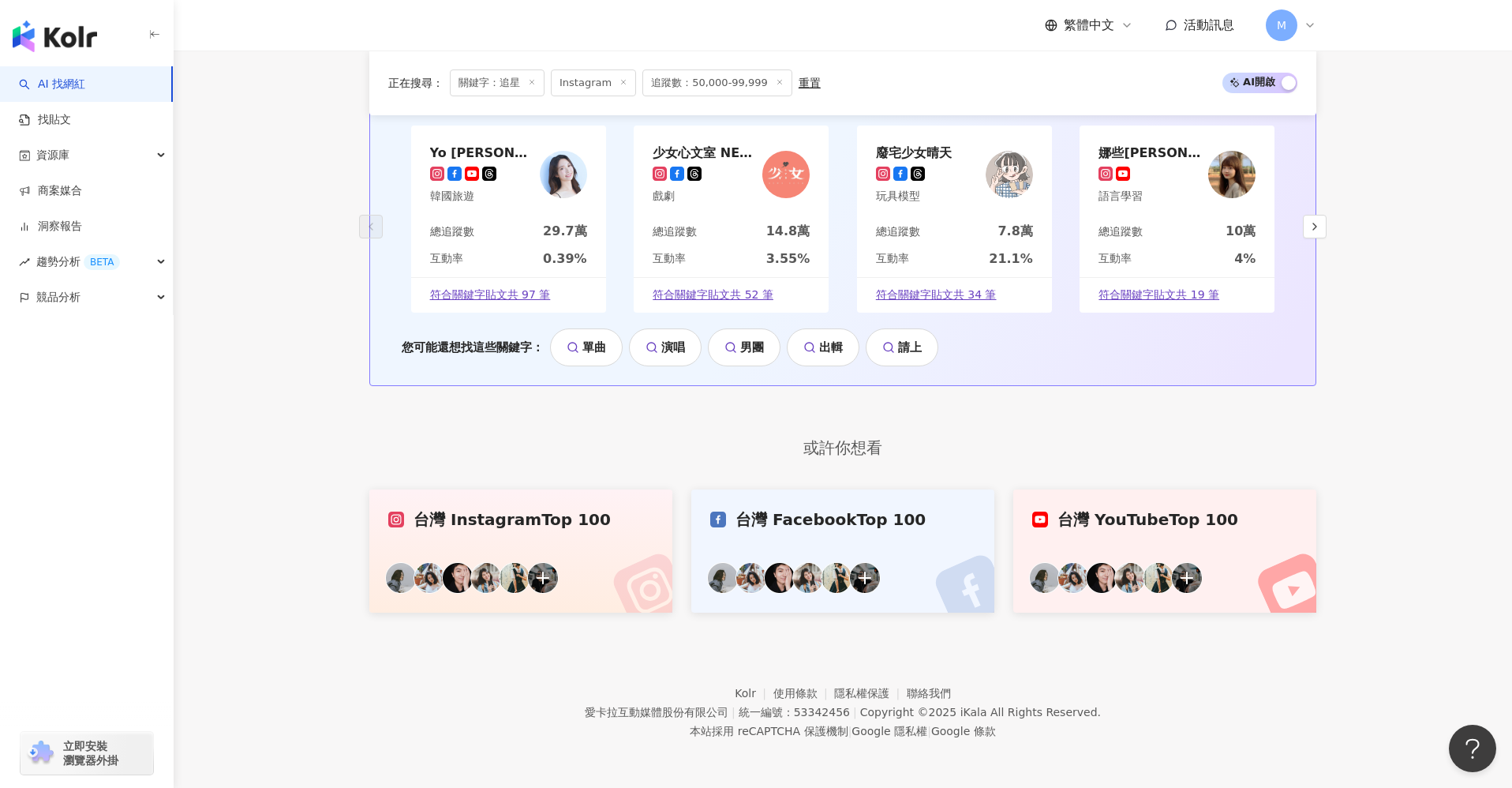
scroll to position [3213, 0]
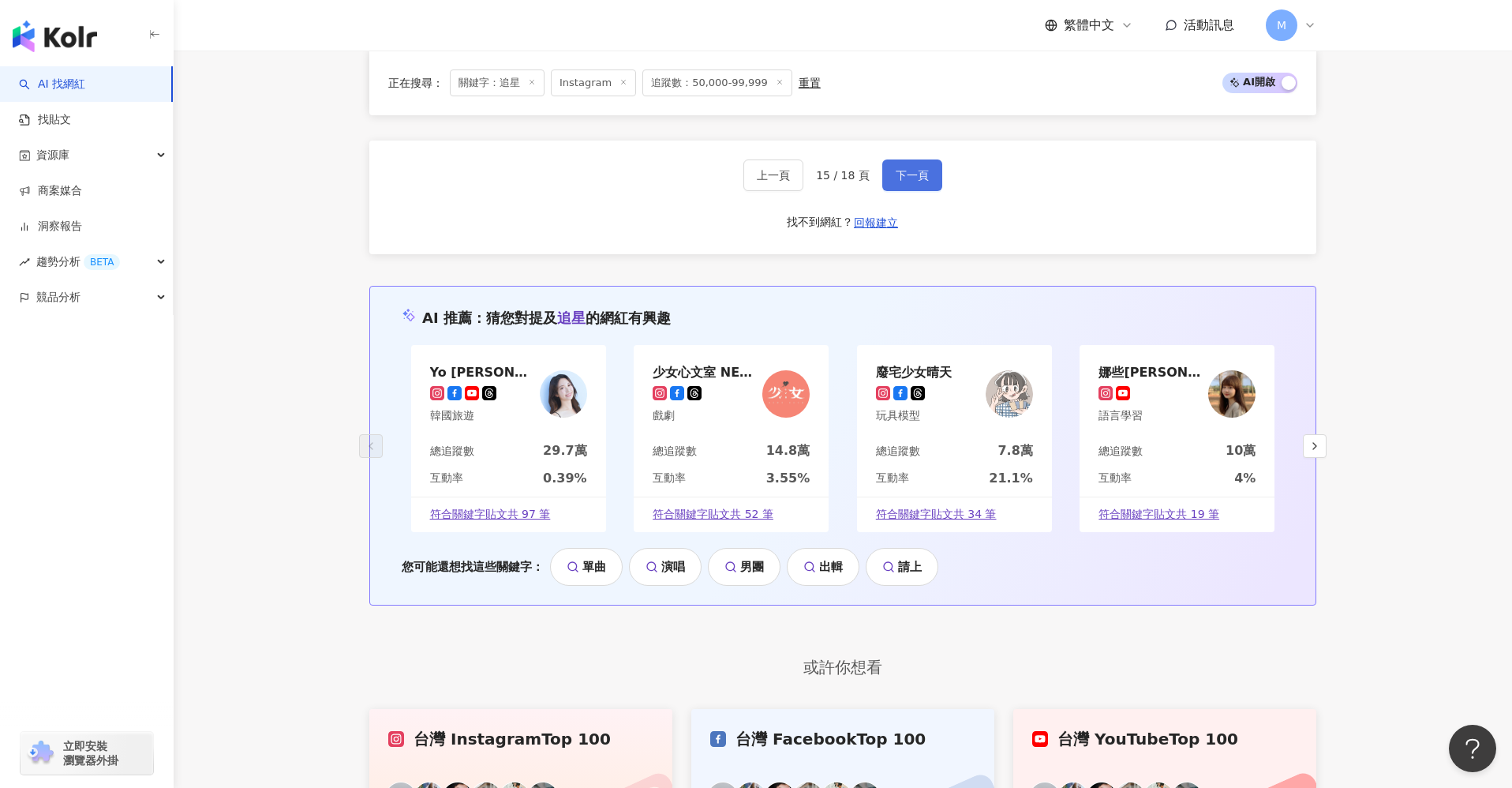
click at [922, 182] on span "下一頁" at bounding box center [913, 176] width 34 height 13
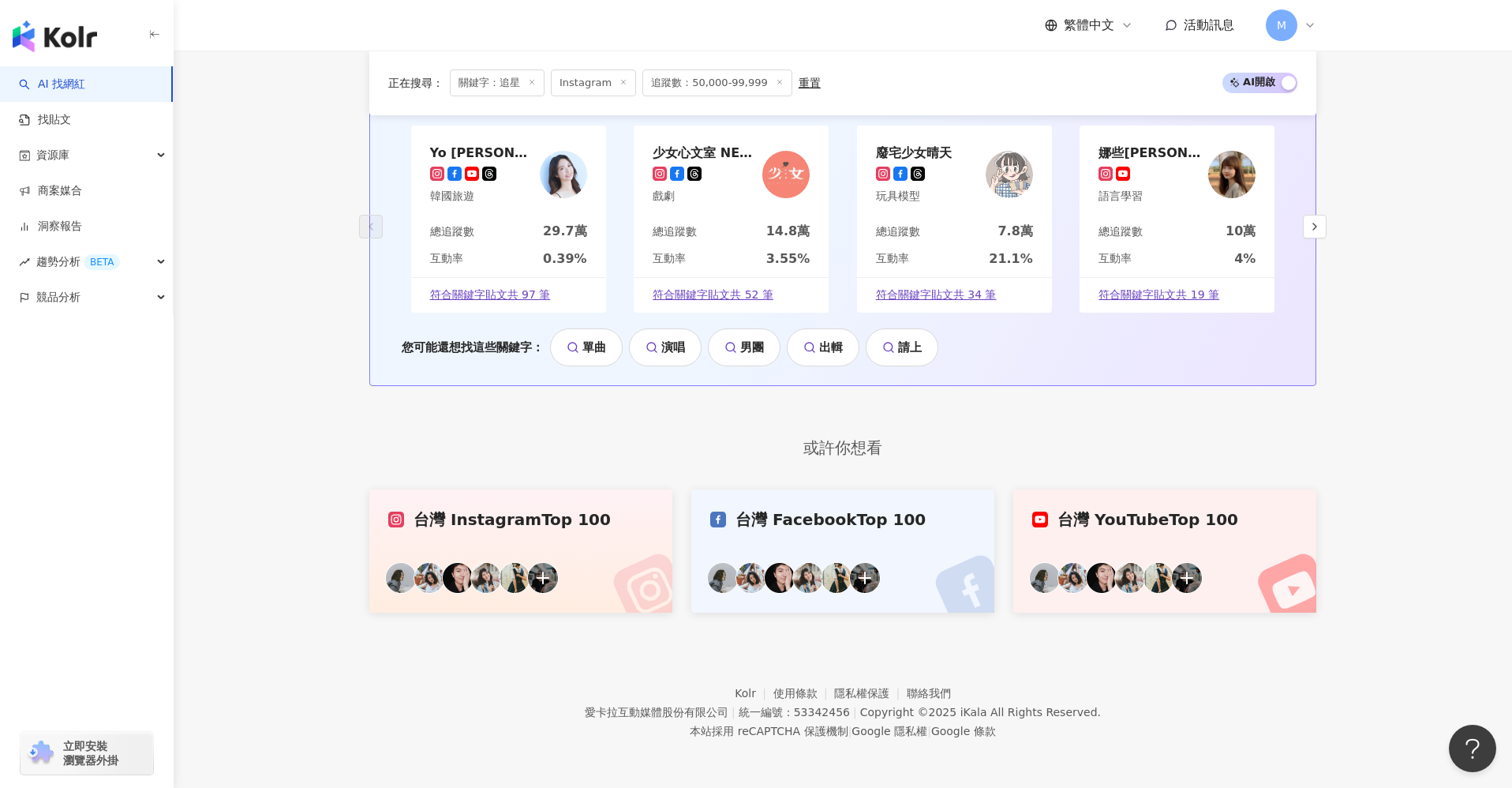
scroll to position [3051, 0]
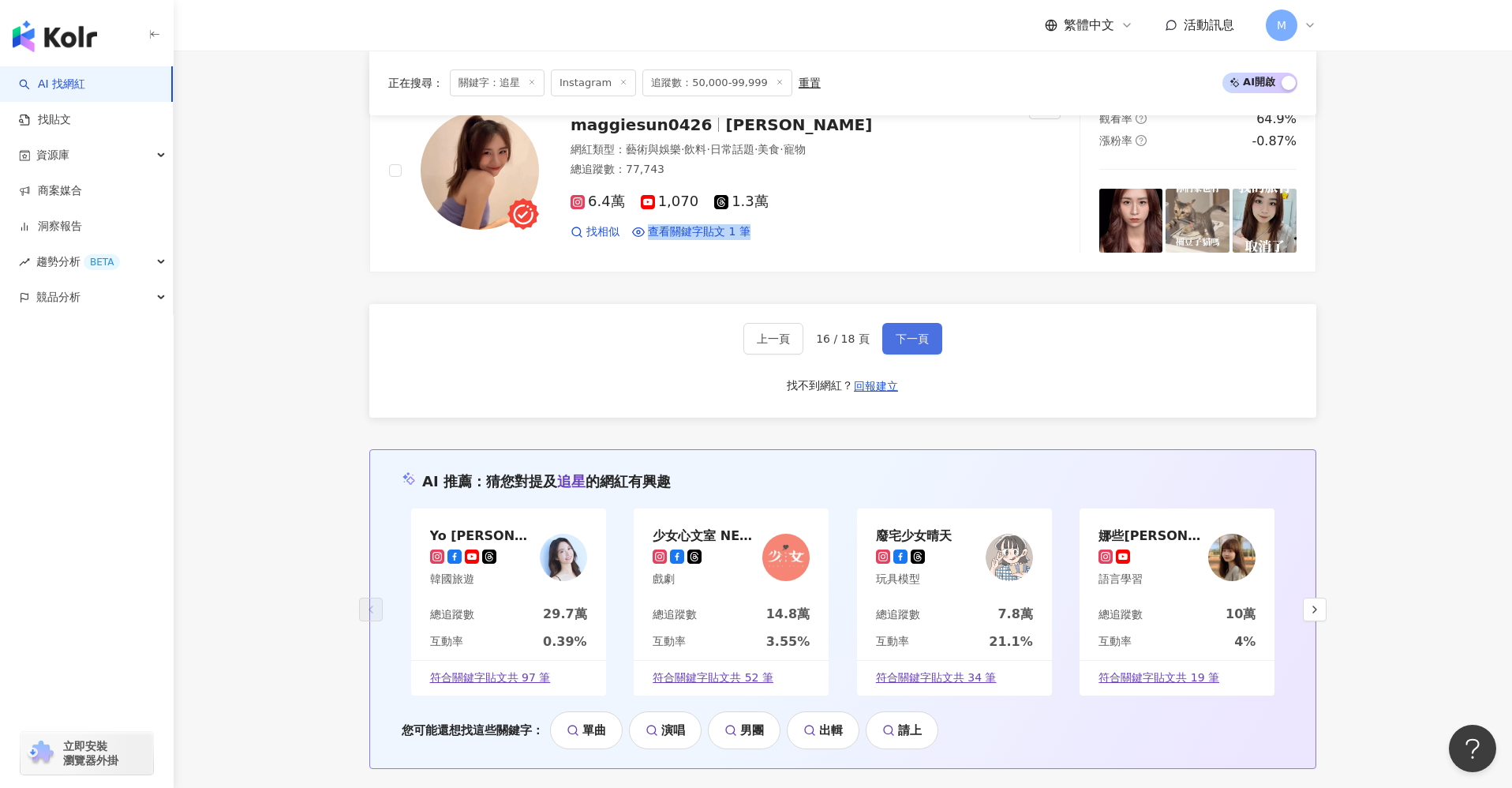
click at [909, 334] on button "下一頁" at bounding box center [912, 339] width 60 height 32
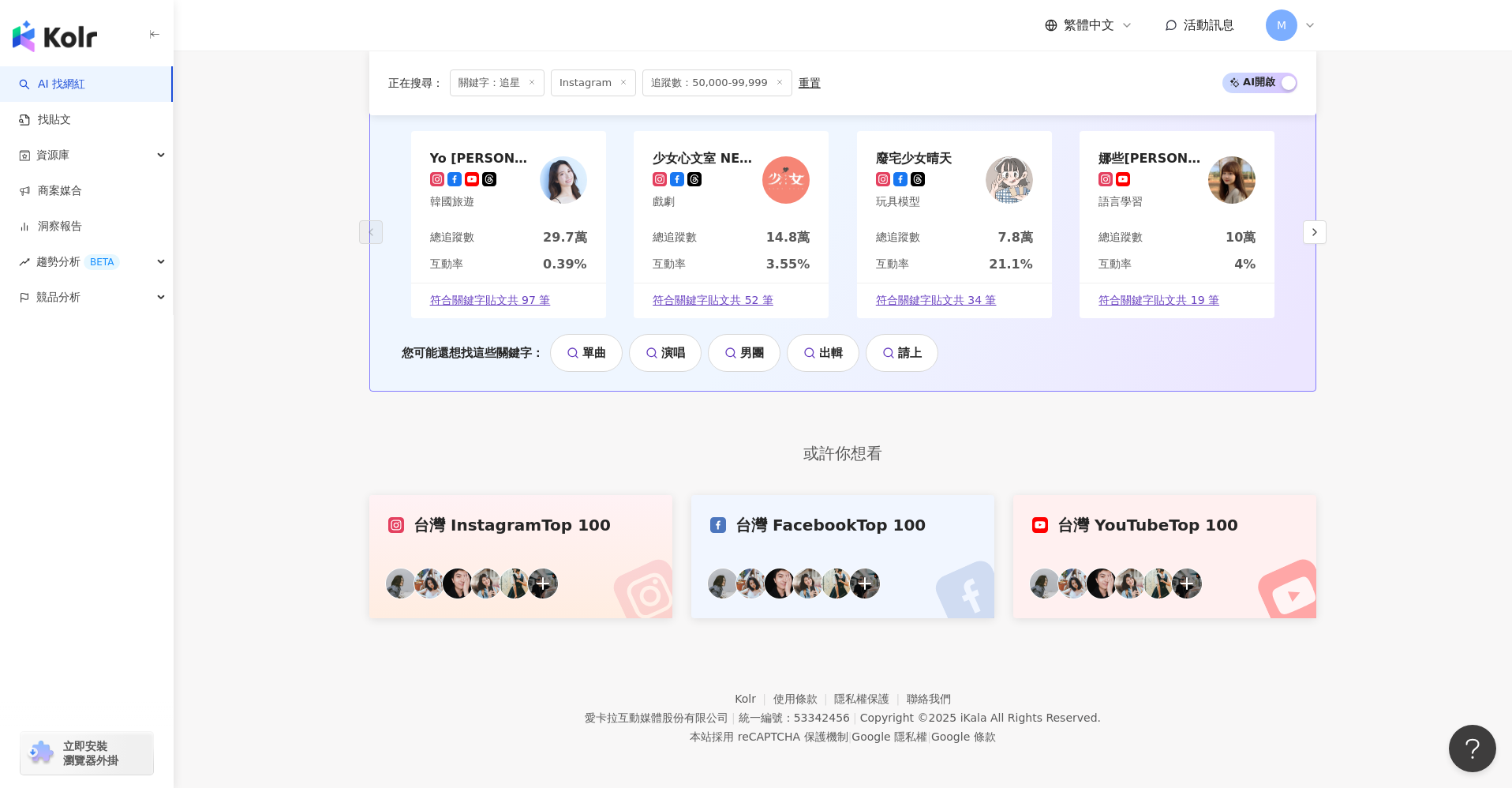
scroll to position [2915, 0]
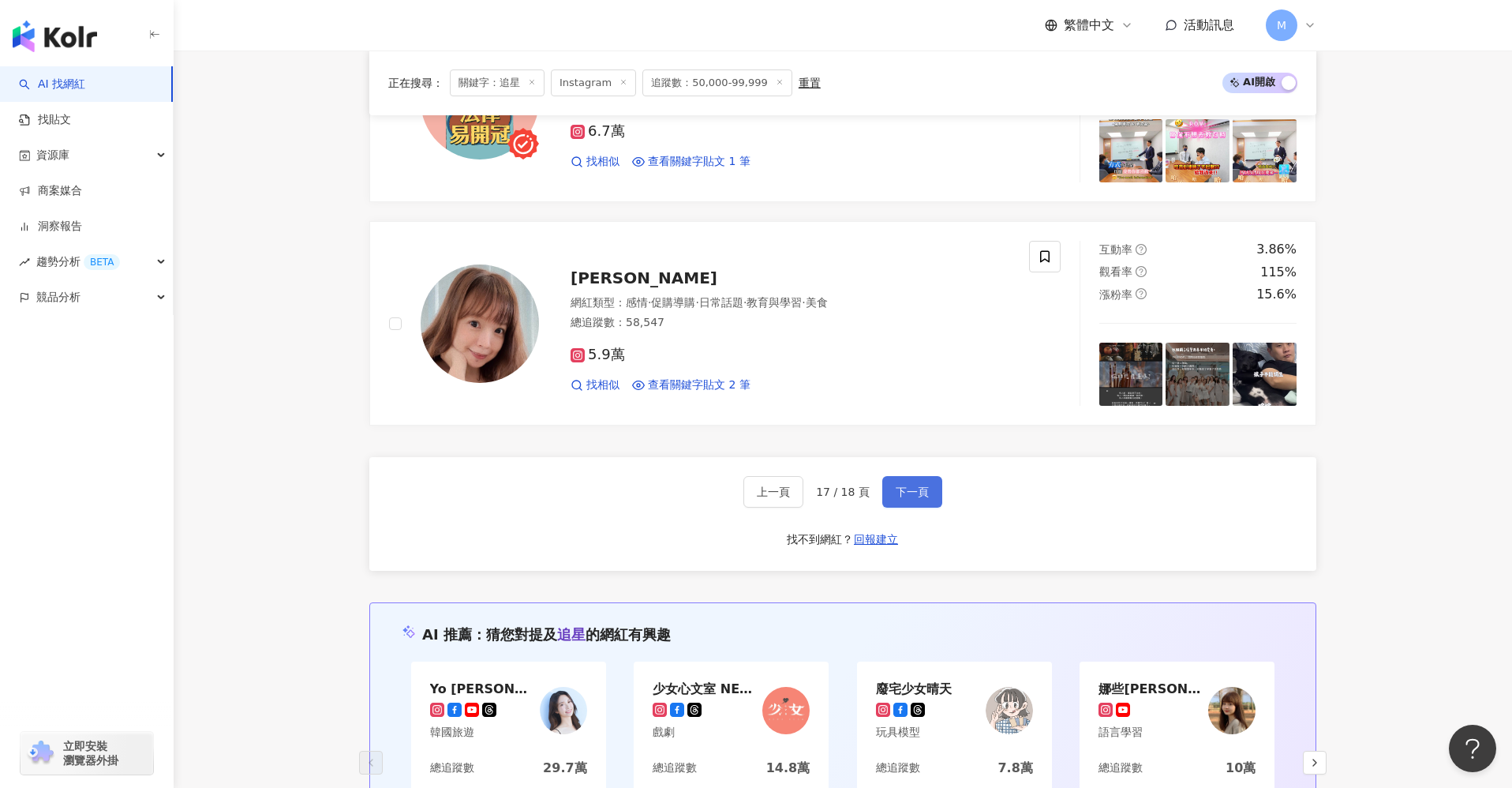
click at [898, 485] on span "下一頁" at bounding box center [913, 492] width 34 height 13
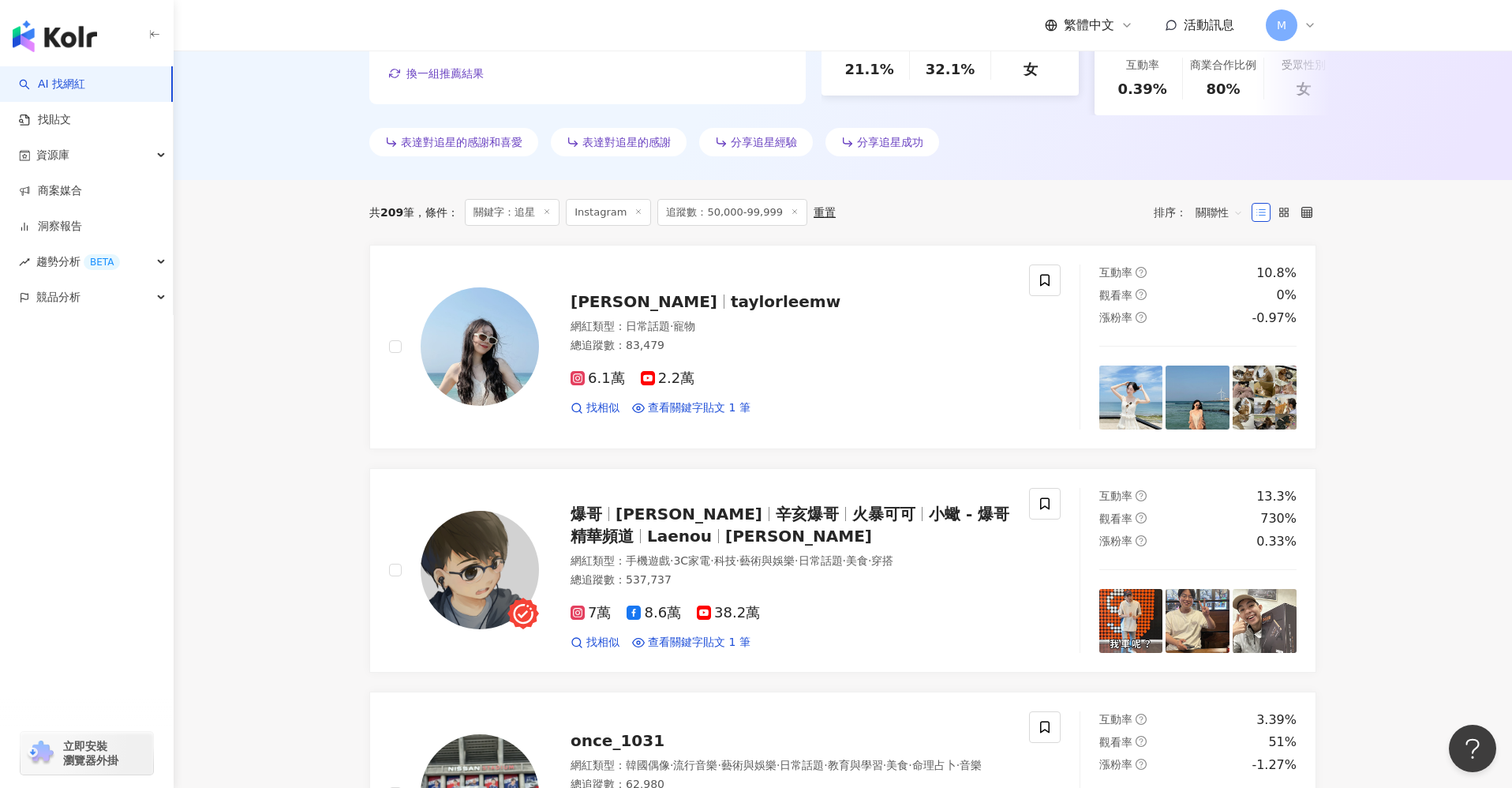
scroll to position [438, 0]
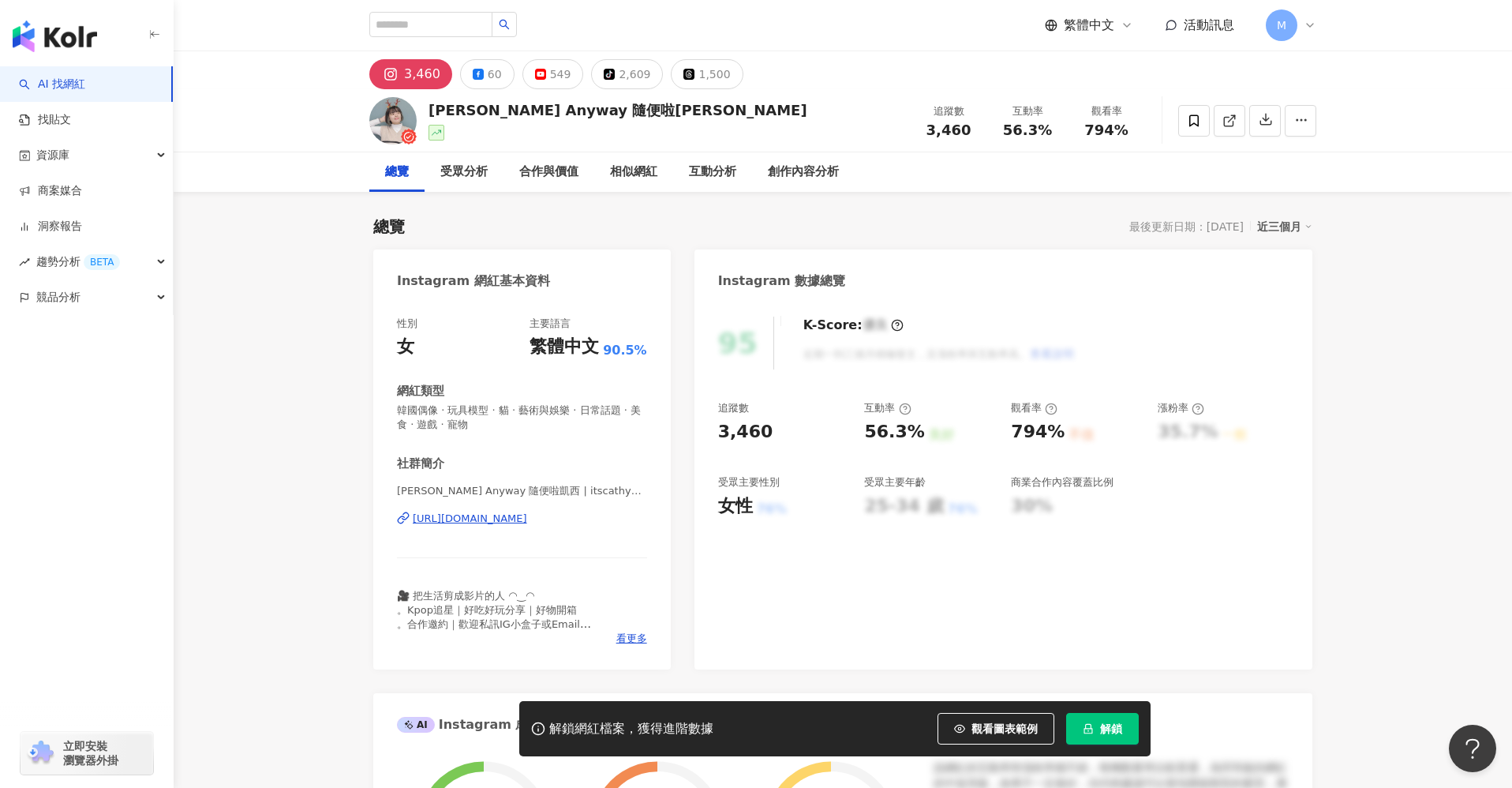
click at [523, 522] on div "https://www.instagram.com/itscathyanyway/" at bounding box center [469, 519] width 114 height 14
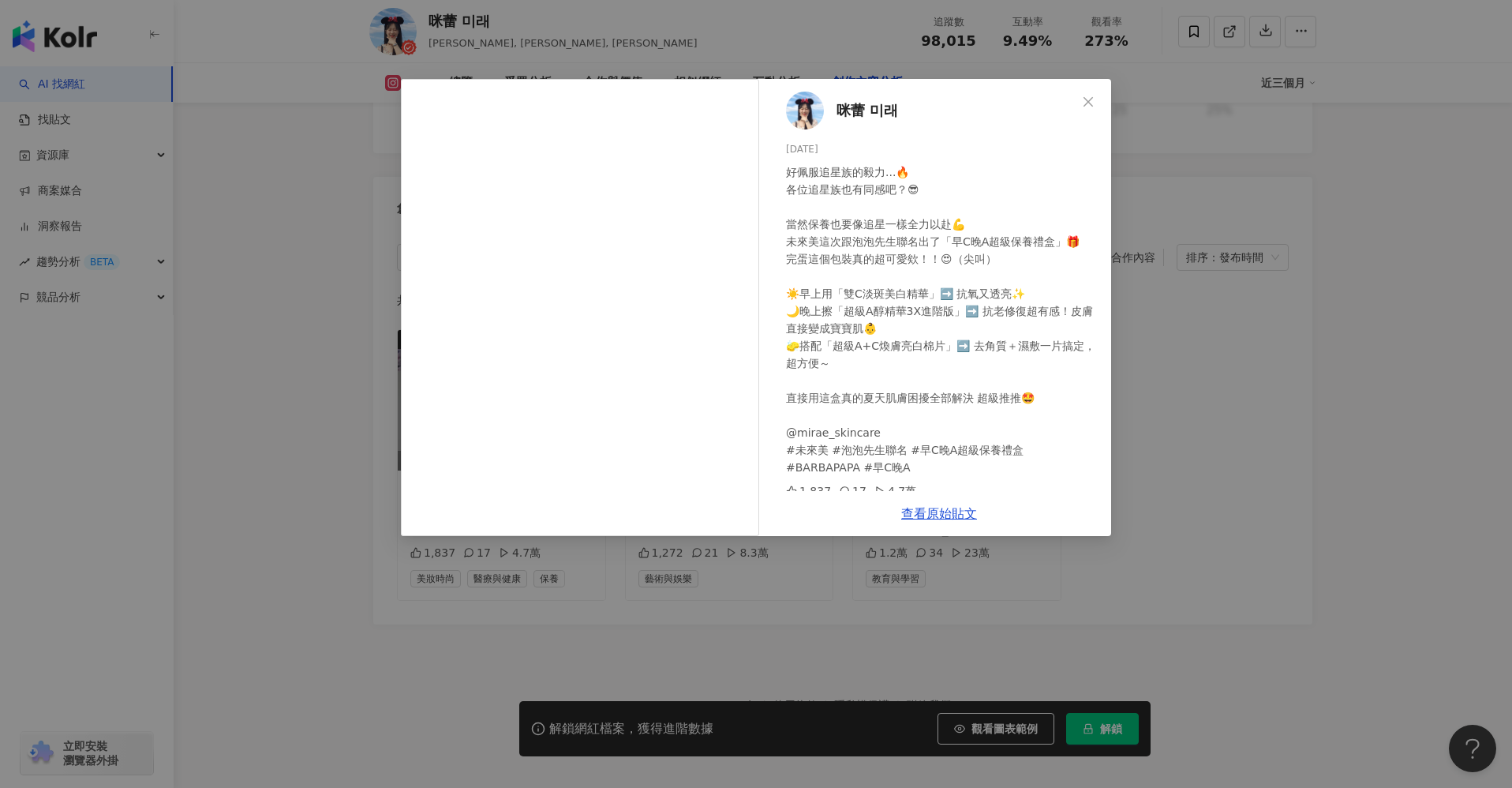
click at [1257, 461] on div "咪蕾 미래 2025/6/12 好佩服追星族的毅力...🔥 各位追星族也有同感吧？😎 當然保養也要像追星一樣全力以赴💪 未來美這次跟泡泡先生聯名出了「早C晚A…" at bounding box center [756, 394] width 1512 height 788
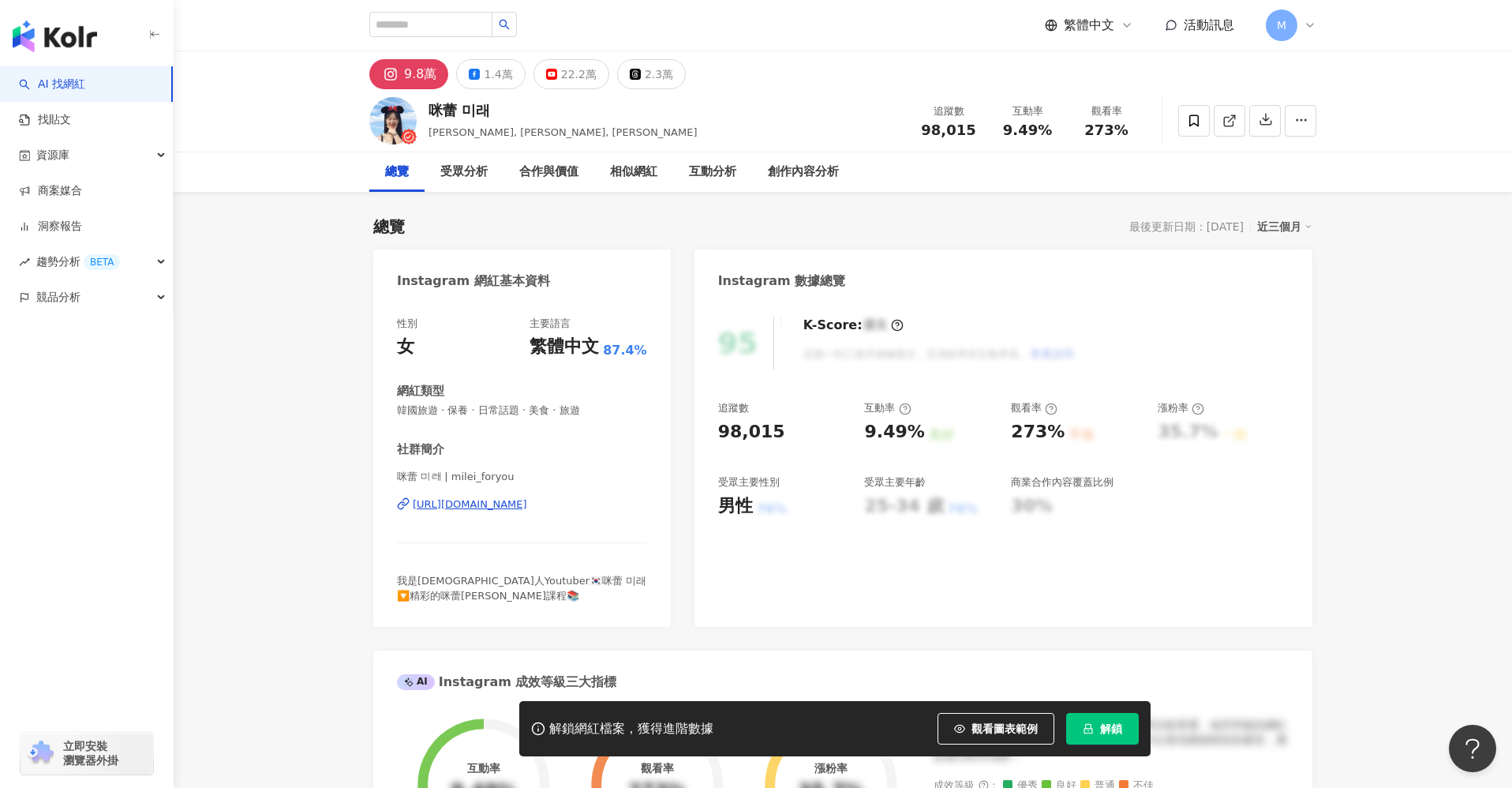
click at [527, 505] on div "https://www.instagram.com/milei_foryou/" at bounding box center [469, 505] width 114 height 14
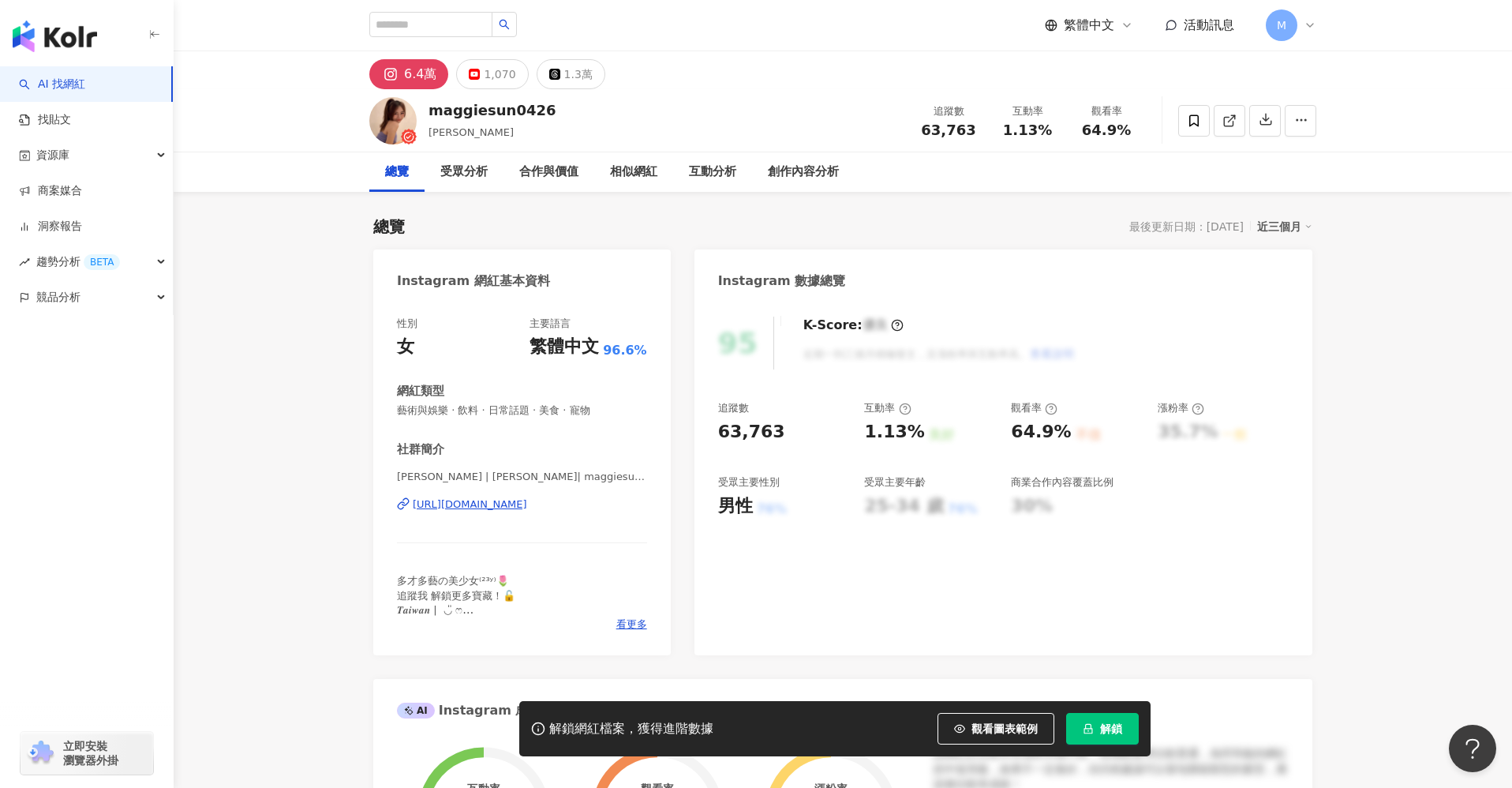
click at [527, 509] on div "https://www.instagram.com/maggiesun0426/" at bounding box center [469, 505] width 114 height 14
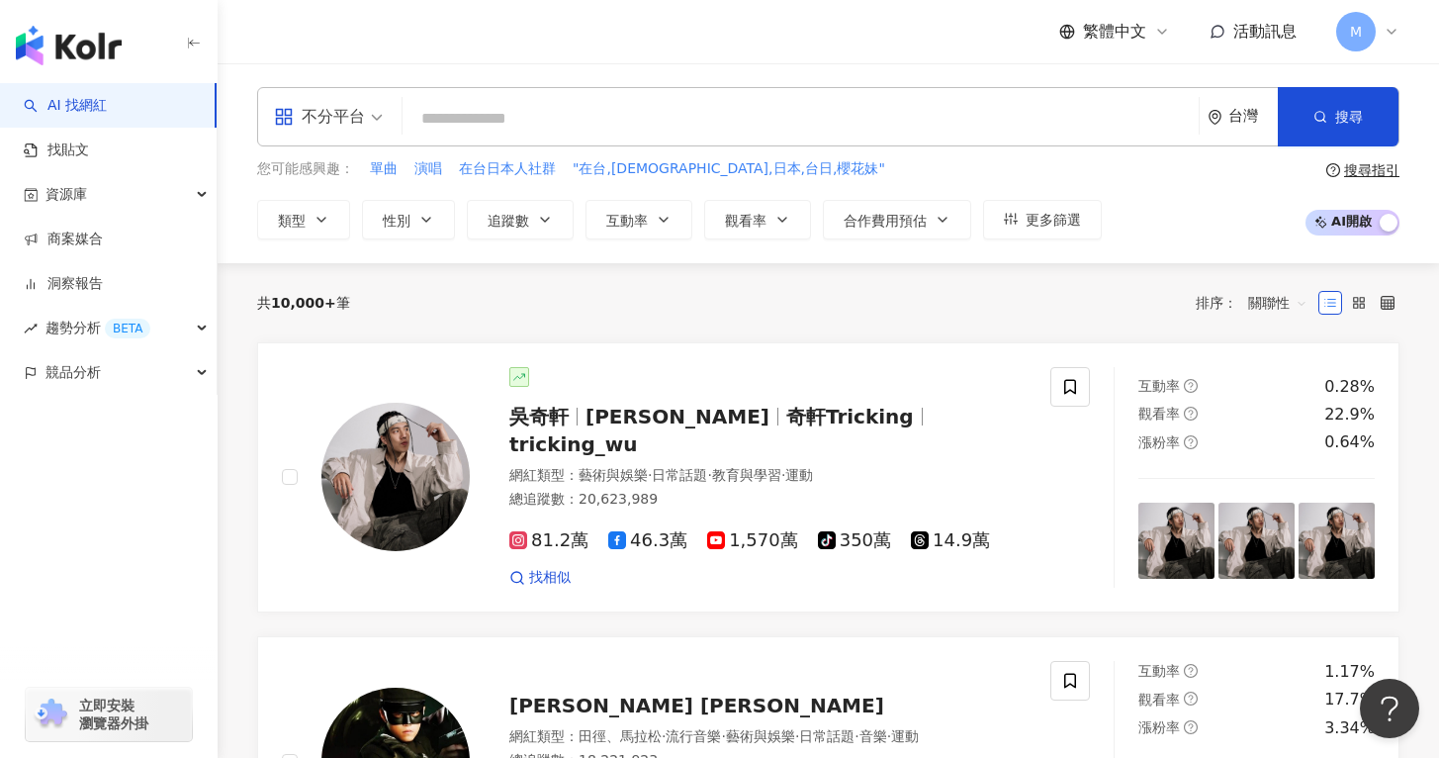
click at [666, 107] on input "search" at bounding box center [801, 119] width 781 height 38
paste input "**********"
type input "**********"
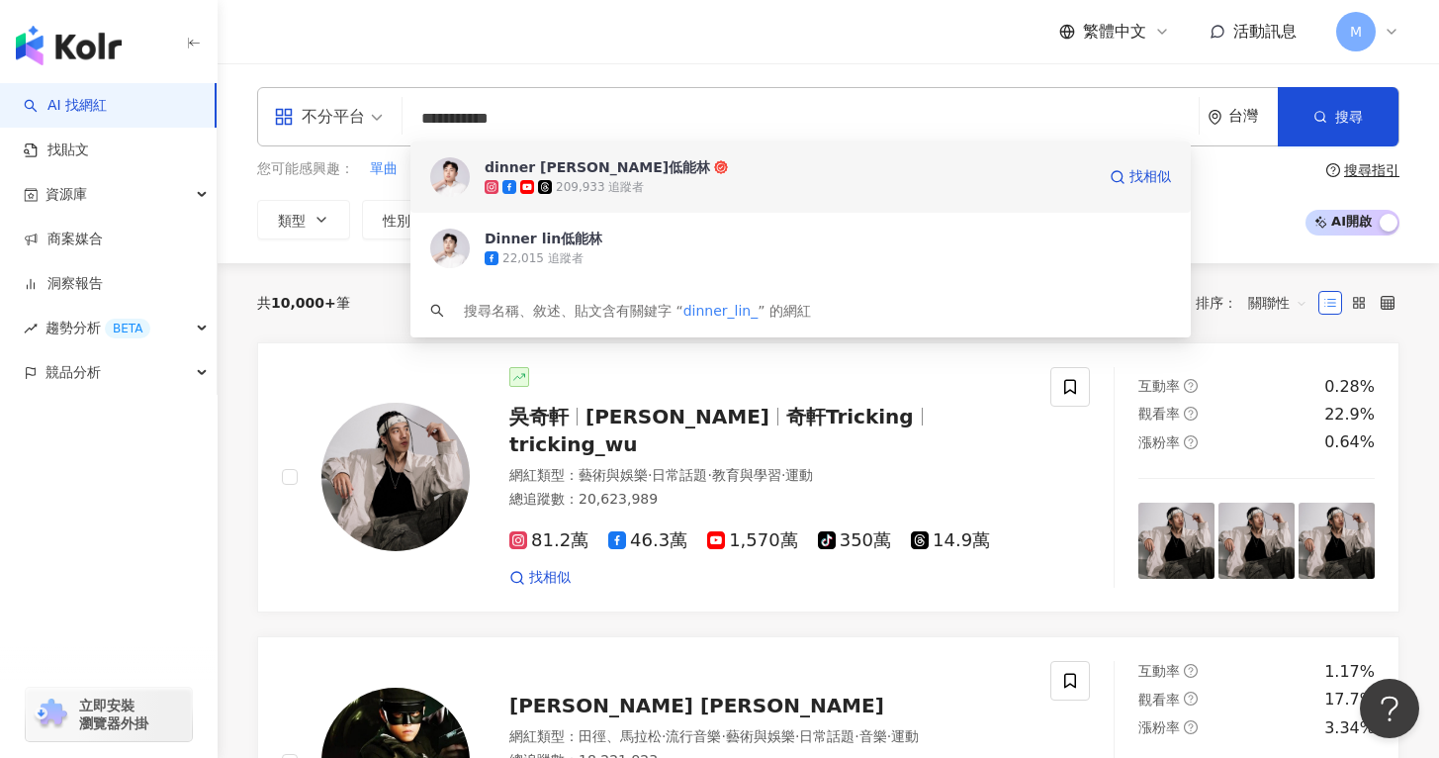
click at [775, 154] on div "dinner lin低能林 209,933 追蹤者 找相似" at bounding box center [801, 176] width 781 height 71
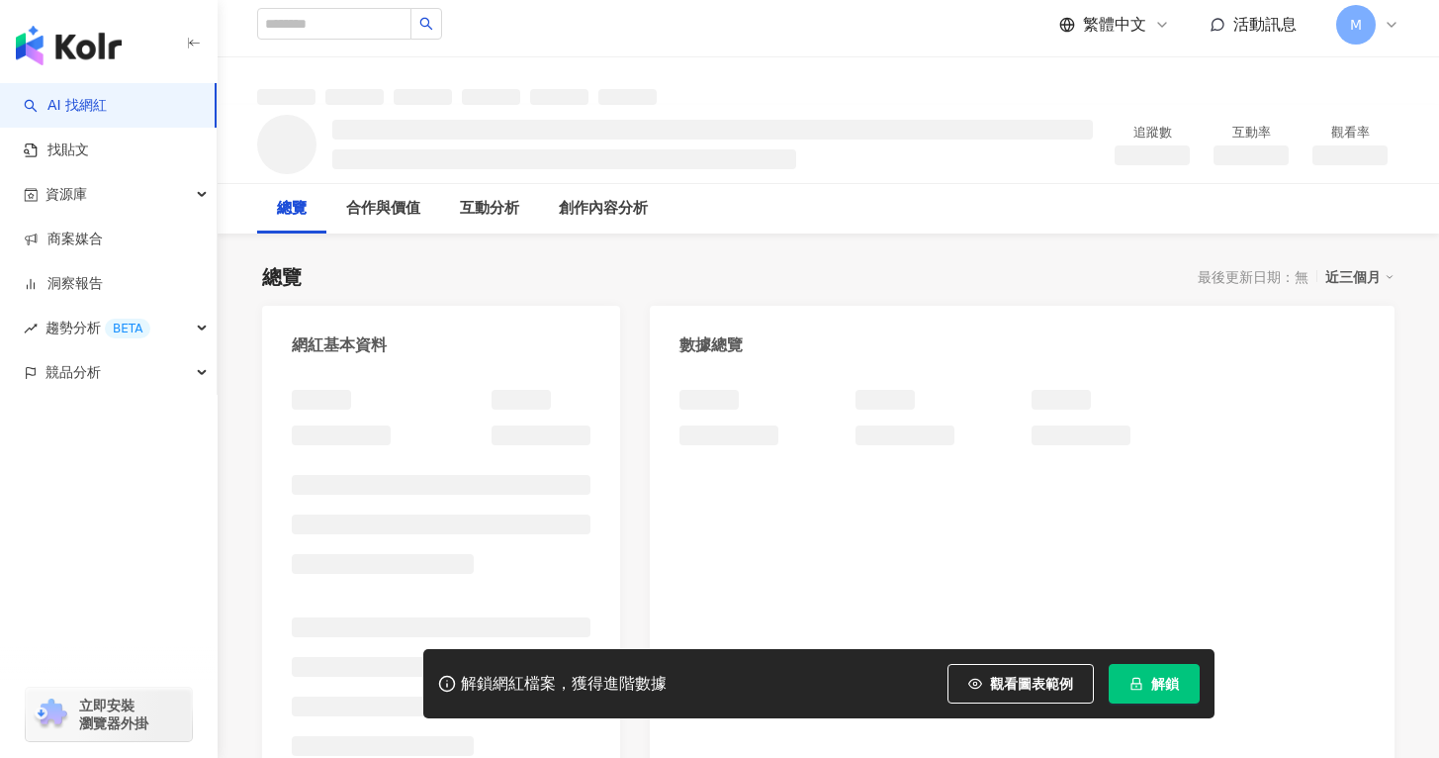
scroll to position [128, 0]
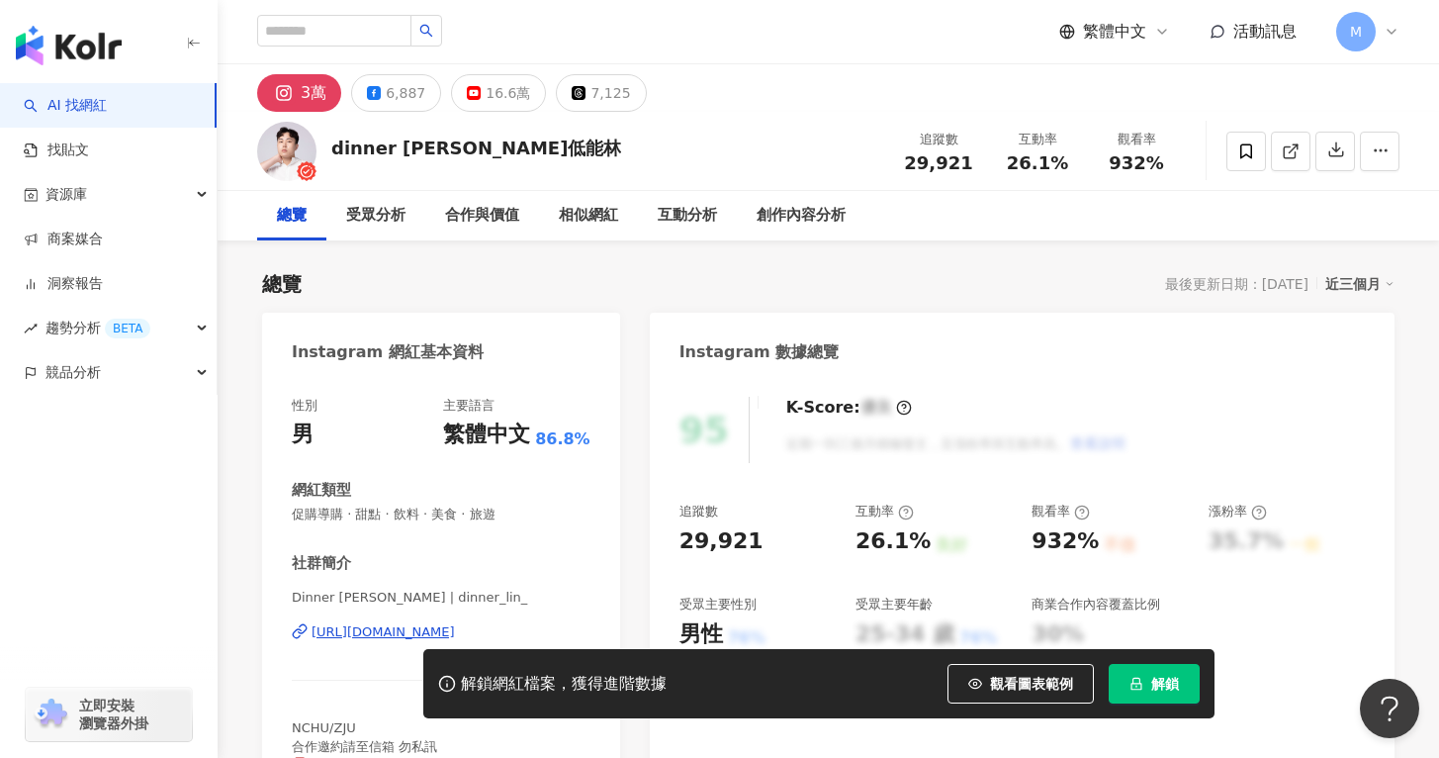
click at [795, 151] on div "dinner [PERSON_NAME]低能林 追蹤數 29,921 互動率 26.1% 觀看率 932%" at bounding box center [829, 151] width 1222 height 78
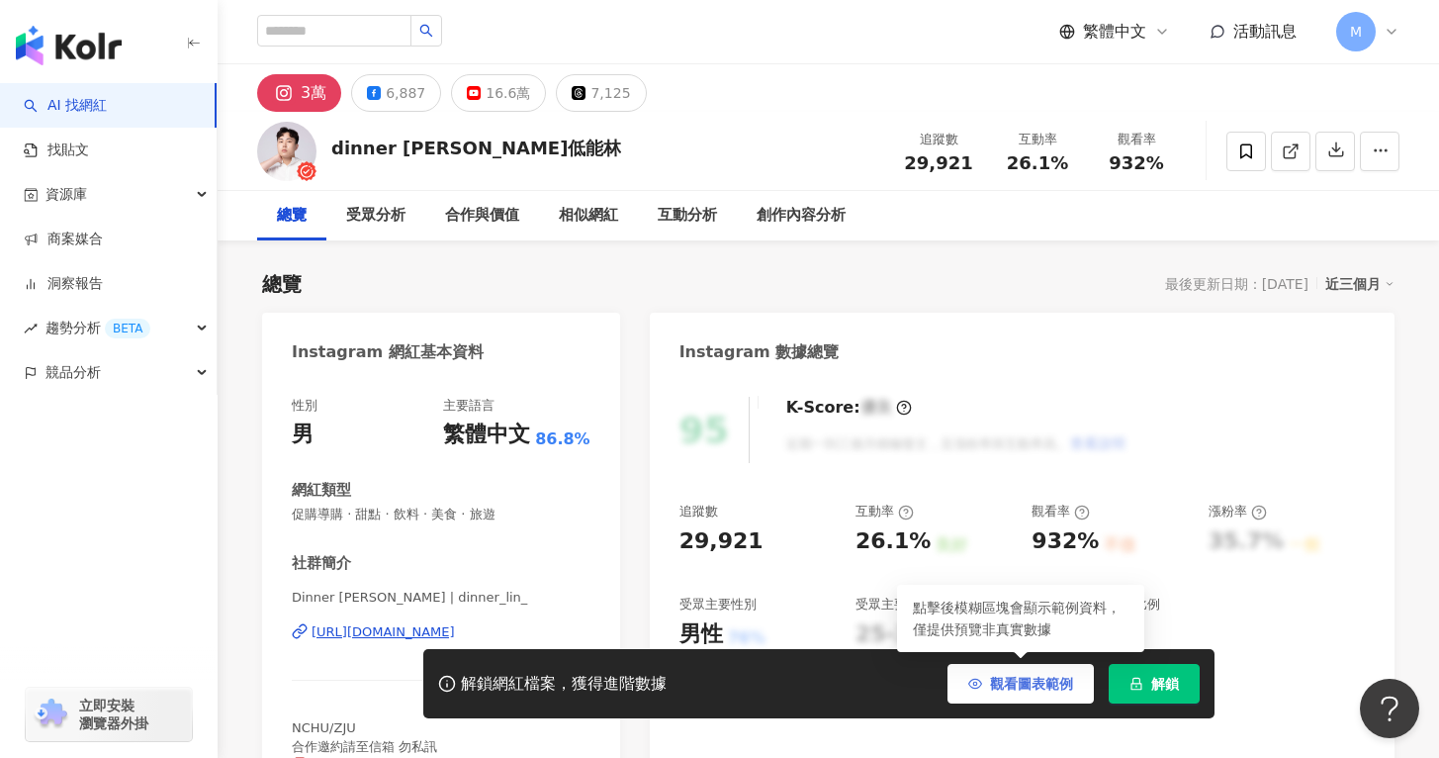
click at [1051, 684] on span "觀看圖表範例" at bounding box center [1031, 684] width 83 height 16
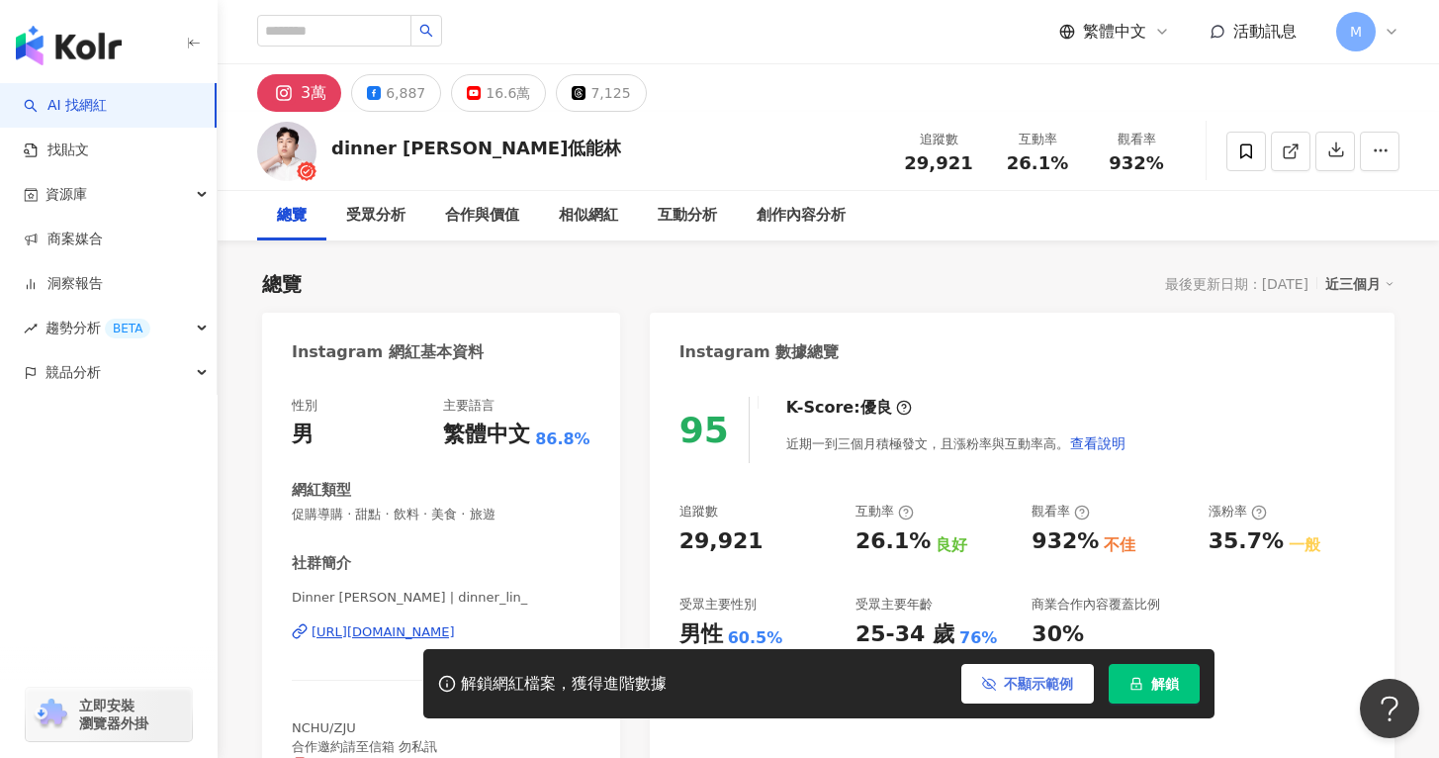
click at [1067, 680] on span "不顯示範例" at bounding box center [1038, 684] width 69 height 16
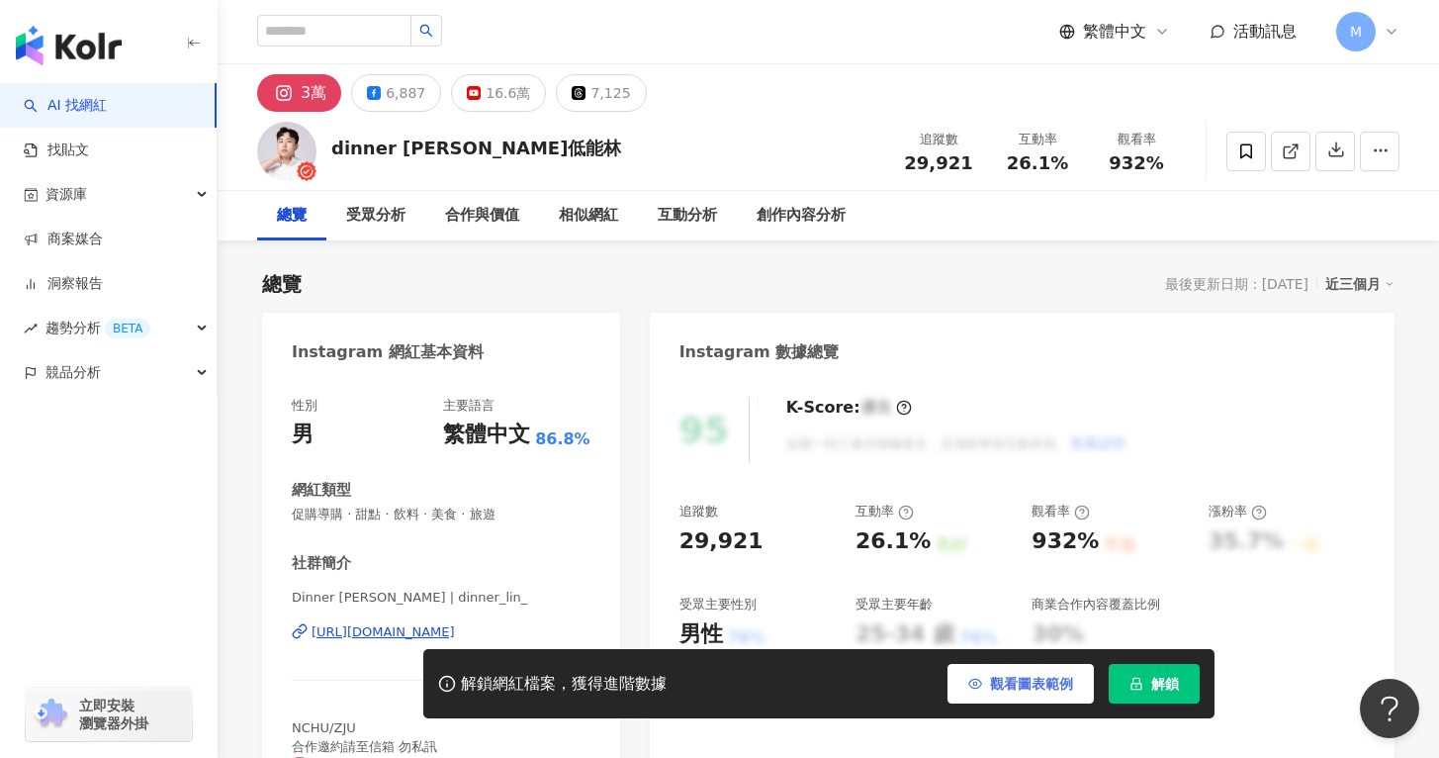
click at [1079, 685] on button "觀看圖表範例" at bounding box center [1021, 684] width 146 height 40
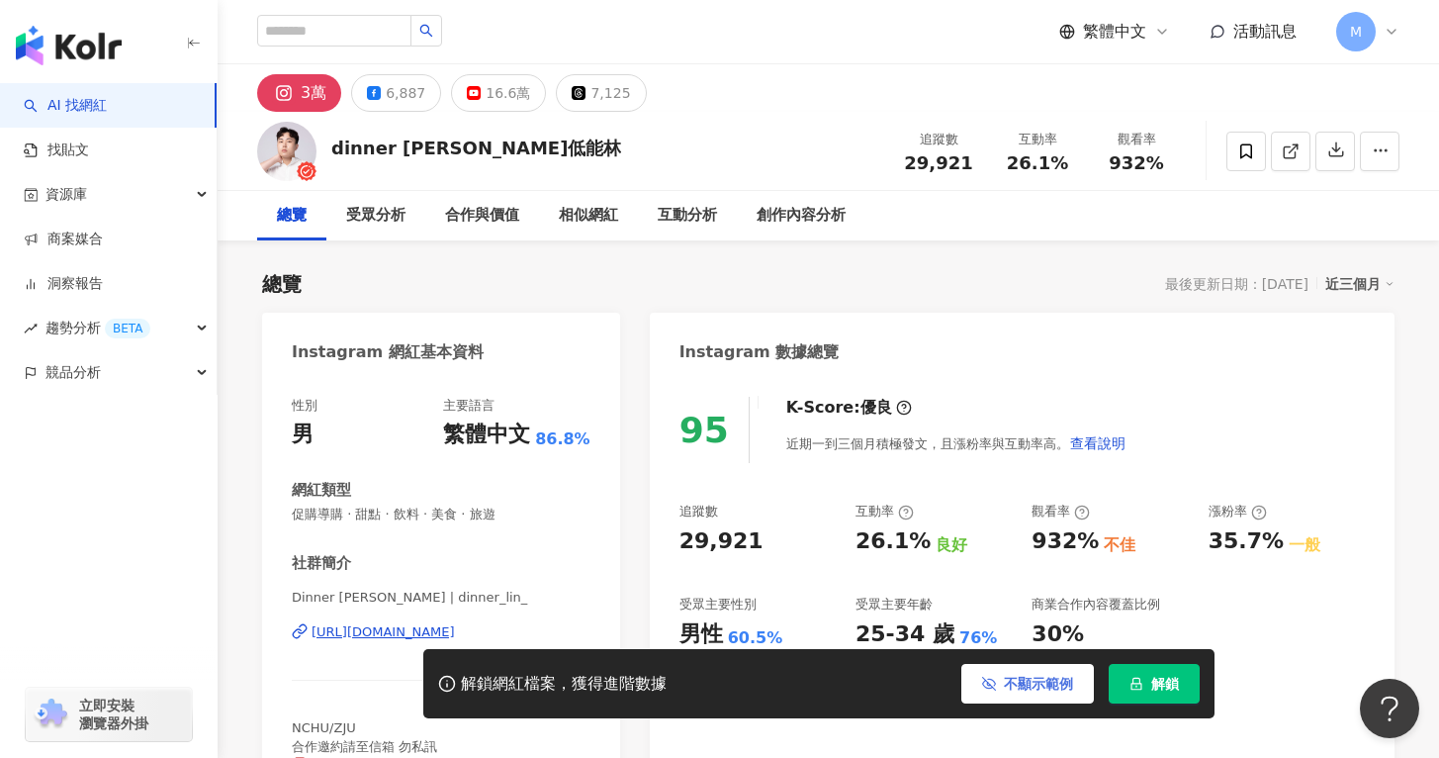
click at [1079, 685] on button "不顯示範例" at bounding box center [1028, 684] width 133 height 40
click at [1142, 685] on icon "lock" at bounding box center [1137, 684] width 14 height 14
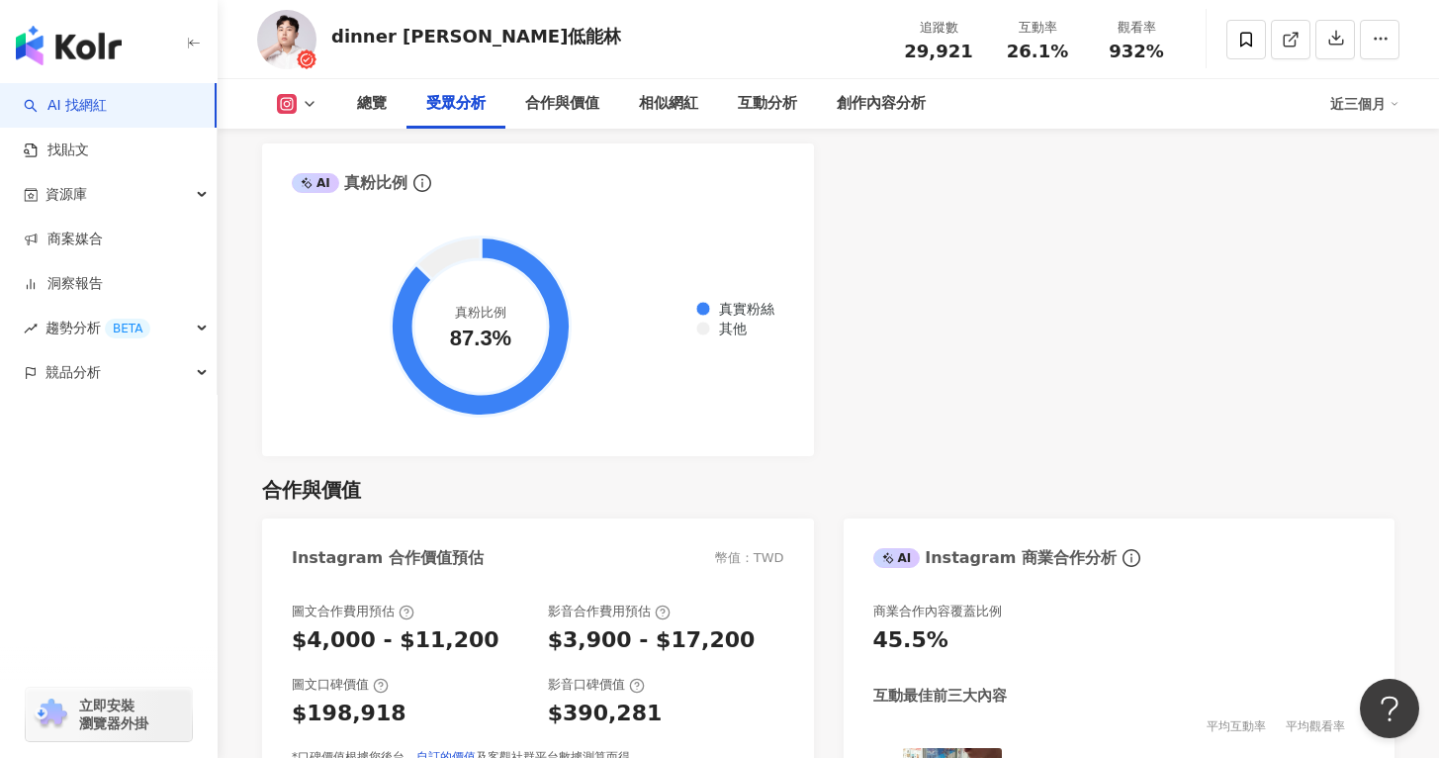
scroll to position [2777, 0]
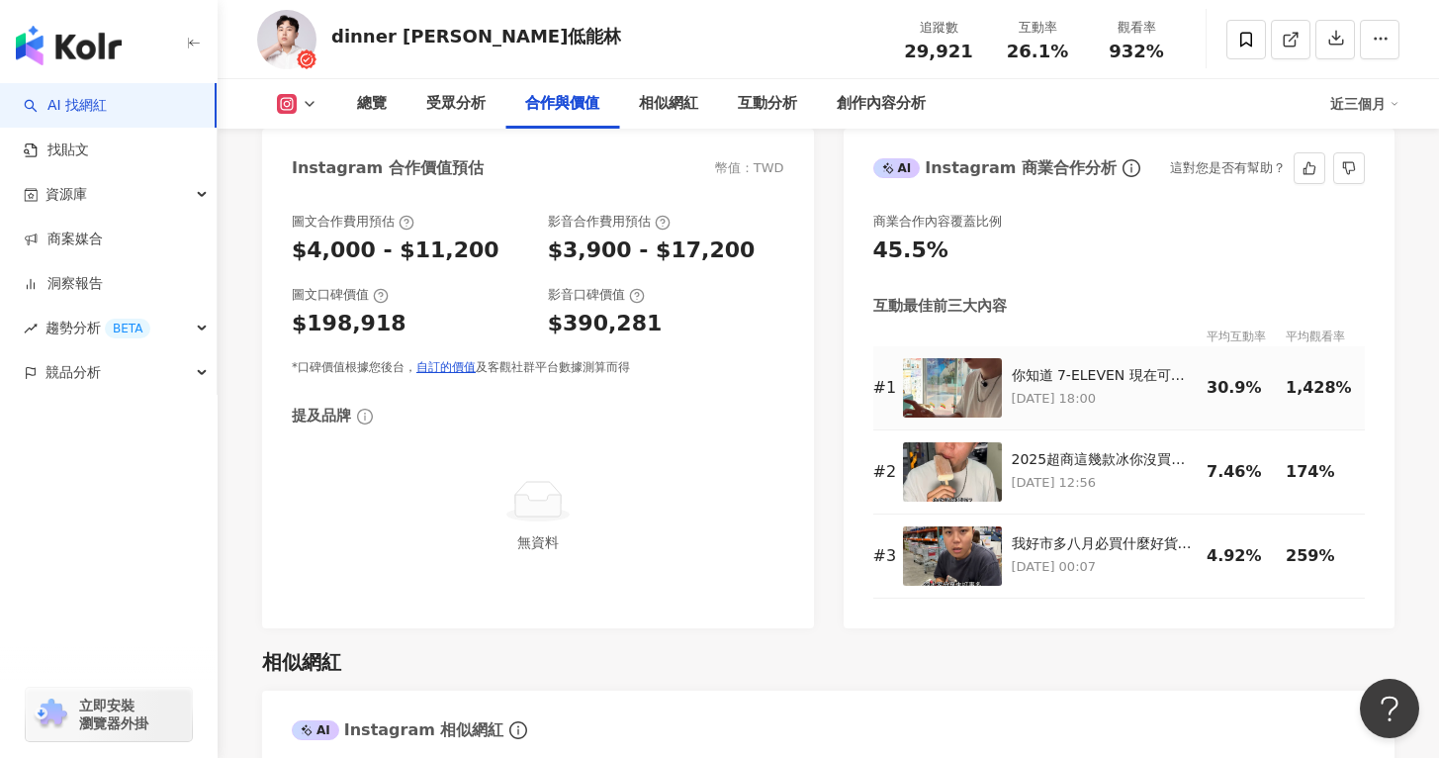
click at [1029, 366] on div "你知道 7-ELEVEN 現在可以在櫃檯點冰沙嗎？｜[PERSON_NAME] CITY TEA 冰菓室 統一布丁冰沙推薦給各位，每一口都很香濃，冰沙口感也很…" at bounding box center [1105, 376] width 186 height 20
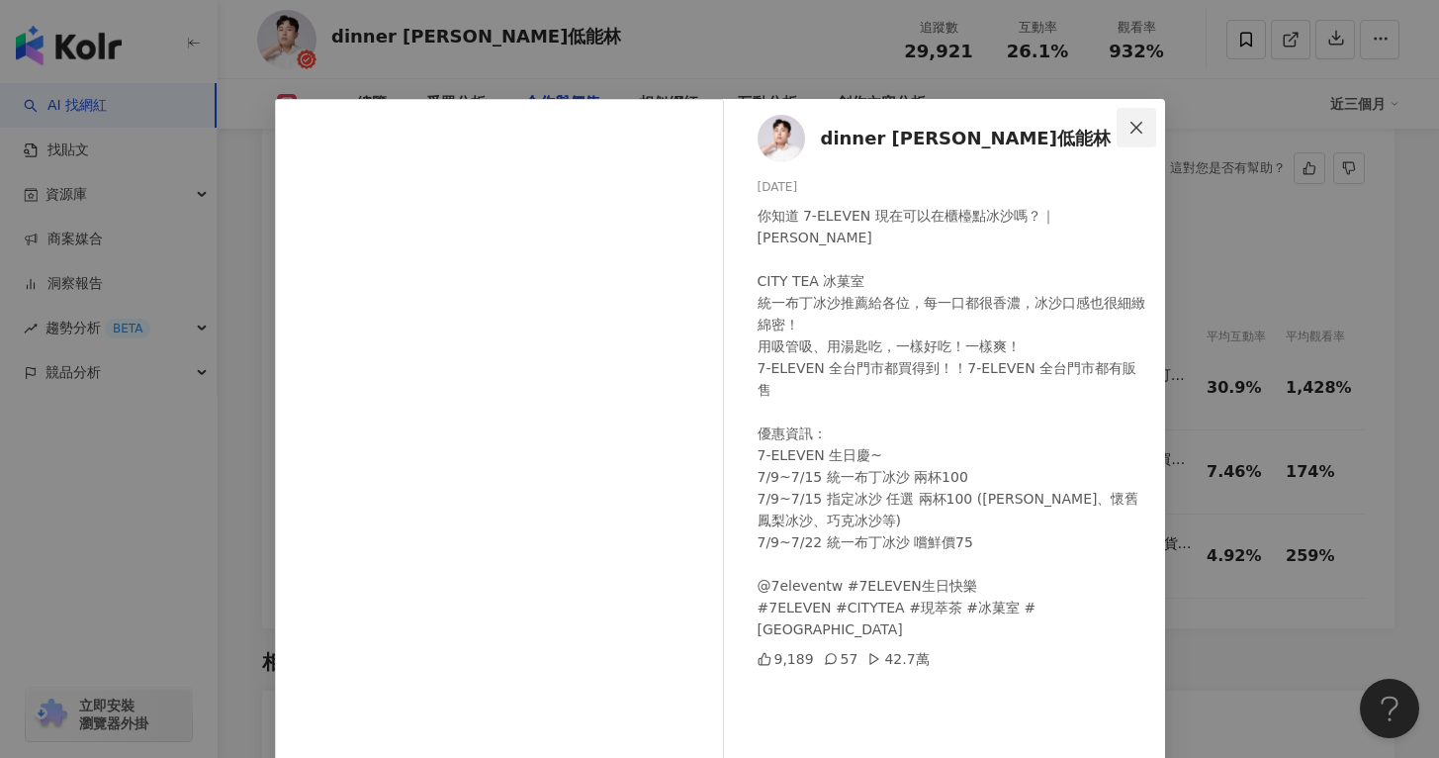
click at [1135, 138] on button "Close" at bounding box center [1137, 128] width 40 height 40
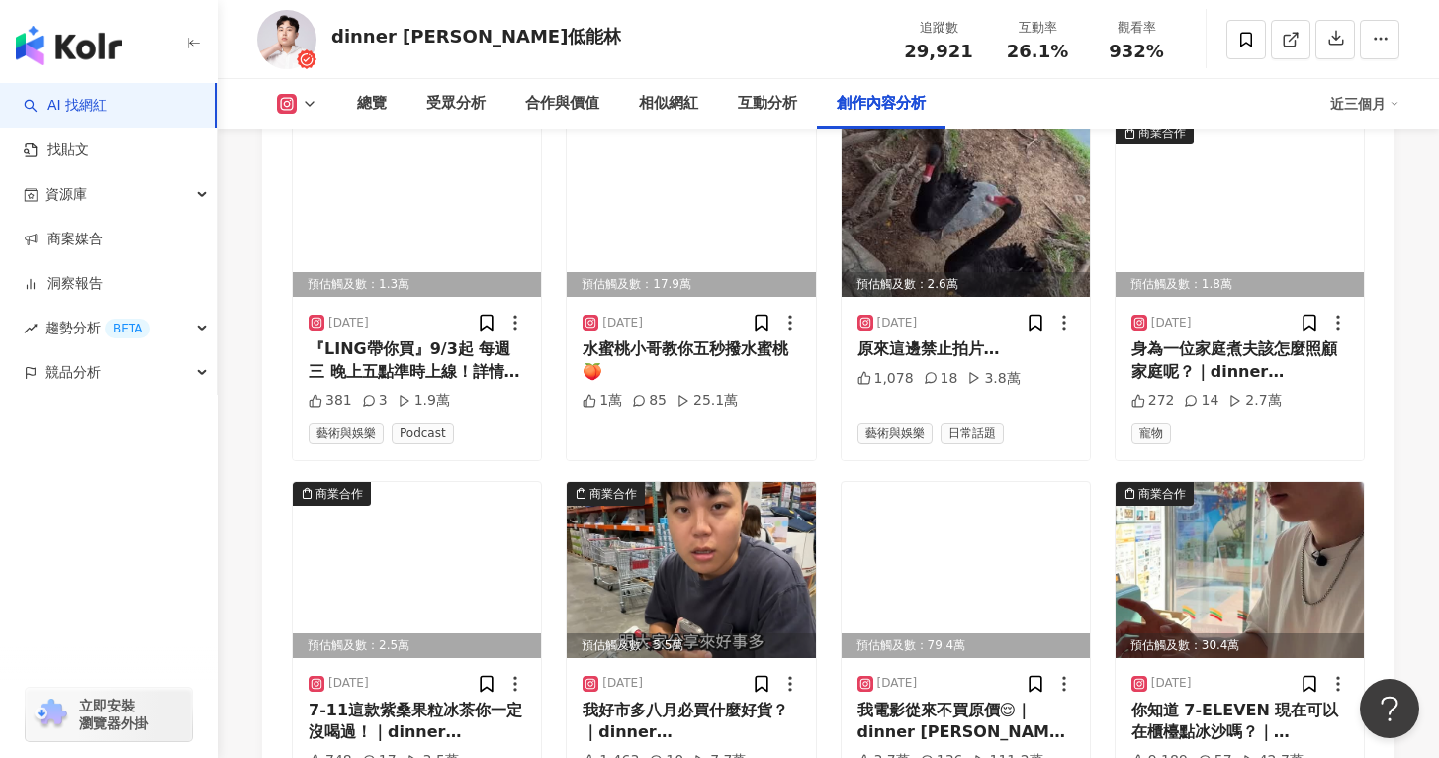
scroll to position [6408, 0]
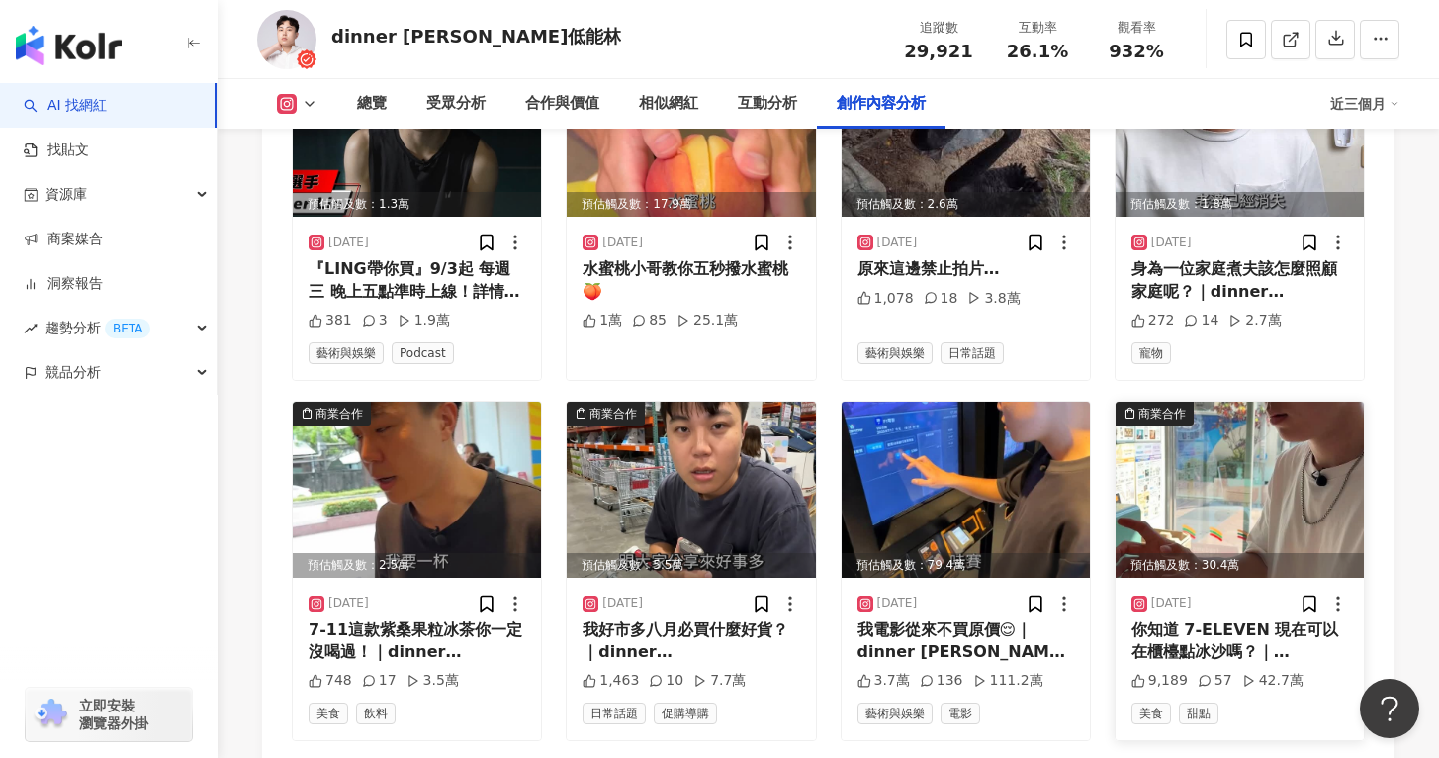
click at [1211, 449] on img at bounding box center [1240, 490] width 248 height 176
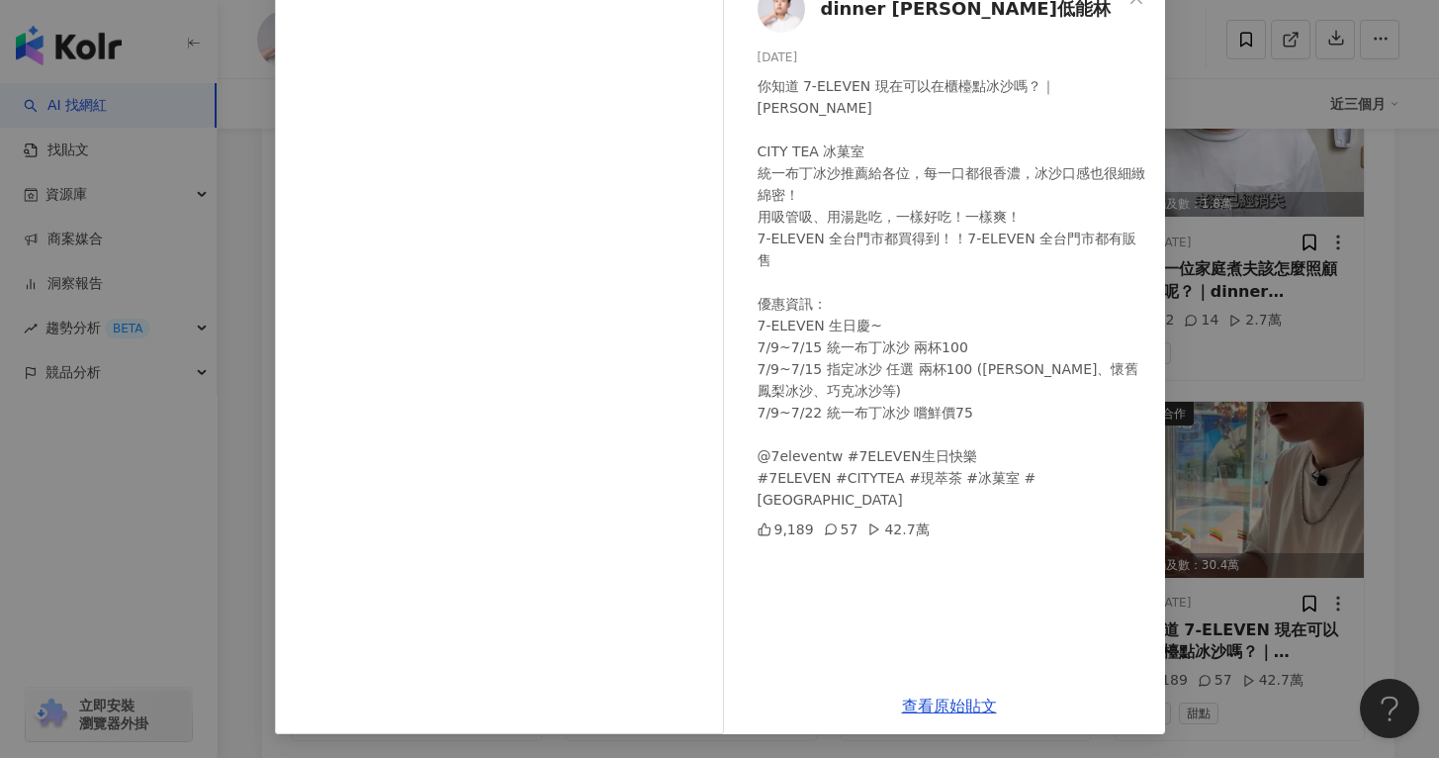
scroll to position [6964, 0]
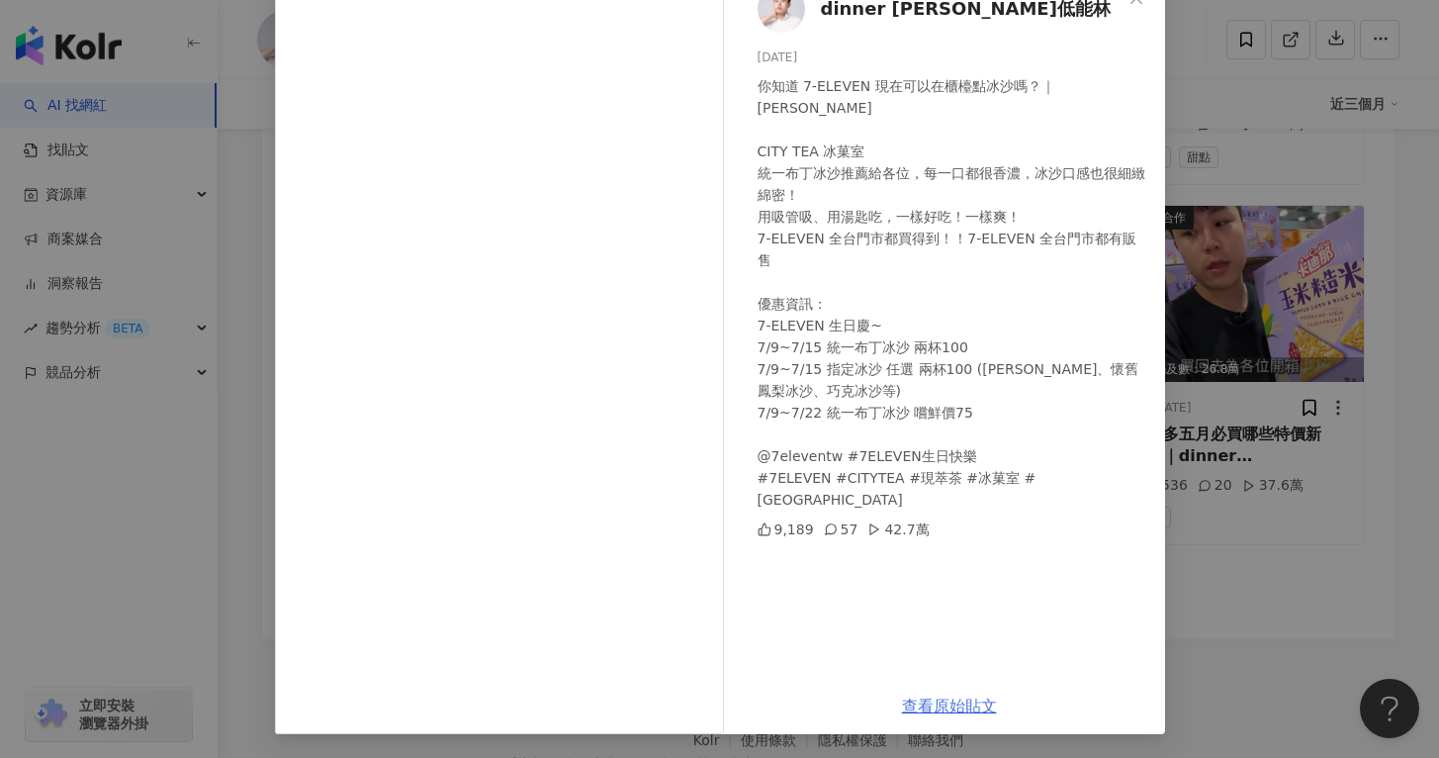
click at [930, 704] on link "查看原始貼文" at bounding box center [949, 705] width 95 height 19
